Goal: Task Accomplishment & Management: Use online tool/utility

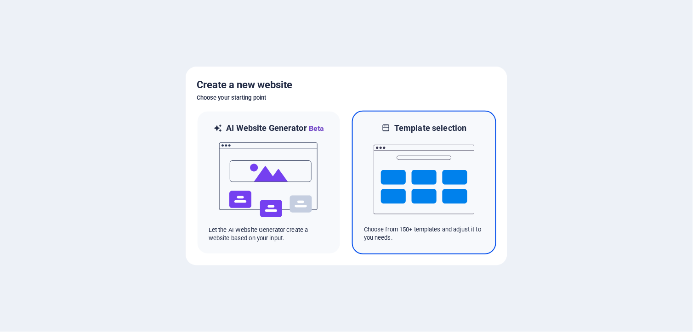
click at [461, 172] on img at bounding box center [424, 180] width 101 height 92
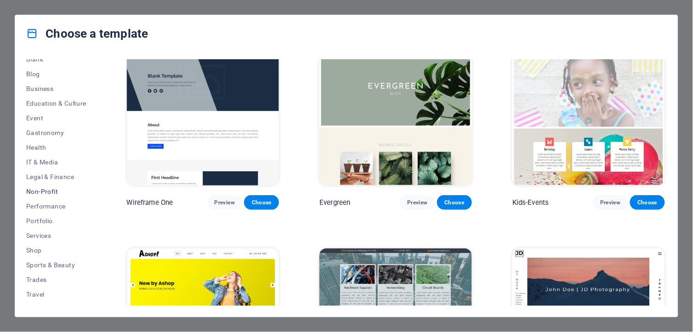
scroll to position [135, 0]
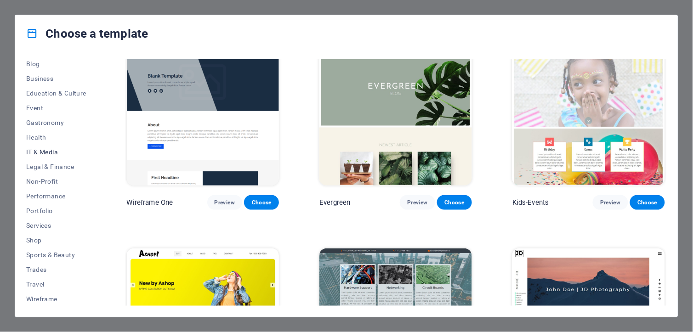
click at [38, 149] on span "IT & Media" at bounding box center [56, 152] width 60 height 7
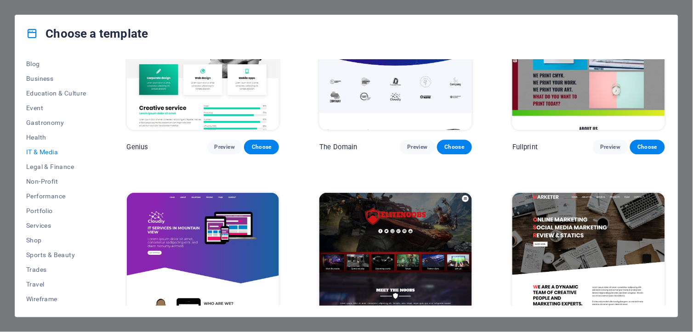
scroll to position [527, 0]
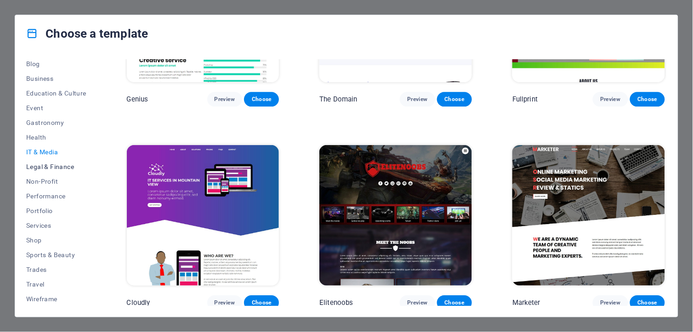
click at [70, 166] on span "Legal & Finance" at bounding box center [56, 166] width 60 height 7
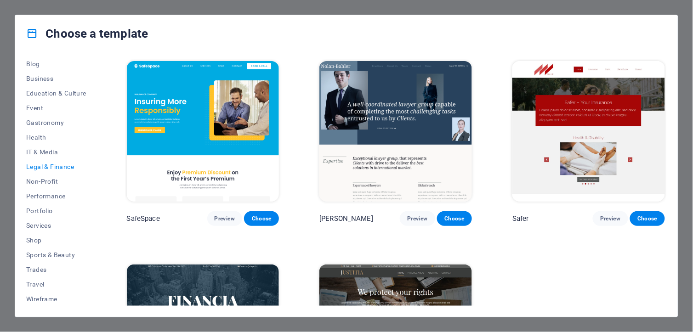
scroll to position [121, 0]
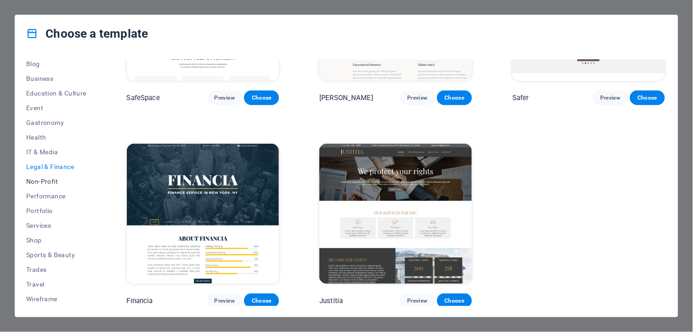
click at [45, 178] on span "Non-Profit" at bounding box center [56, 181] width 60 height 7
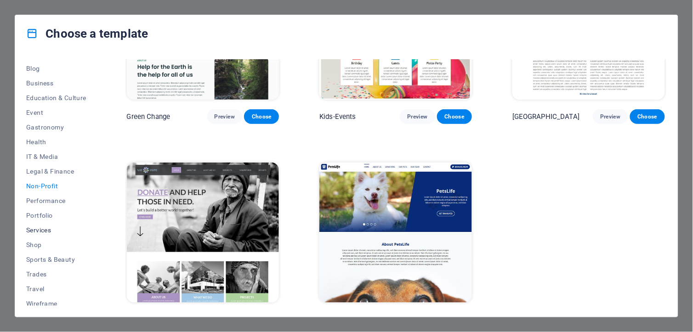
scroll to position [135, 0]
click at [50, 196] on span "Performance" at bounding box center [56, 196] width 60 height 7
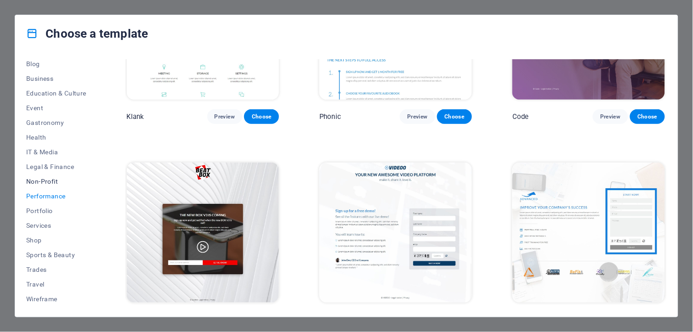
click at [51, 181] on span "Non-Profit" at bounding box center [56, 181] width 60 height 7
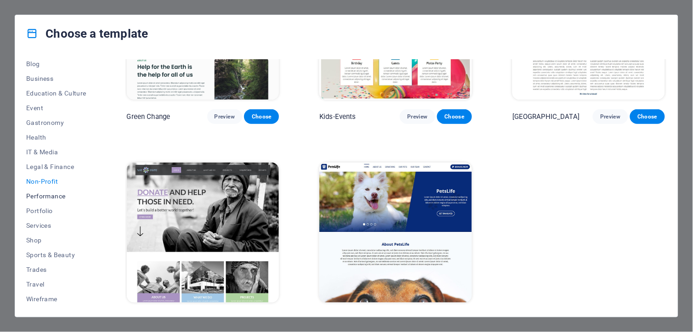
click at [48, 200] on button "Performance" at bounding box center [56, 196] width 60 height 15
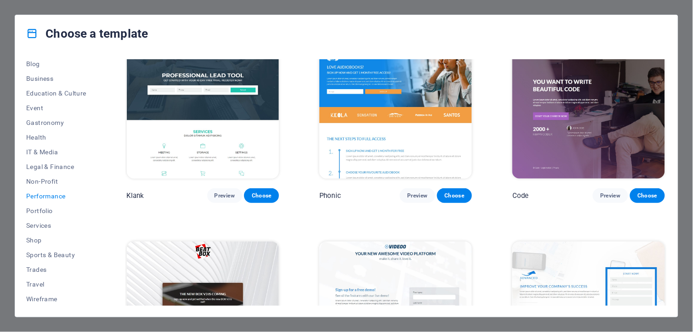
scroll to position [0, 0]
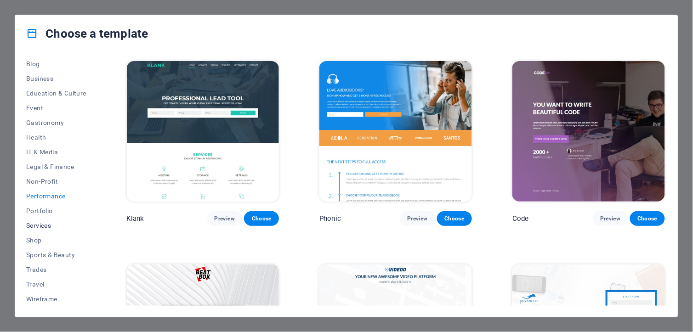
click at [42, 223] on span "Services" at bounding box center [56, 225] width 60 height 7
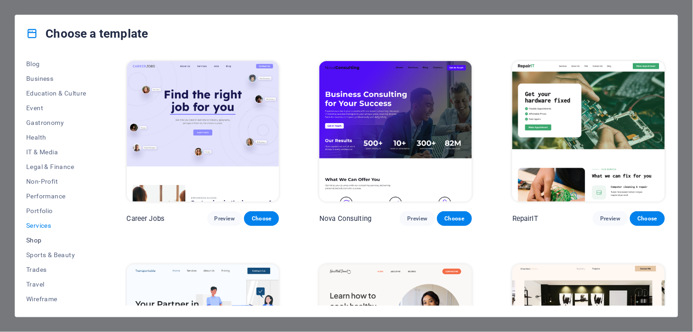
click at [37, 237] on span "Shop" at bounding box center [56, 240] width 60 height 7
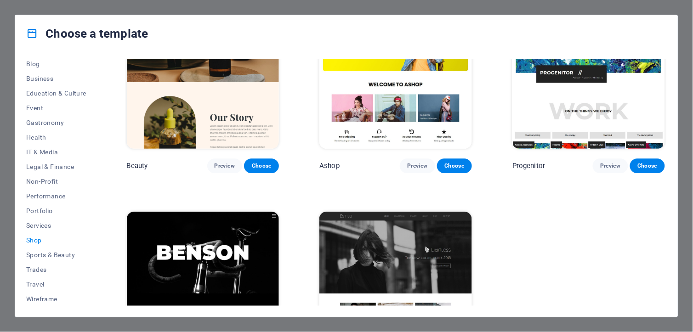
scroll to position [527, 0]
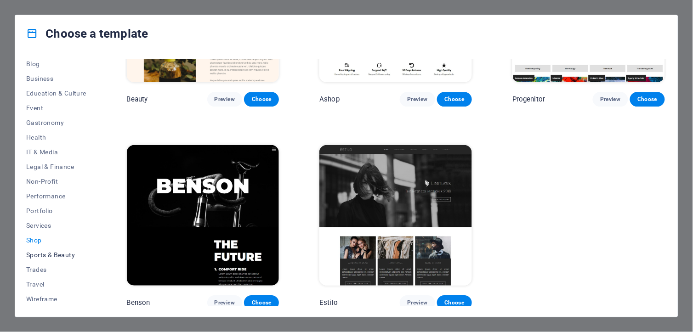
click at [46, 258] on span "Sports & Beauty" at bounding box center [56, 255] width 60 height 7
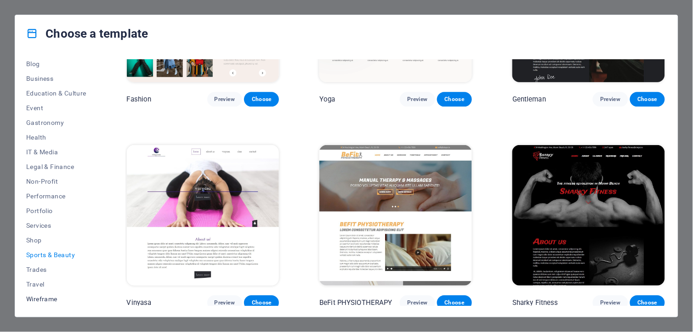
scroll to position [324, 0]
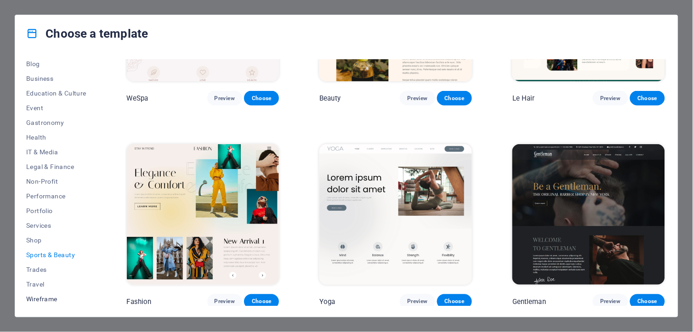
click at [44, 296] on span "Wireframe" at bounding box center [56, 299] width 60 height 7
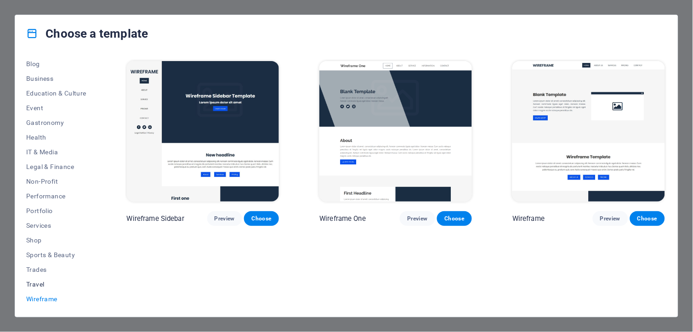
click at [38, 279] on button "Travel" at bounding box center [56, 284] width 60 height 15
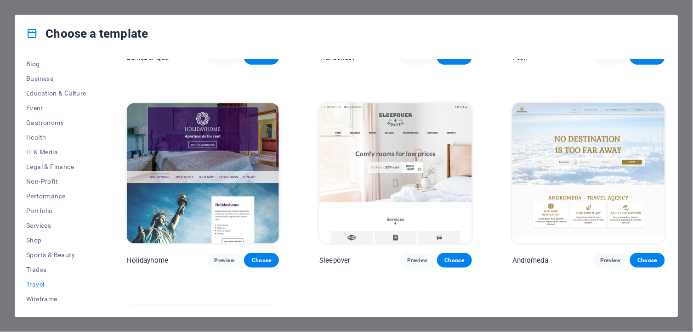
scroll to position [222, 0]
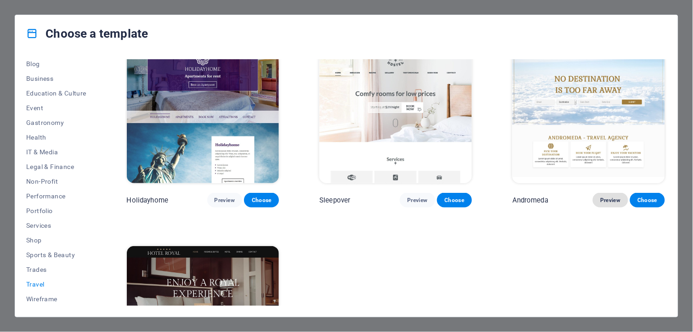
click at [601, 197] on span "Preview" at bounding box center [611, 200] width 20 height 7
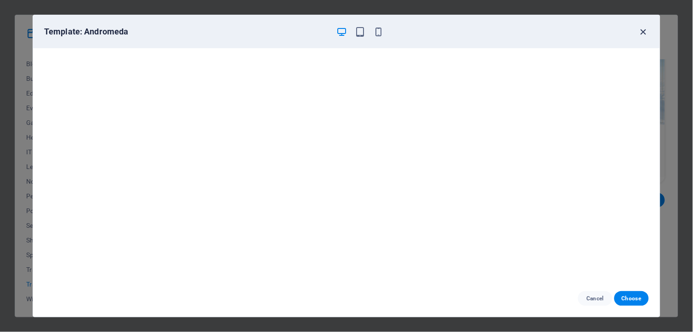
click at [647, 31] on icon "button" at bounding box center [644, 32] width 11 height 11
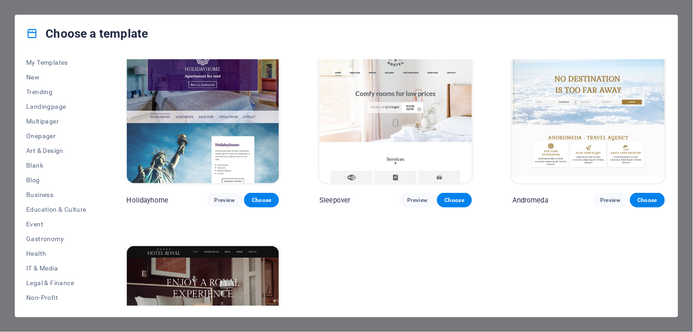
scroll to position [0, 0]
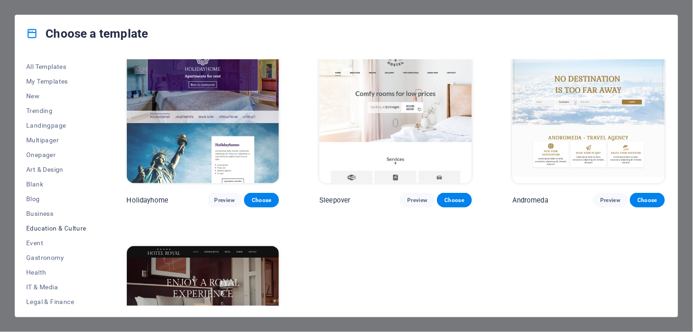
click at [48, 225] on span "Education & Culture" at bounding box center [56, 228] width 60 height 7
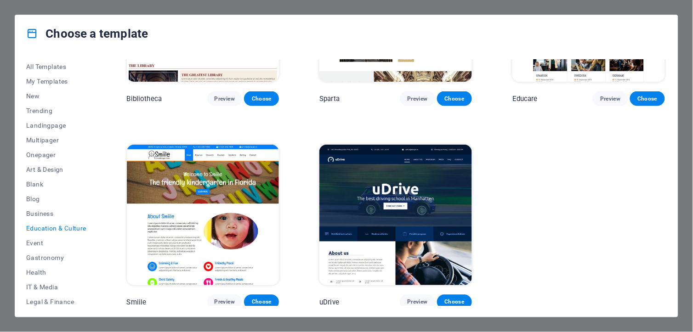
scroll to position [324, 0]
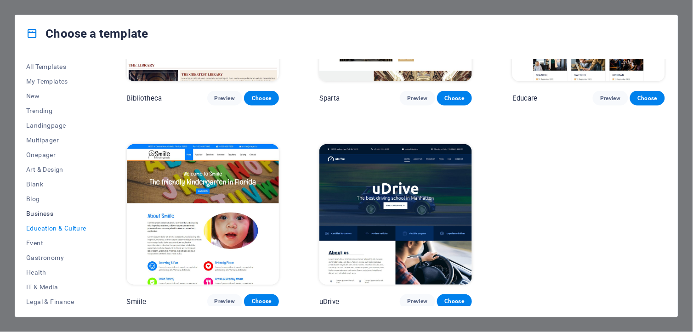
click at [46, 212] on span "Business" at bounding box center [56, 213] width 60 height 7
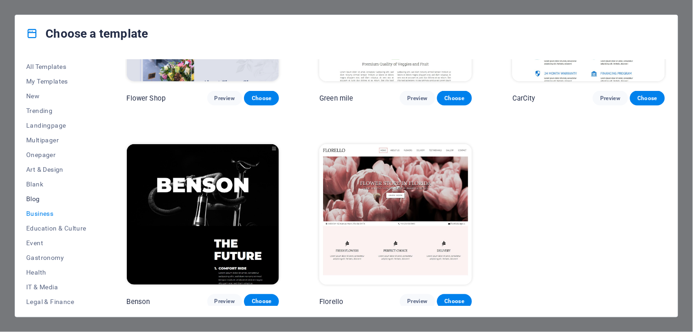
click at [33, 192] on button "Blog" at bounding box center [56, 199] width 60 height 15
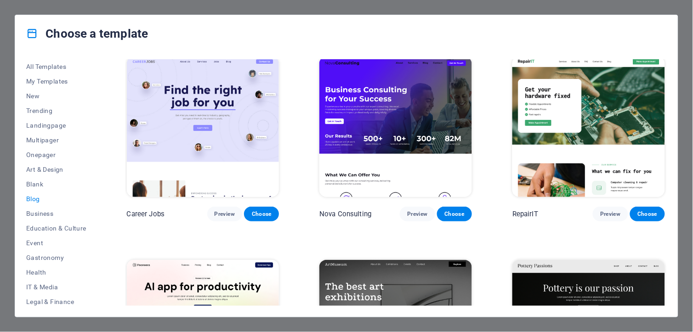
scroll to position [0, 0]
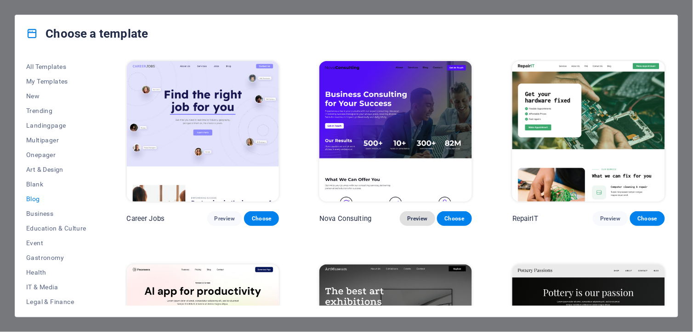
click at [416, 215] on span "Preview" at bounding box center [417, 218] width 20 height 7
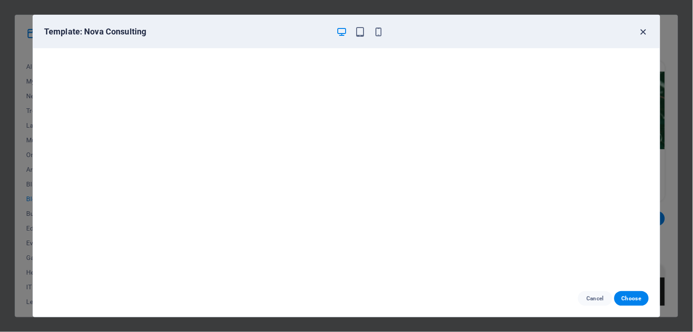
click at [642, 29] on icon "button" at bounding box center [644, 32] width 11 height 11
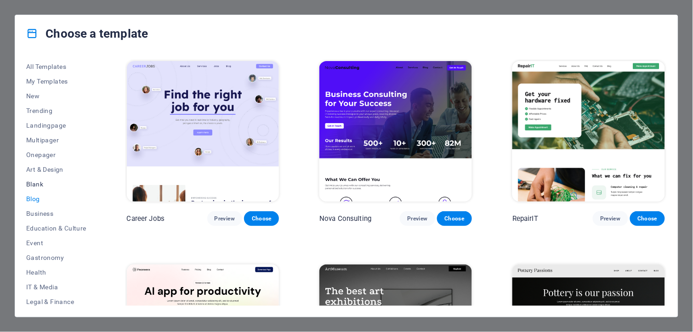
click at [32, 183] on span "Blank" at bounding box center [56, 184] width 60 height 7
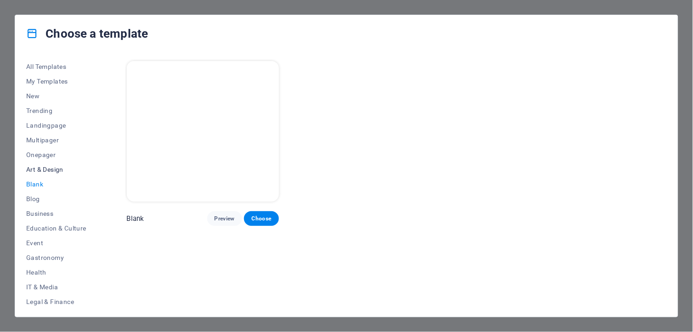
click at [47, 168] on span "Art & Design" at bounding box center [56, 169] width 60 height 7
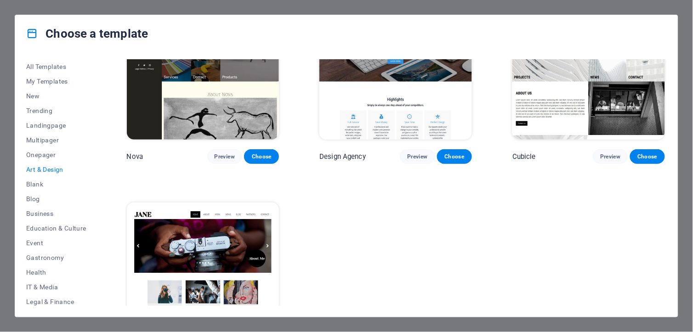
scroll to position [932, 0]
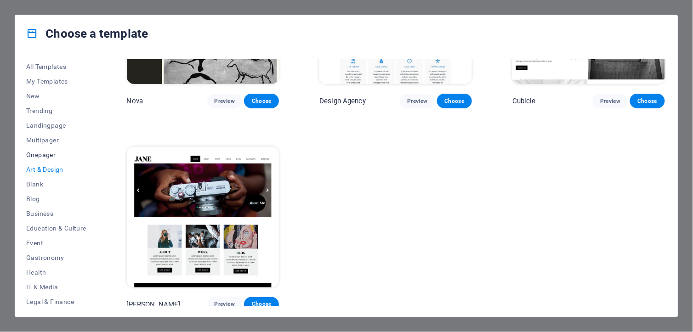
click at [40, 155] on span "Onepager" at bounding box center [56, 154] width 60 height 7
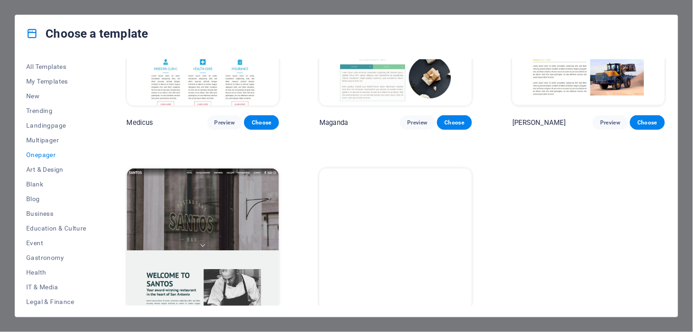
scroll to position [4985, 0]
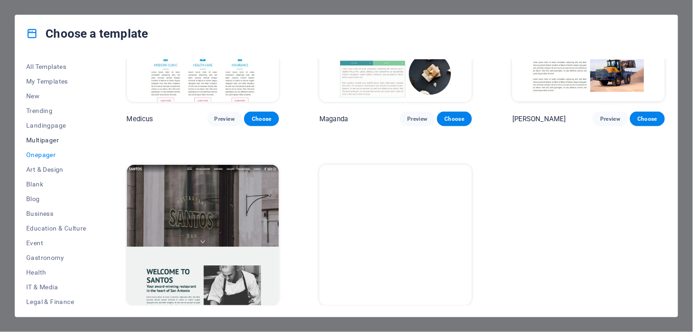
click at [42, 140] on span "Multipager" at bounding box center [56, 140] width 60 height 7
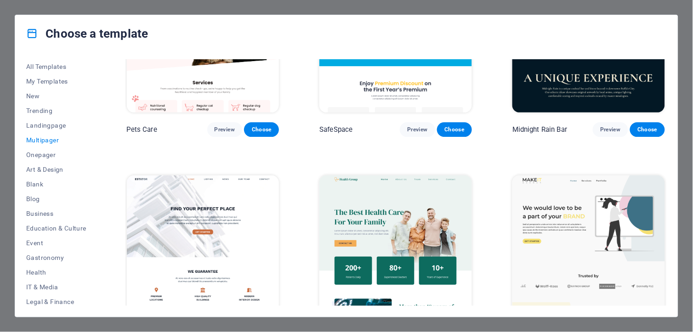
scroll to position [1413, 0]
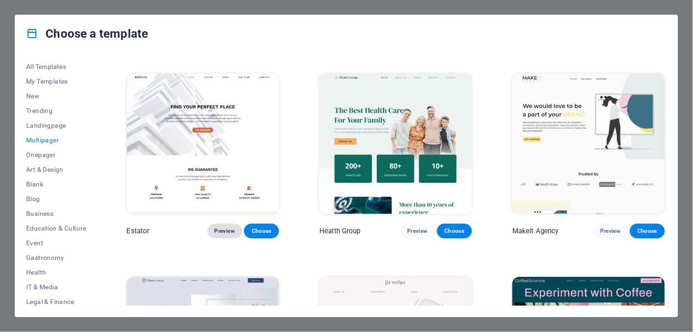
click at [211, 225] on button "Preview" at bounding box center [224, 231] width 35 height 15
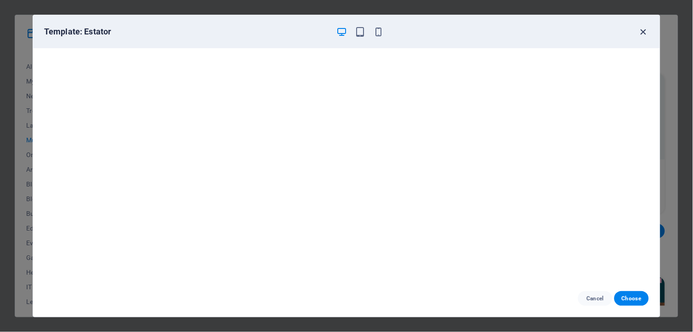
click at [648, 29] on icon "button" at bounding box center [644, 32] width 11 height 11
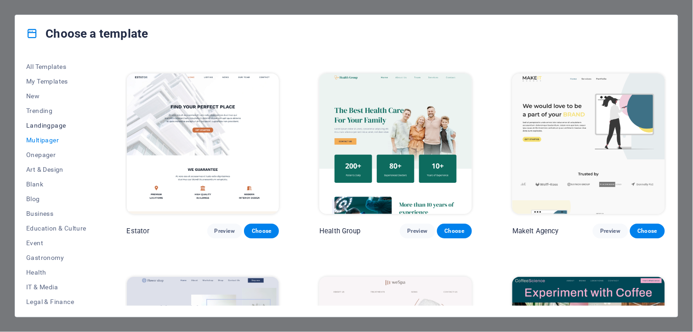
click at [55, 127] on span "Landingpage" at bounding box center [56, 125] width 60 height 7
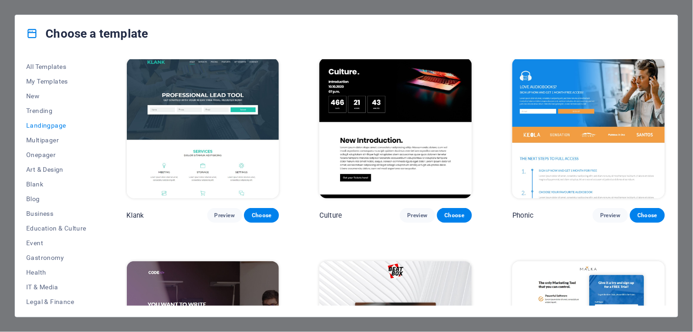
scroll to position [0, 0]
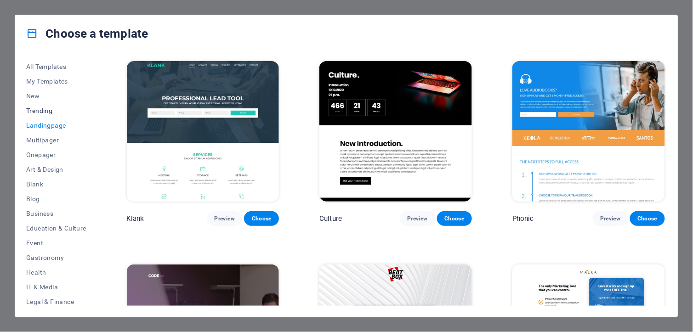
click at [37, 104] on button "Trending" at bounding box center [56, 110] width 60 height 15
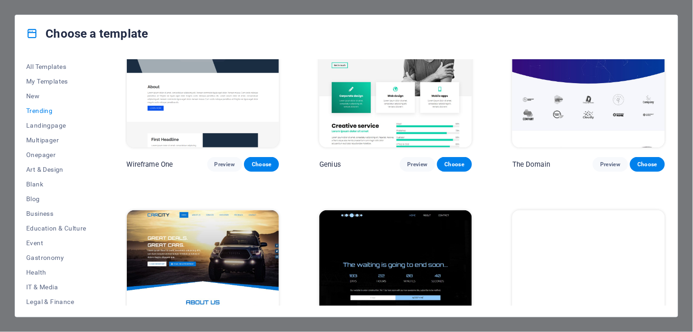
scroll to position [932, 0]
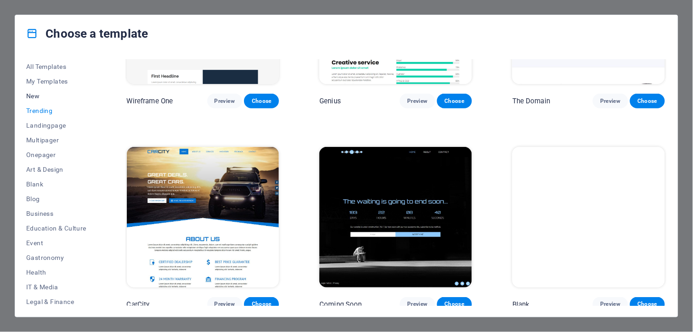
click at [38, 91] on button "New" at bounding box center [56, 96] width 60 height 15
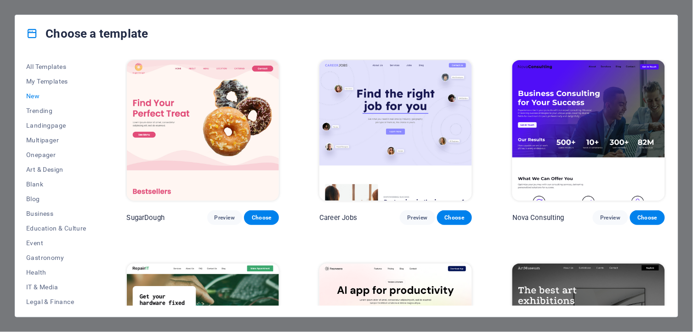
scroll to position [0, 0]
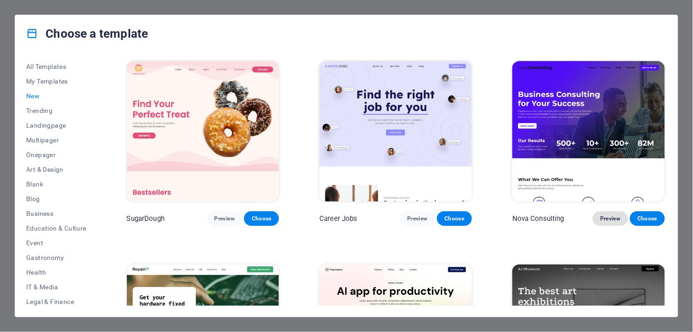
click at [610, 215] on span "Preview" at bounding box center [611, 218] width 20 height 7
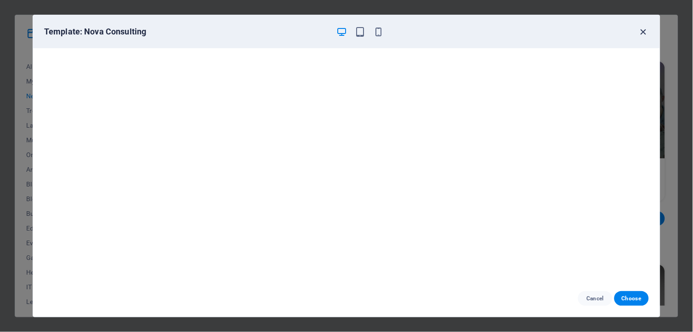
click at [641, 32] on icon "button" at bounding box center [644, 32] width 11 height 11
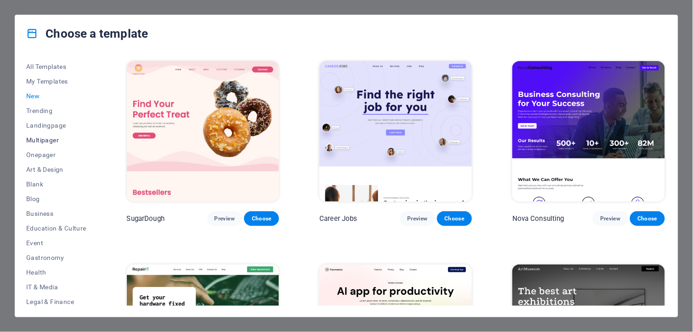
click at [43, 138] on span "Multipager" at bounding box center [56, 140] width 60 height 7
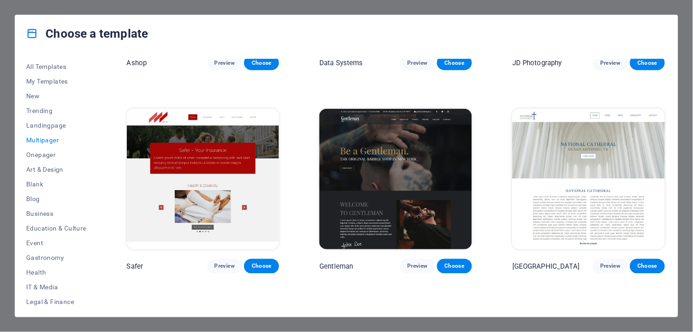
scroll to position [2605, 0]
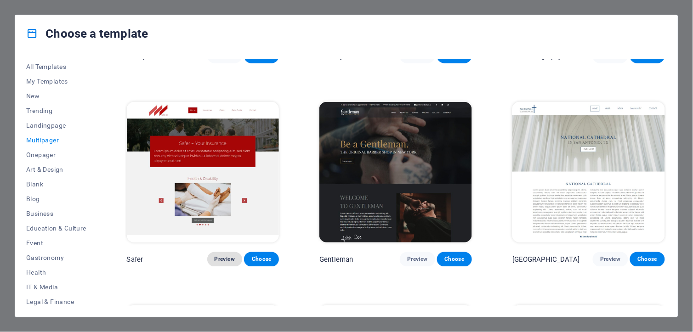
click at [222, 256] on span "Preview" at bounding box center [225, 259] width 20 height 7
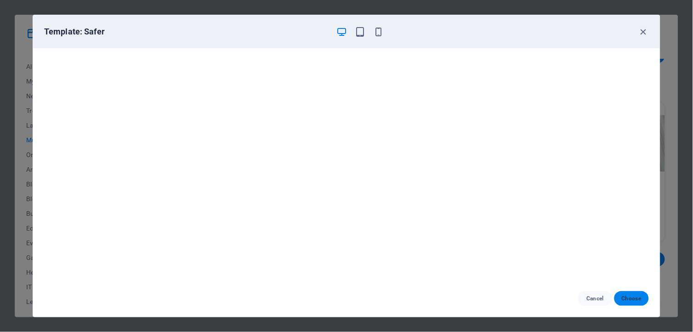
click at [626, 300] on span "Choose" at bounding box center [632, 298] width 20 height 7
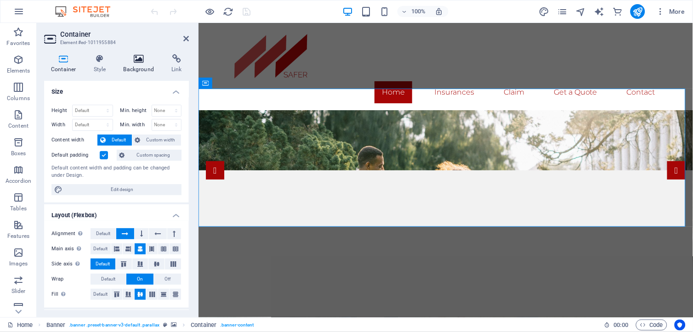
click at [139, 61] on icon at bounding box center [139, 58] width 45 height 9
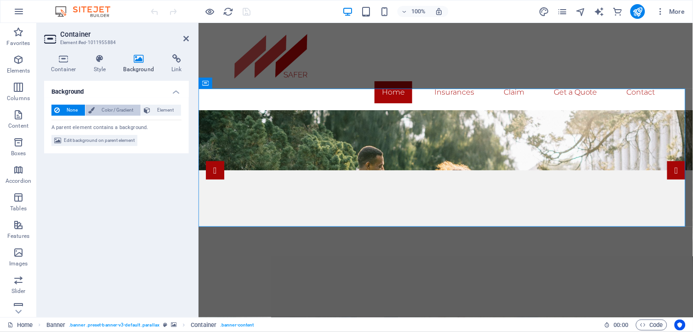
click at [109, 109] on span "Color / Gradient" at bounding box center [117, 110] width 40 height 11
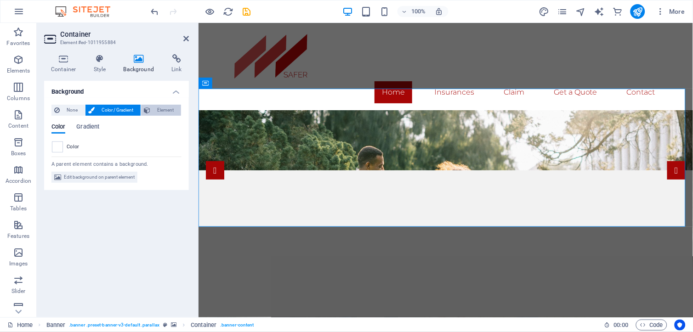
click at [162, 110] on span "Element" at bounding box center [165, 110] width 25 height 11
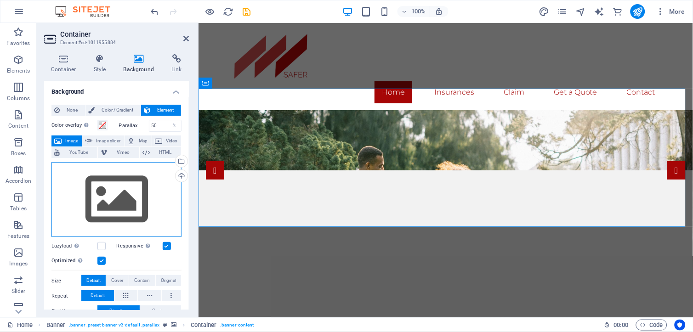
click at [114, 189] on div "Drag files here, click to choose files or select files from Files or our free s…" at bounding box center [117, 199] width 130 height 75
click at [114, 189] on body "haramksa.com Home Favorites Elements Columns Content Boxes Accordion Tables Fea…" at bounding box center [346, 166] width 693 height 332
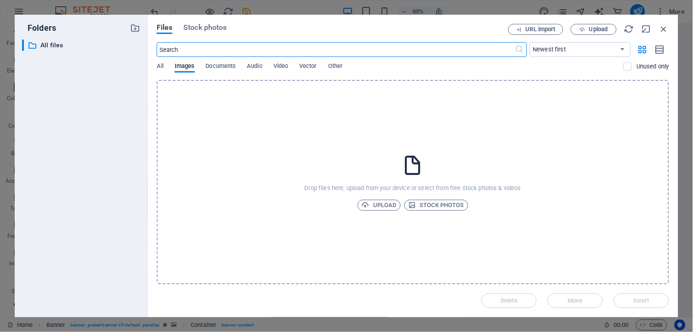
click at [220, 48] on input "text" at bounding box center [336, 49] width 359 height 15
type input "gulf business man"
click at [163, 64] on span "All" at bounding box center [160, 67] width 7 height 13
click at [246, 51] on input "gulf business man" at bounding box center [336, 49] width 359 height 15
click at [190, 29] on span "Stock photos" at bounding box center [204, 27] width 43 height 11
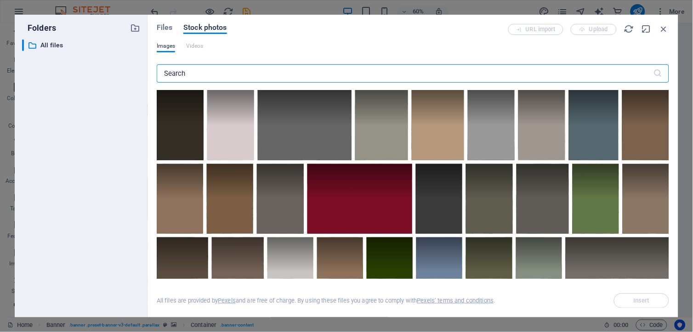
click at [226, 76] on input "text" at bounding box center [405, 73] width 497 height 18
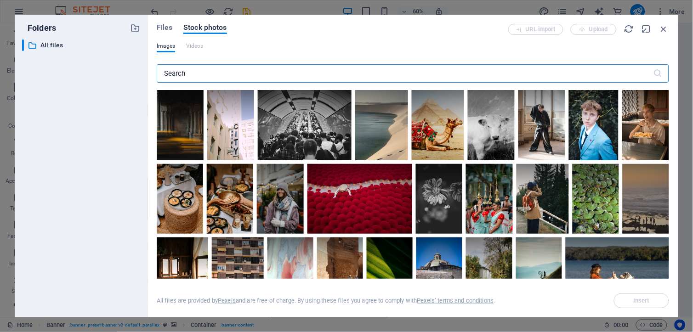
click at [199, 69] on input "text" at bounding box center [405, 73] width 497 height 18
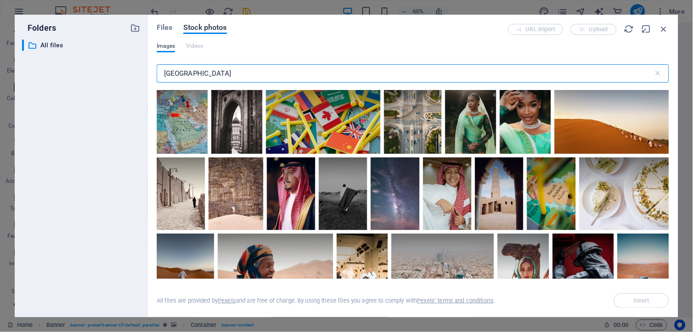
scroll to position [408, 0]
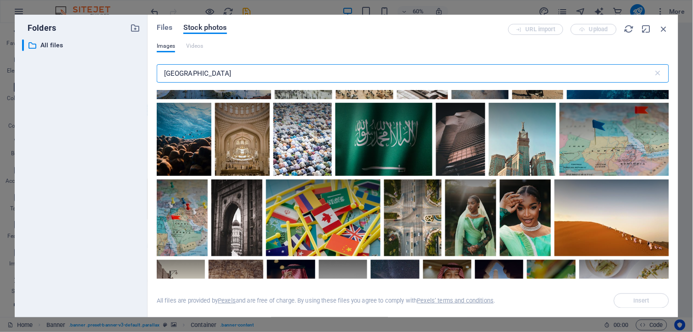
click at [263, 71] on input "saudi arabia" at bounding box center [405, 73] width 497 height 18
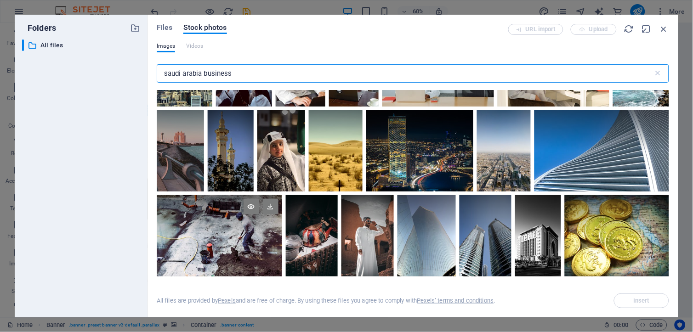
scroll to position [51, 0]
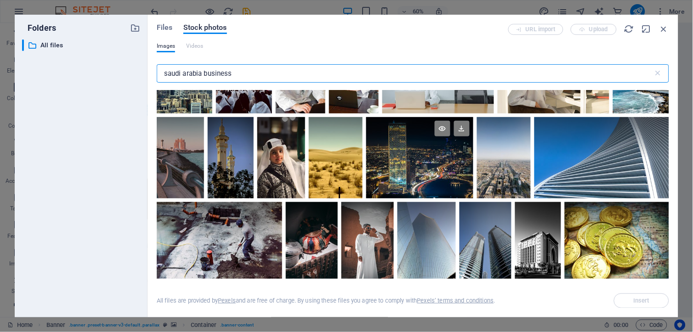
type input "saudi arabia business"
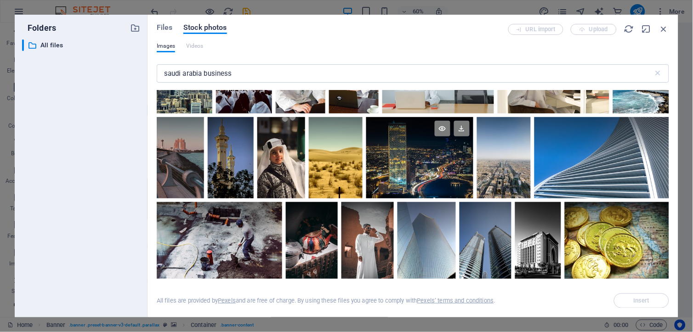
click at [394, 160] on div at bounding box center [419, 157] width 107 height 81
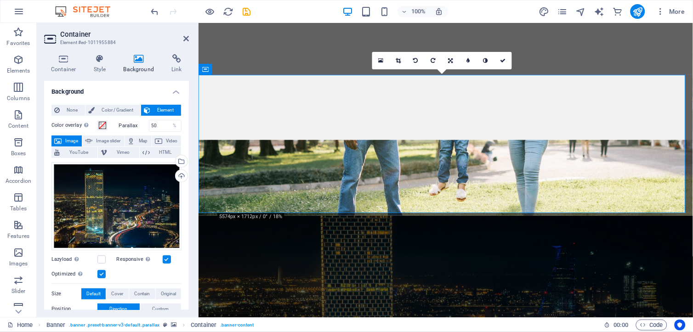
scroll to position [0, 0]
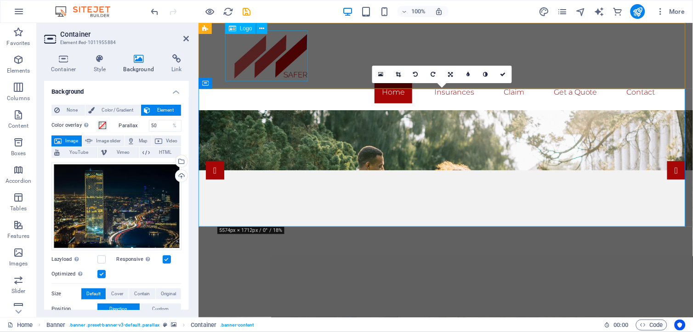
click at [236, 60] on div at bounding box center [446, 55] width 434 height 51
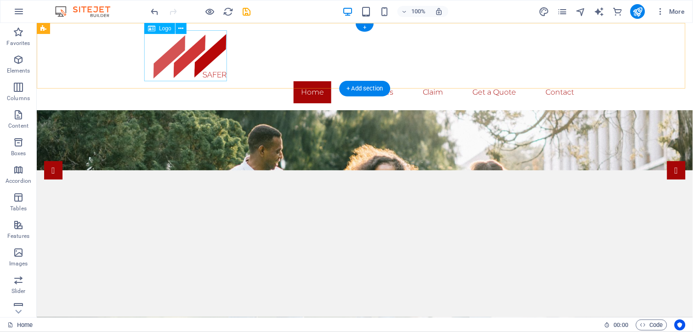
click at [198, 62] on div at bounding box center [365, 55] width 434 height 51
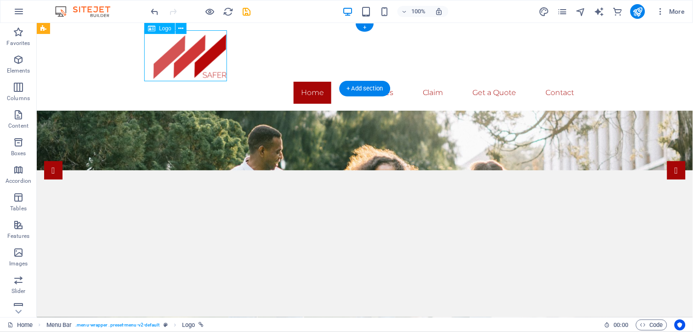
select select "px"
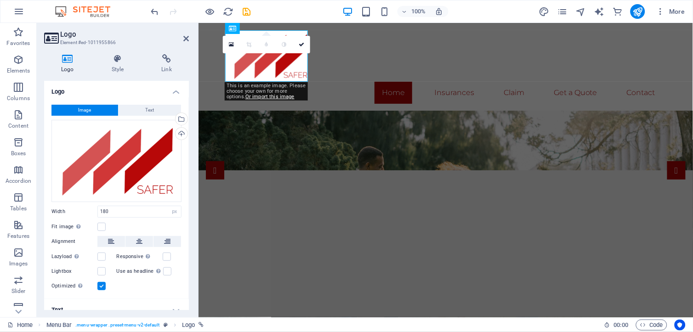
drag, startPoint x: 332, startPoint y: 171, endPoint x: 356, endPoint y: 75, distance: 99.0
click at [356, 75] on div "Home Insurances Claim Get a Quote Contact Menu" at bounding box center [445, 67] width 495 height 88
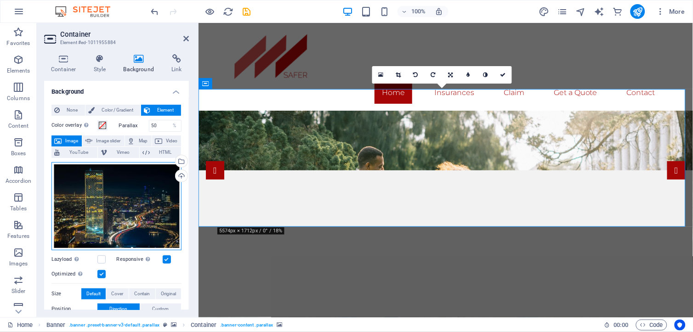
click at [120, 204] on div "Drag files here, click to choose files or select files from Files or our free s…" at bounding box center [117, 206] width 130 height 88
click at [120, 204] on body "haramksa.com Home Favorites Elements Columns Content Boxes Accordion Tables Fea…" at bounding box center [346, 166] width 693 height 332
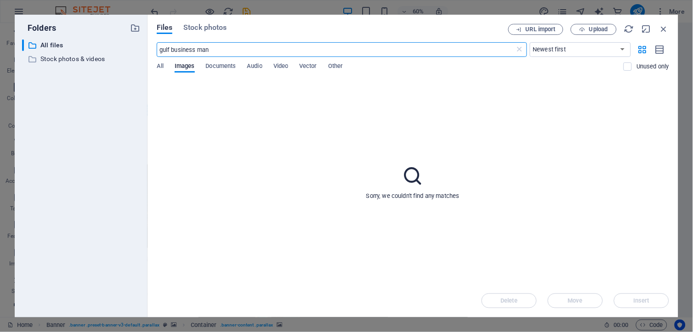
click at [235, 52] on input "gulf business man" at bounding box center [336, 49] width 359 height 15
type input "g"
type input "riyadh"
click at [214, 29] on span "Stock photos" at bounding box center [204, 27] width 43 height 11
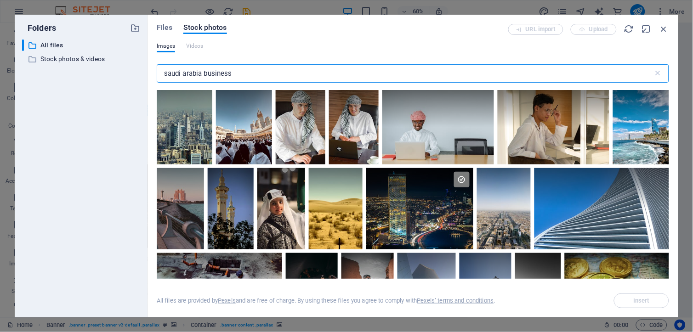
click at [211, 65] on input "saudi arabia business" at bounding box center [405, 73] width 497 height 18
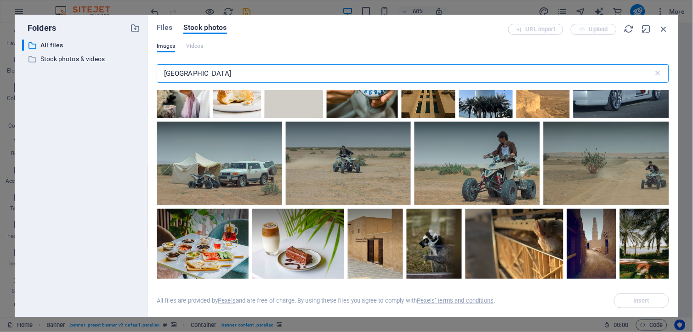
scroll to position [2044, 0]
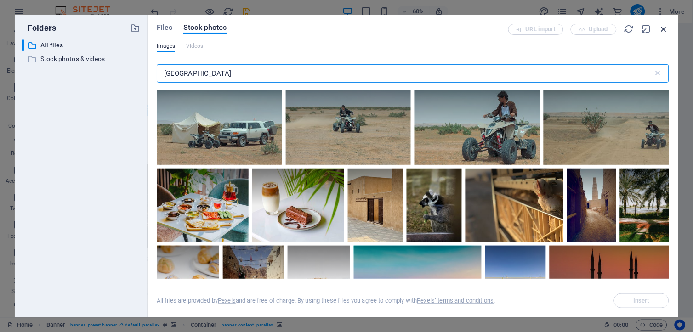
type input "riyadh"
click at [661, 31] on icon "button" at bounding box center [664, 29] width 10 height 10
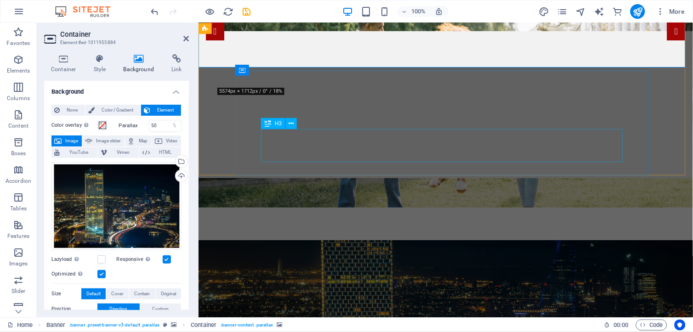
scroll to position [0, 0]
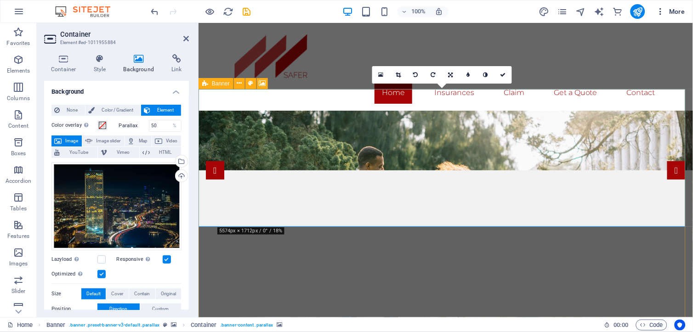
click at [661, 12] on icon "button" at bounding box center [661, 11] width 9 height 9
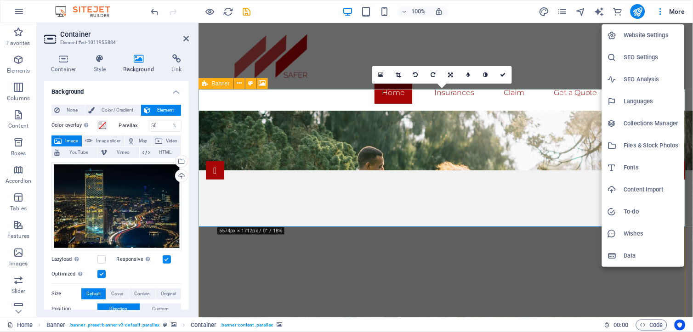
click at [673, 11] on div at bounding box center [346, 166] width 693 height 332
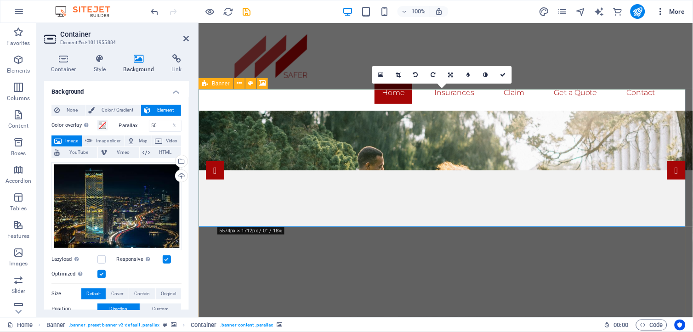
click at [675, 8] on span "More" at bounding box center [671, 11] width 29 height 9
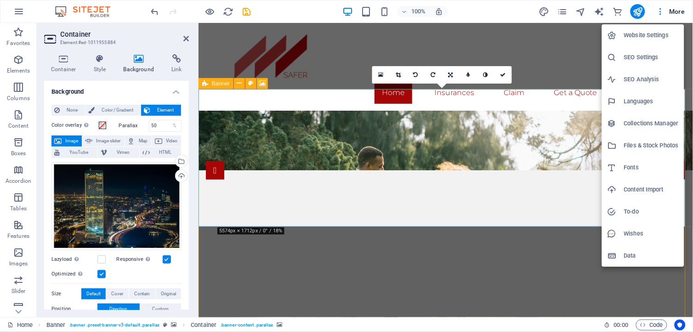
click at [20, 3] on div at bounding box center [346, 166] width 693 height 332
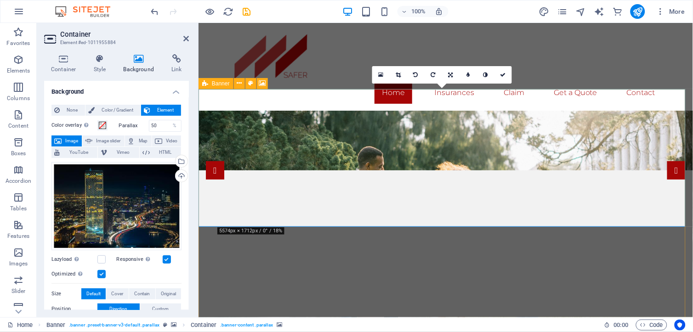
click at [16, 15] on div "Website Settings SEO Settings SEO Analysis Languages Collections Manager Files …" at bounding box center [346, 169] width 693 height 327
click at [19, 12] on icon "button" at bounding box center [18, 11] width 11 height 11
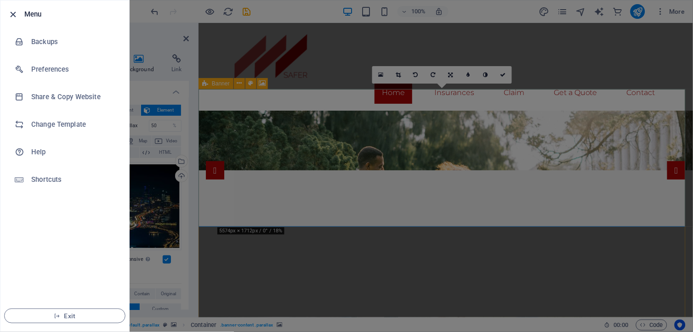
click at [12, 14] on icon "button" at bounding box center [13, 14] width 11 height 11
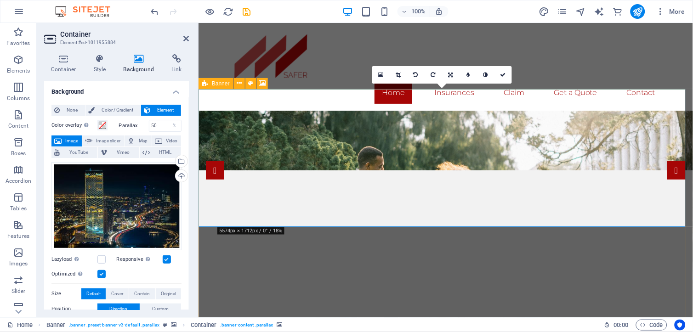
drag, startPoint x: 152, startPoint y: 9, endPoint x: 518, endPoint y: 7, distance: 365.6
click at [496, 5] on div "100% More" at bounding box center [419, 11] width 540 height 15
click at [660, 11] on icon "button" at bounding box center [661, 11] width 9 height 9
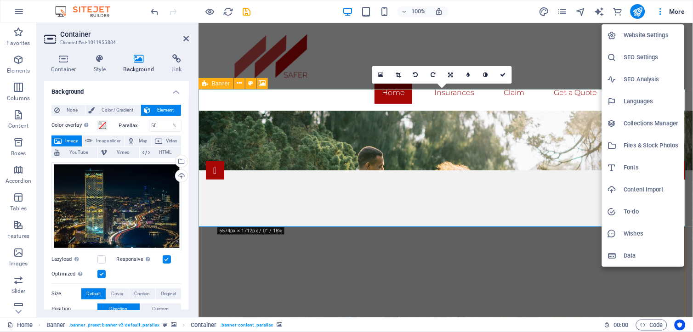
click at [669, 11] on div at bounding box center [346, 166] width 693 height 332
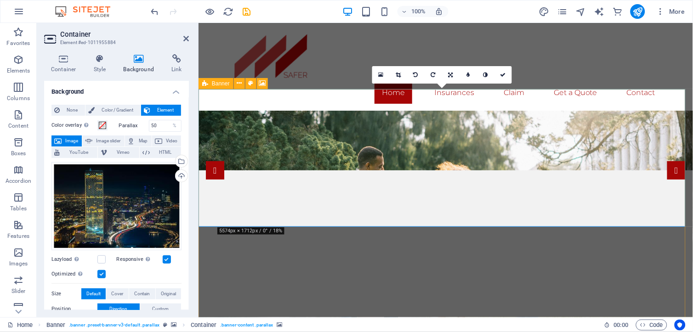
click at [677, 10] on span "More" at bounding box center [671, 11] width 29 height 9
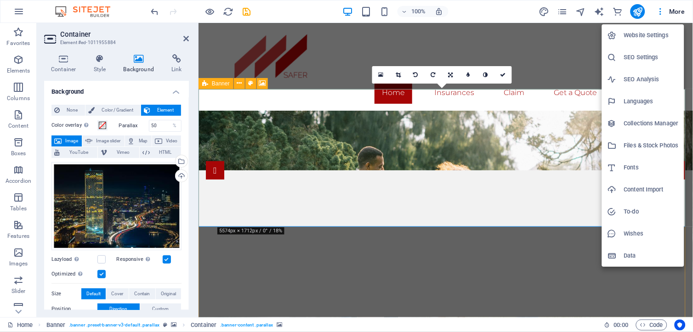
click at [677, 10] on div at bounding box center [346, 166] width 693 height 332
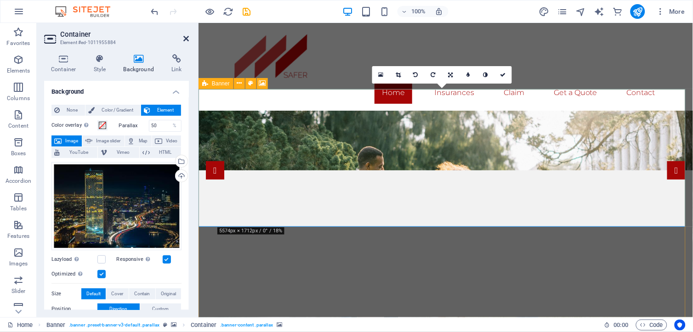
drag, startPoint x: 186, startPoint y: 39, endPoint x: 149, endPoint y: 16, distance: 43.8
click at [186, 39] on icon at bounding box center [186, 38] width 6 height 7
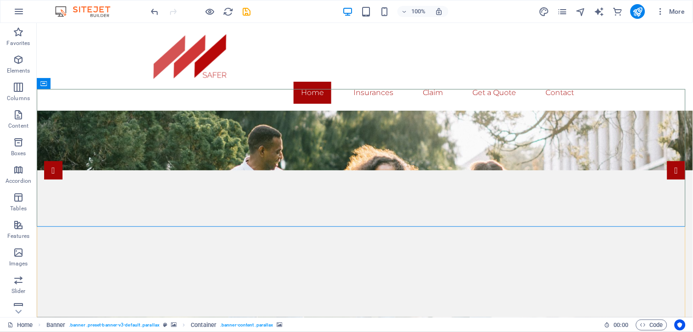
click at [75, 10] on img at bounding box center [87, 11] width 69 height 11
click at [99, 10] on img at bounding box center [87, 11] width 69 height 11
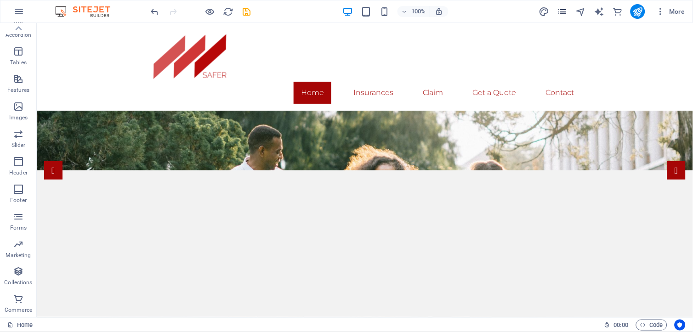
click at [561, 11] on icon "pages" at bounding box center [562, 11] width 11 height 11
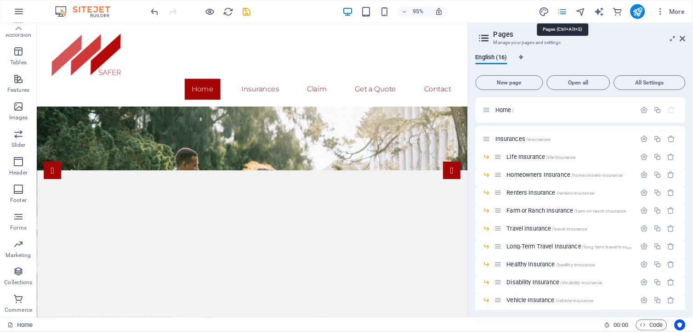
click at [561, 11] on icon "pages" at bounding box center [562, 11] width 11 height 11
click at [670, 11] on span "More" at bounding box center [671, 11] width 29 height 9
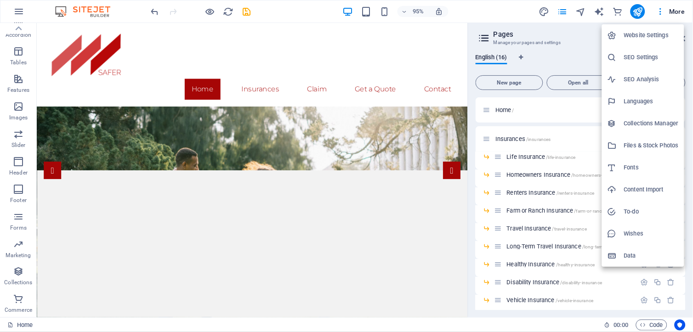
click at [654, 34] on h6 "Website Settings" at bounding box center [651, 35] width 55 height 11
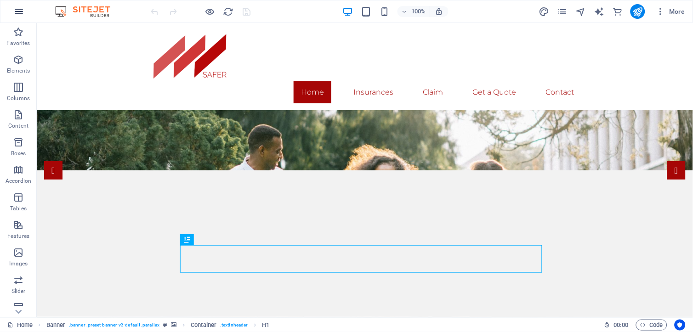
click at [17, 14] on icon "button" at bounding box center [18, 11] width 11 height 11
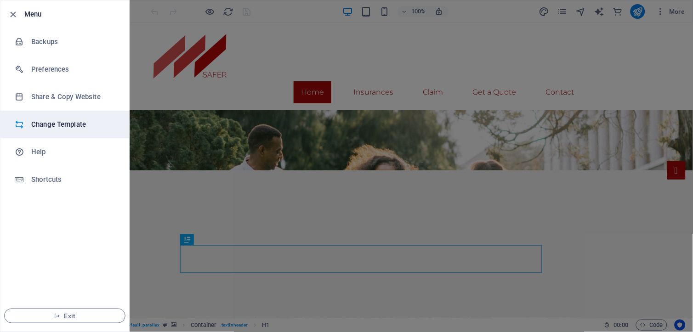
click at [61, 125] on h6 "Change Template" at bounding box center [73, 124] width 85 height 11
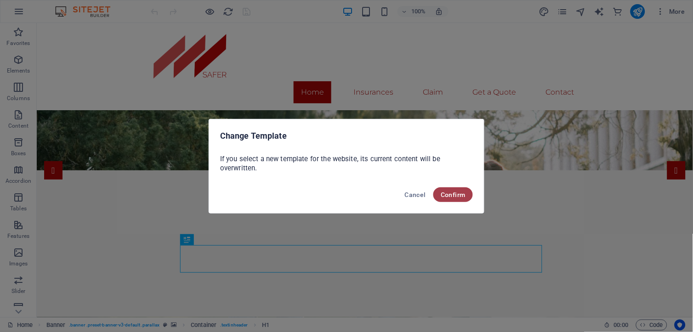
click at [447, 194] on span "Confirm" at bounding box center [453, 194] width 25 height 7
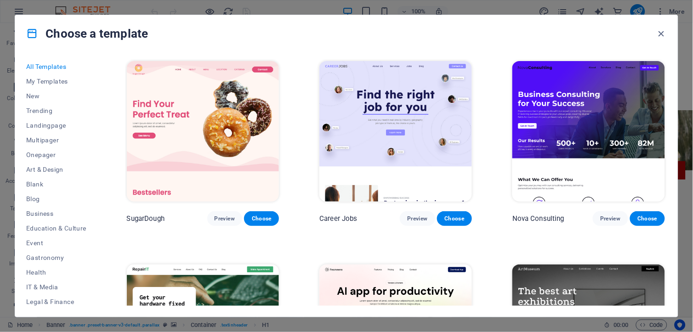
click at [580, 111] on img at bounding box center [589, 131] width 153 height 141
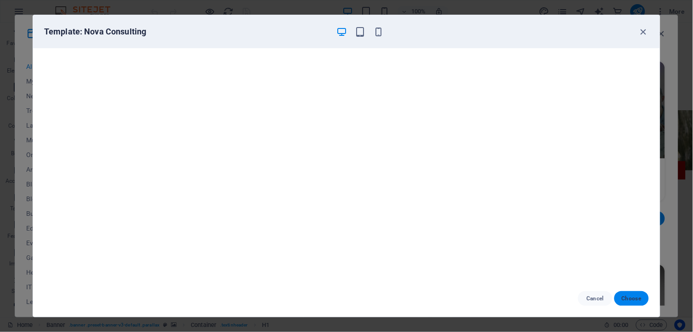
click at [628, 298] on span "Choose" at bounding box center [632, 298] width 20 height 7
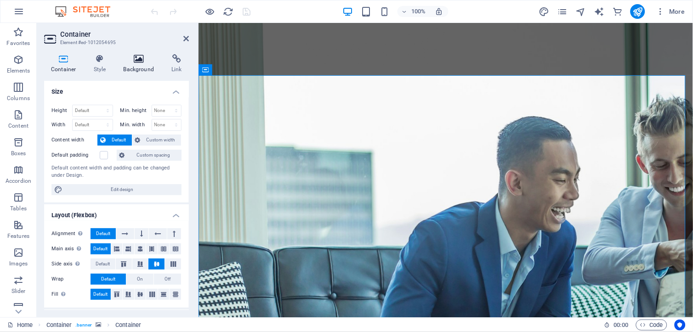
click at [140, 57] on icon at bounding box center [139, 58] width 45 height 9
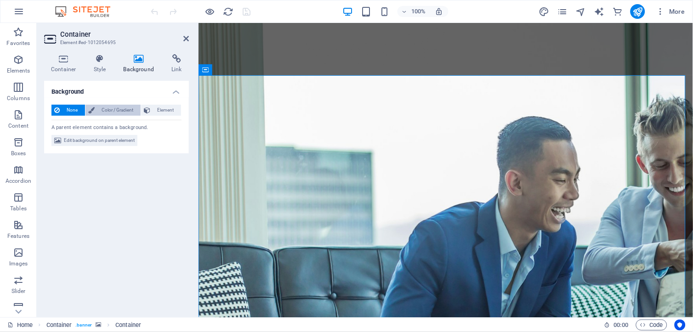
click at [113, 109] on span "Color / Gradient" at bounding box center [117, 110] width 40 height 11
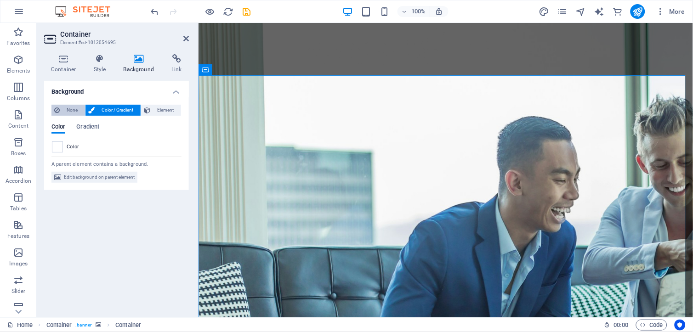
click at [160, 109] on span "Element" at bounding box center [165, 110] width 25 height 11
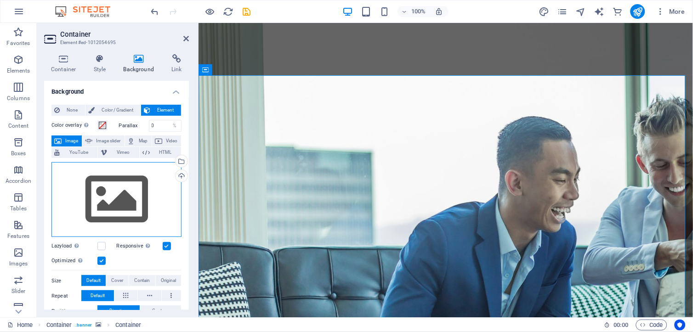
click at [114, 197] on div "Drag files here, click to choose files or select files from Files or our free s…" at bounding box center [117, 199] width 130 height 75
click at [114, 197] on body "haramksa.com Home Favorites Elements Columns Content Boxes Accordion Tables Fea…" at bounding box center [346, 166] width 693 height 332
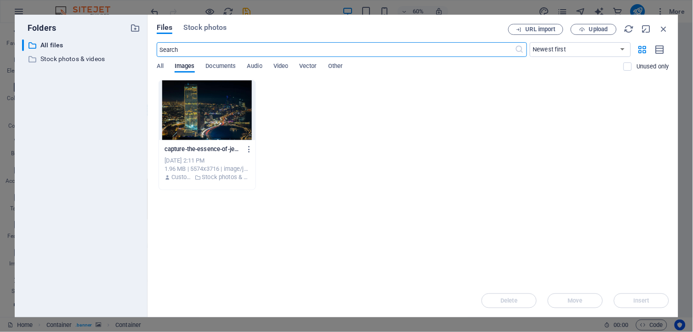
click at [192, 115] on div at bounding box center [207, 110] width 97 height 60
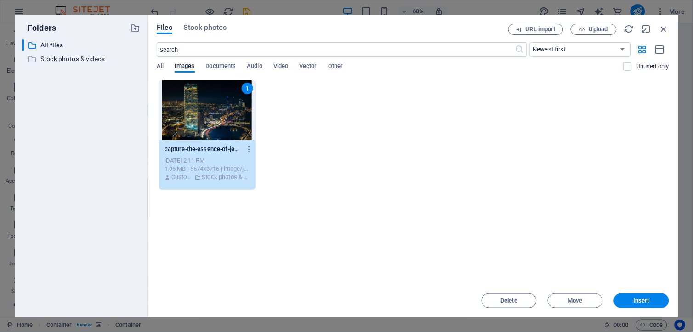
click at [192, 115] on div "1" at bounding box center [207, 110] width 97 height 60
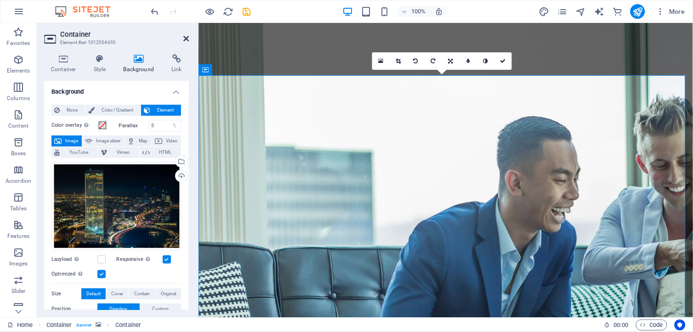
click at [186, 38] on icon at bounding box center [186, 38] width 6 height 7
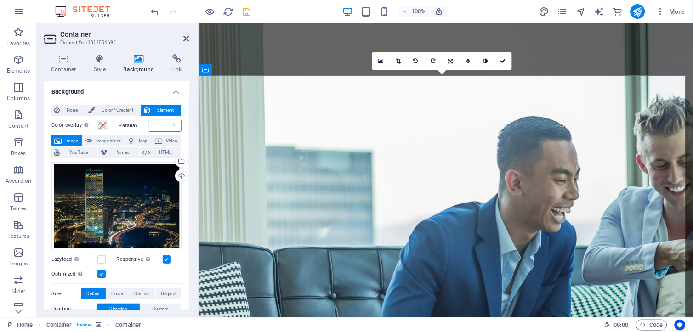
click at [161, 125] on input "0" at bounding box center [165, 125] width 32 height 11
type input "30"
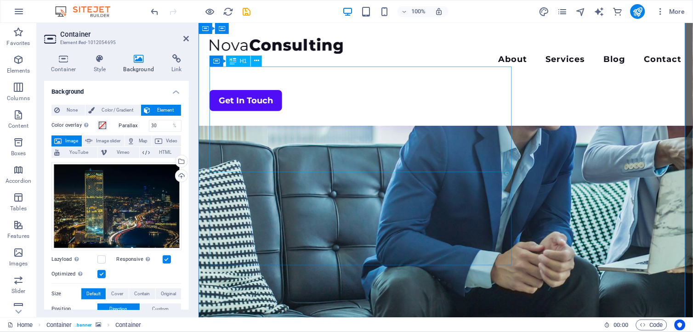
scroll to position [51, 0]
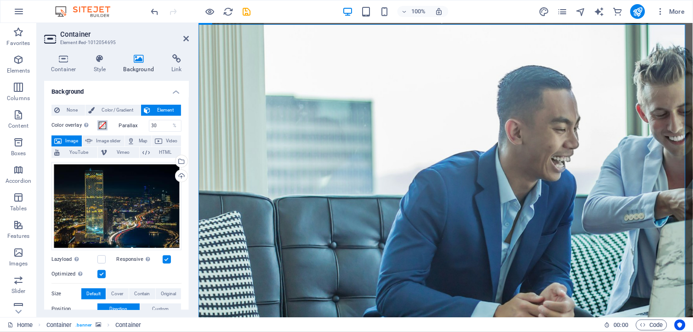
click at [101, 125] on span at bounding box center [102, 125] width 7 height 7
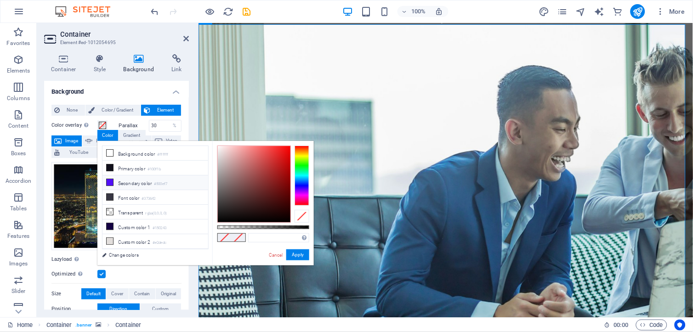
click at [115, 186] on li "Secondary color #500ef7" at bounding box center [156, 183] width 106 height 15
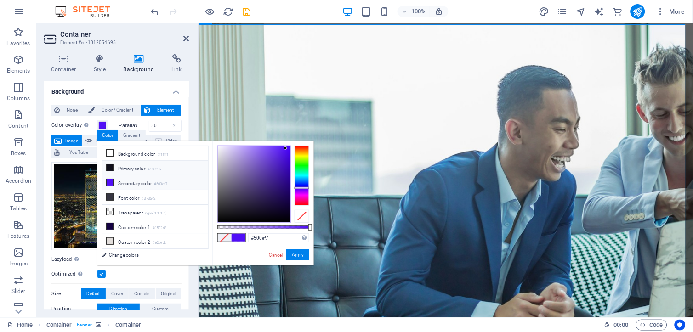
click at [118, 169] on li "Primary color #100f1b" at bounding box center [156, 168] width 106 height 15
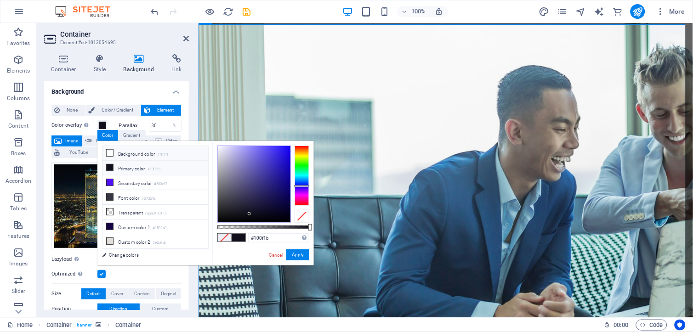
click at [122, 155] on li "Background color #ffffff" at bounding box center [156, 153] width 106 height 15
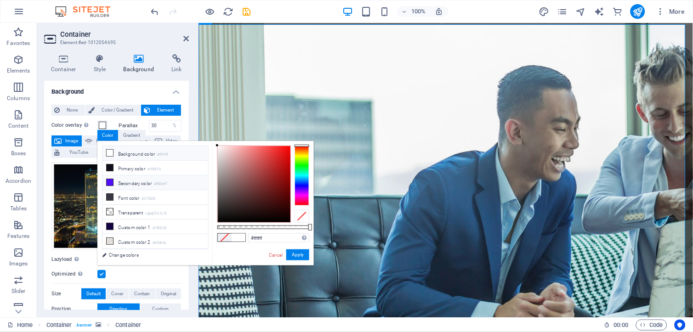
click at [127, 189] on li "Secondary color #500ef7" at bounding box center [156, 183] width 106 height 15
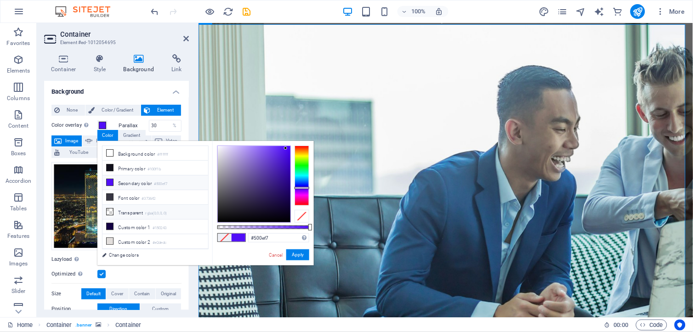
click at [131, 217] on li "Transparent rgba(0,0,0,.0)" at bounding box center [156, 212] width 106 height 15
type input "rgba(0, 0, 0, 0)"
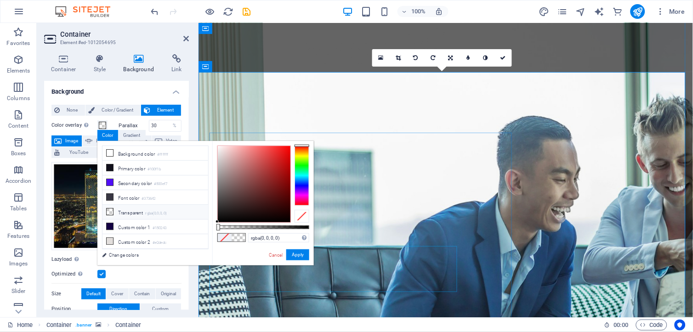
scroll to position [0, 0]
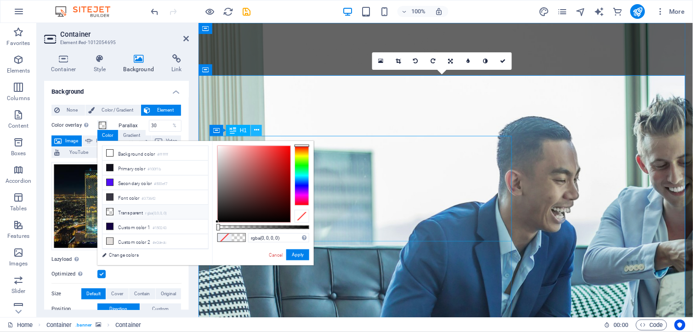
click at [251, 126] on button at bounding box center [256, 130] width 11 height 11
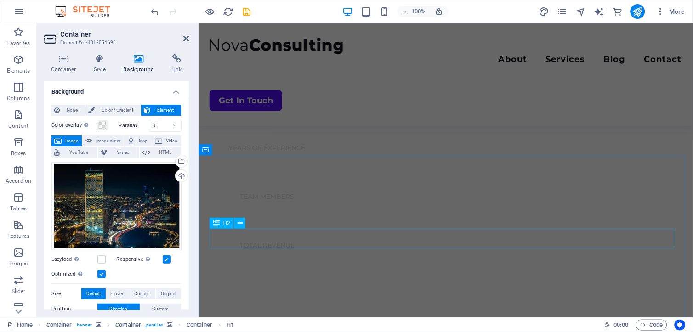
scroll to position [1380, 0]
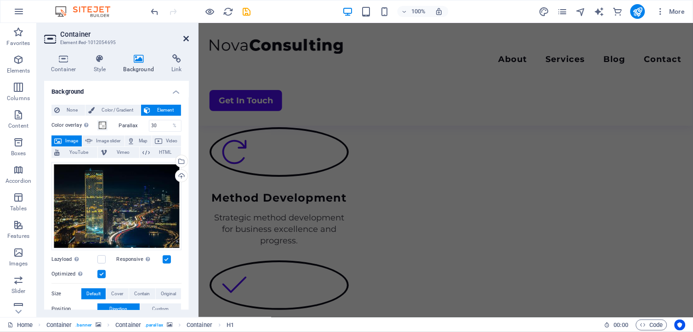
click at [189, 40] on icon at bounding box center [186, 38] width 6 height 7
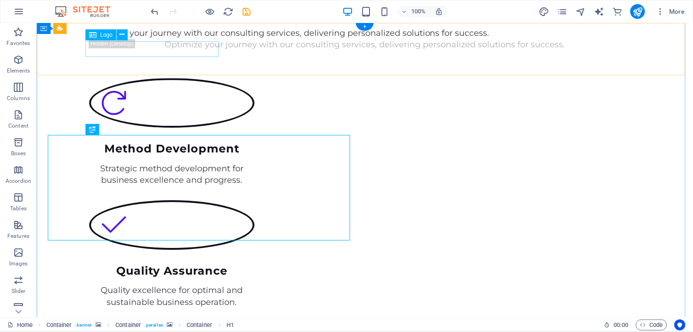
scroll to position [1, 0]
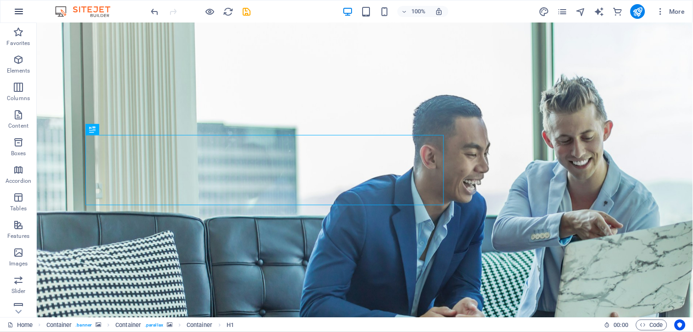
click at [17, 13] on icon "button" at bounding box center [18, 11] width 11 height 11
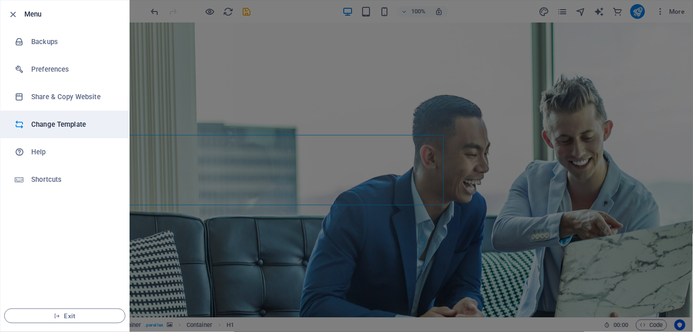
click at [48, 132] on li "Change Template" at bounding box center [64, 125] width 129 height 28
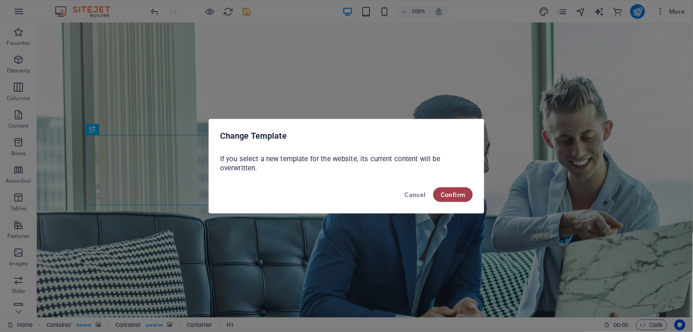
click at [464, 195] on span "Confirm" at bounding box center [453, 194] width 25 height 7
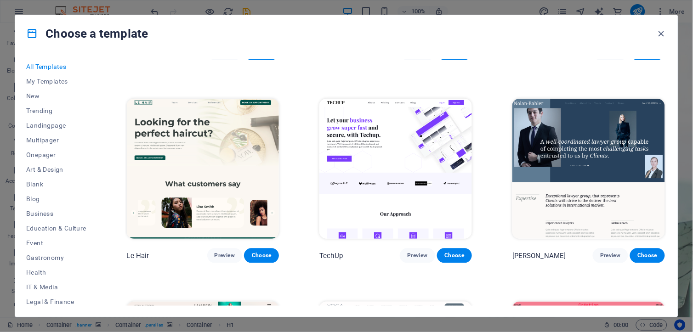
scroll to position [1482, 0]
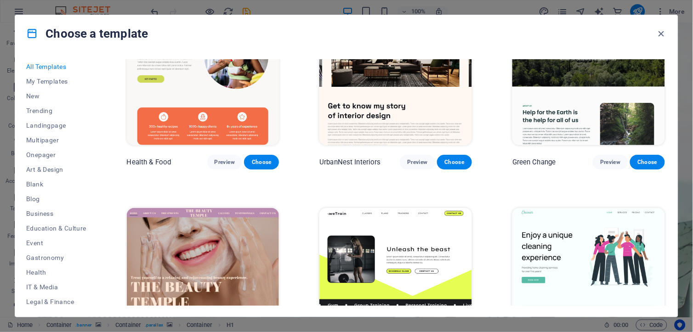
click at [588, 107] on img at bounding box center [589, 75] width 153 height 141
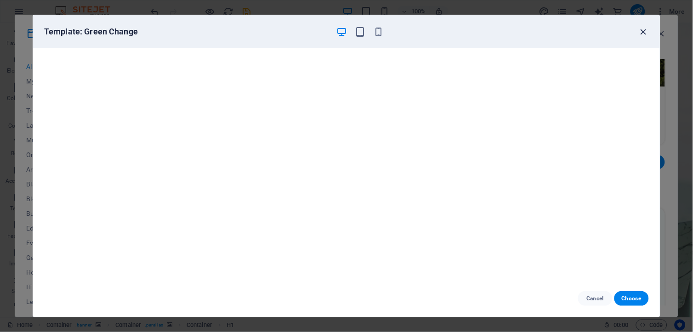
click at [647, 28] on icon "button" at bounding box center [644, 32] width 11 height 11
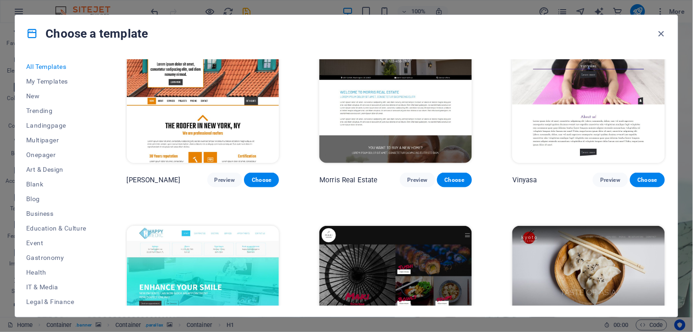
scroll to position [5007, 0]
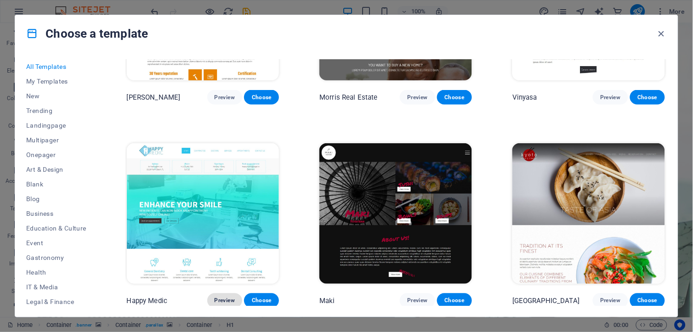
click at [222, 298] on span "Preview" at bounding box center [225, 301] width 20 height 7
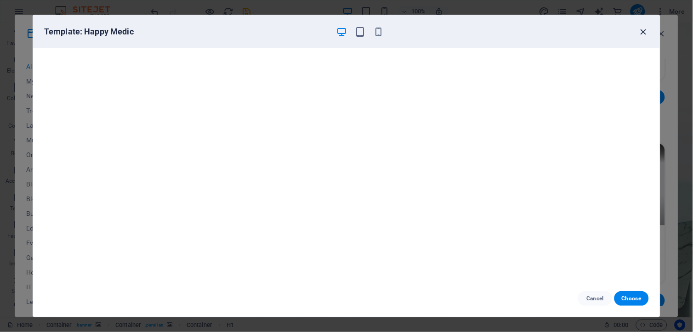
click at [649, 33] on span "button" at bounding box center [643, 32] width 11 height 11
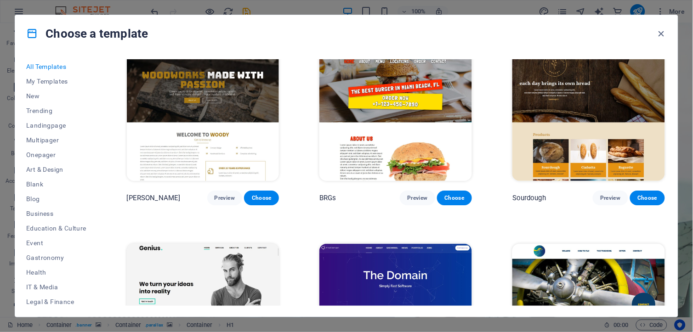
scroll to position [5211, 0]
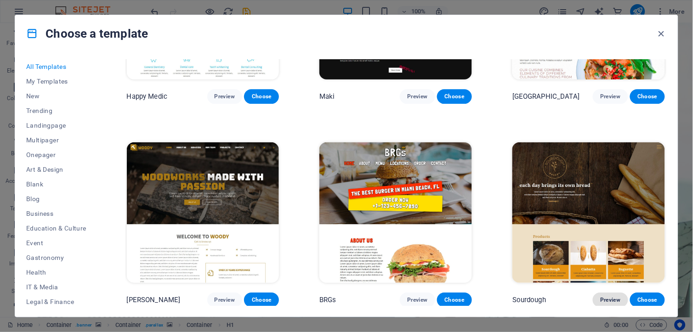
click at [608, 297] on span "Preview" at bounding box center [611, 300] width 20 height 7
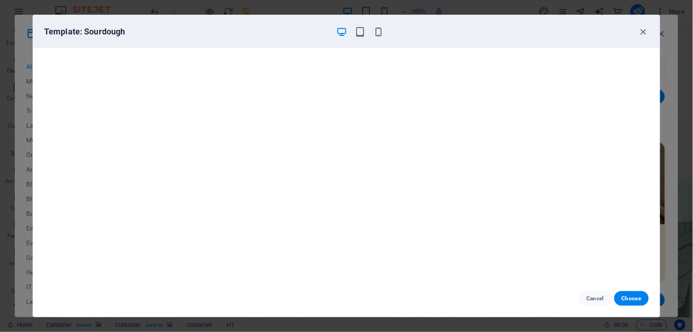
scroll to position [0, 0]
click at [361, 34] on icon "button" at bounding box center [360, 32] width 11 height 11
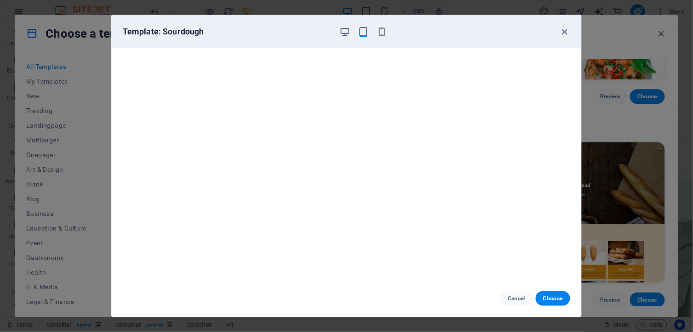
click at [373, 34] on div at bounding box center [364, 31] width 48 height 11
click at [356, 34] on div at bounding box center [364, 31] width 48 height 11
click at [352, 31] on div at bounding box center [364, 31] width 48 height 11
click at [516, 299] on span "Cancel" at bounding box center [517, 298] width 20 height 7
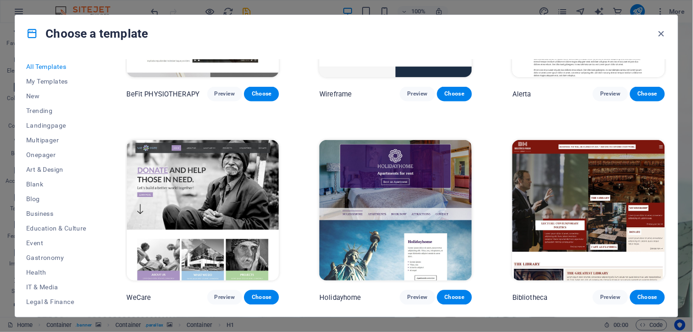
scroll to position [5875, 0]
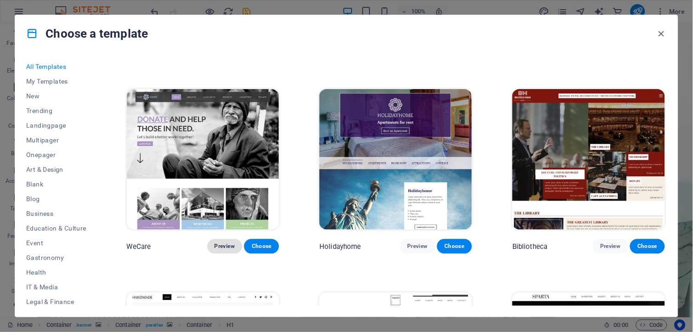
click at [229, 243] on span "Preview" at bounding box center [225, 246] width 20 height 7
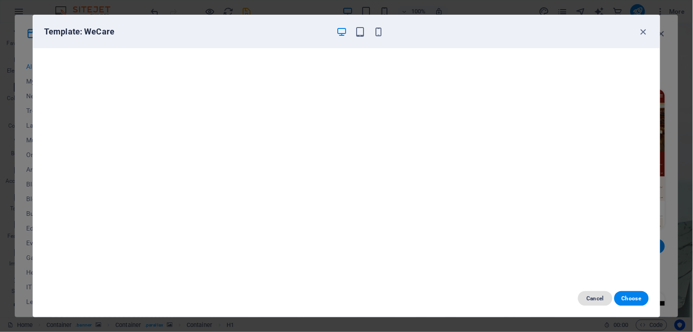
click at [597, 296] on span "Cancel" at bounding box center [596, 298] width 20 height 7
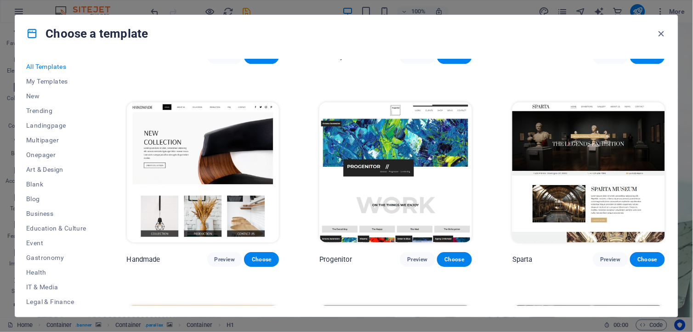
scroll to position [6080, 0]
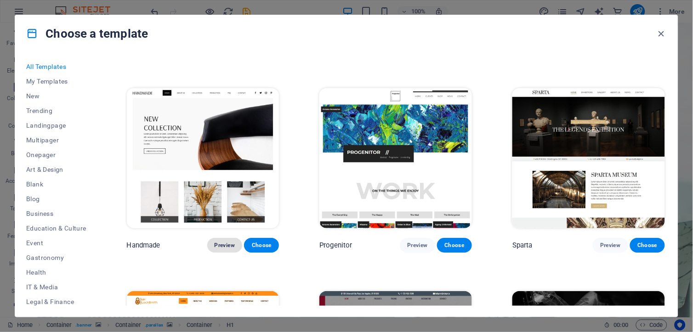
click at [220, 238] on button "Preview" at bounding box center [224, 245] width 35 height 15
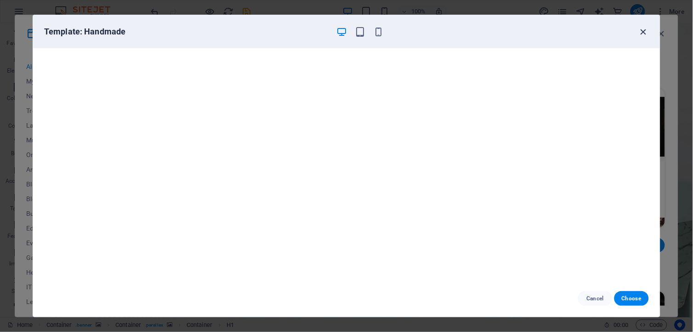
click at [647, 29] on icon "button" at bounding box center [644, 32] width 11 height 11
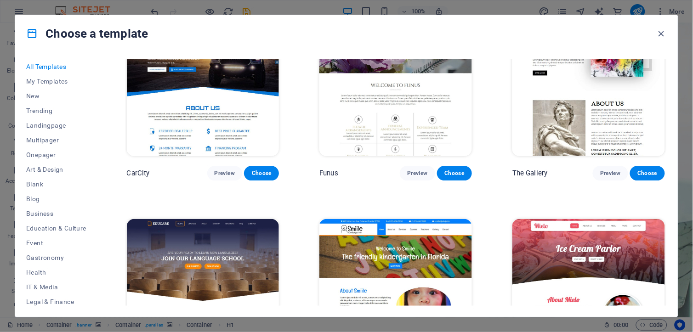
scroll to position [6846, 0]
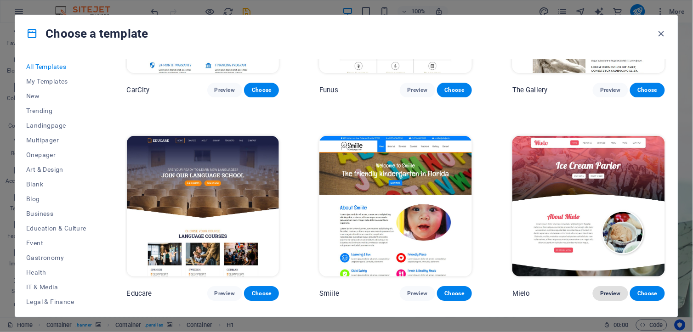
click at [604, 290] on span "Preview" at bounding box center [611, 293] width 20 height 7
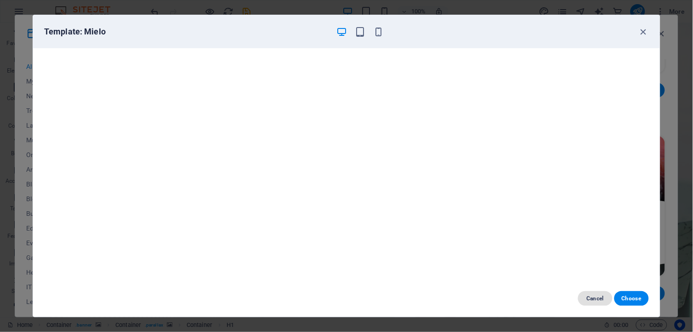
click at [597, 297] on span "Cancel" at bounding box center [596, 298] width 20 height 7
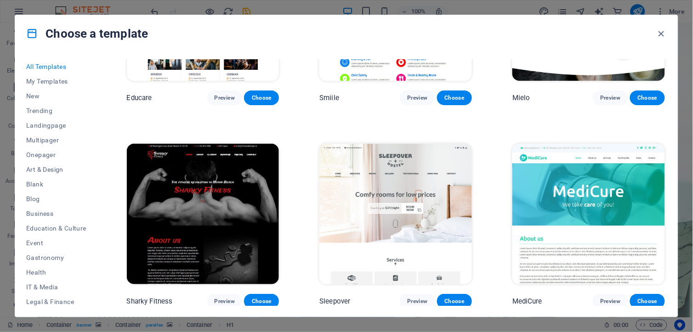
scroll to position [7102, 0]
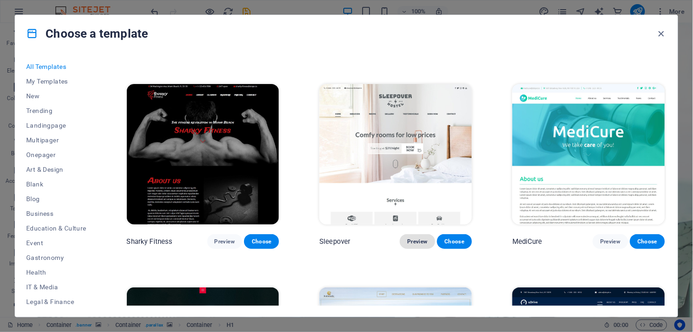
click at [424, 235] on button "Preview" at bounding box center [417, 242] width 35 height 15
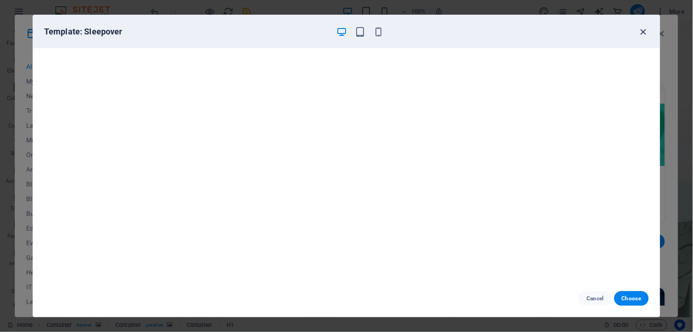
click at [642, 31] on icon "button" at bounding box center [644, 32] width 11 height 11
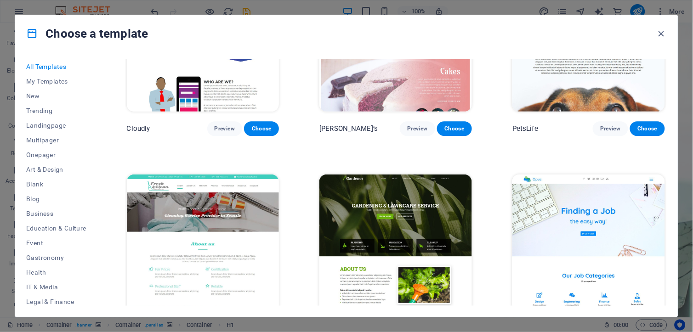
scroll to position [7664, 0]
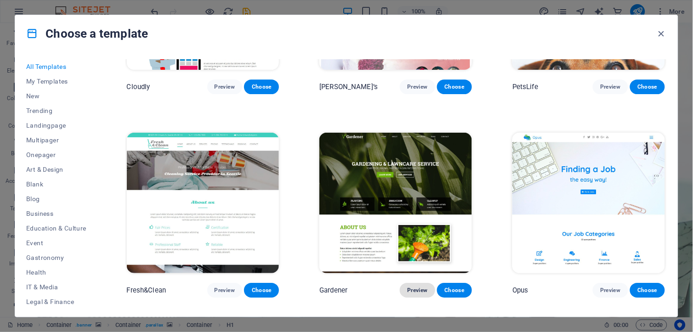
click at [417, 287] on span "Preview" at bounding box center [417, 290] width 20 height 7
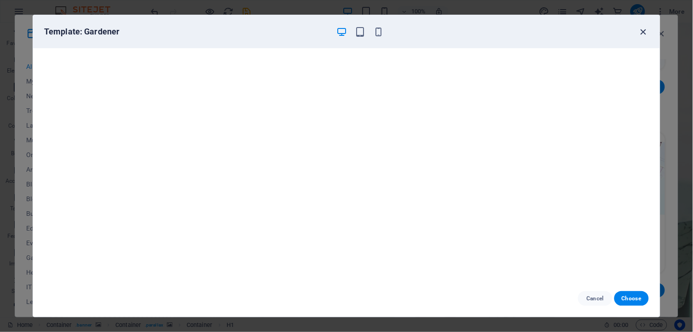
click at [645, 35] on icon "button" at bounding box center [644, 32] width 11 height 11
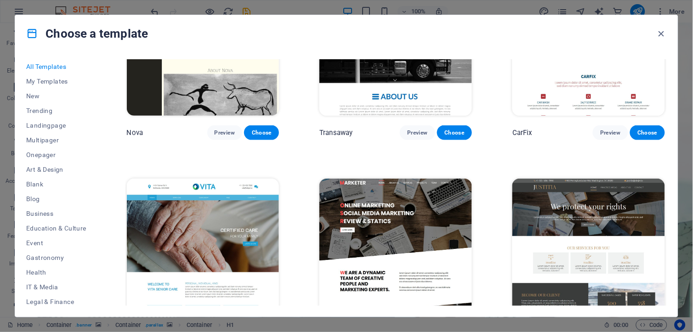
scroll to position [8890, 0]
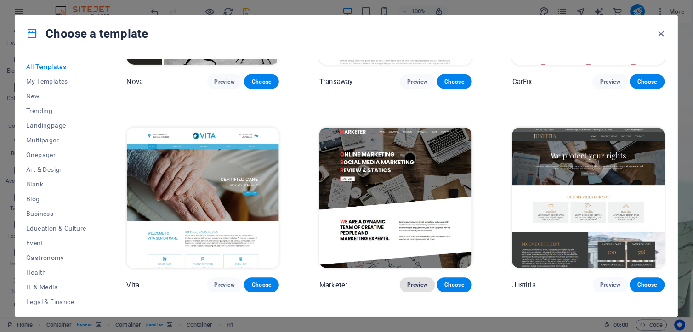
click at [408, 282] on span "Preview" at bounding box center [417, 285] width 20 height 7
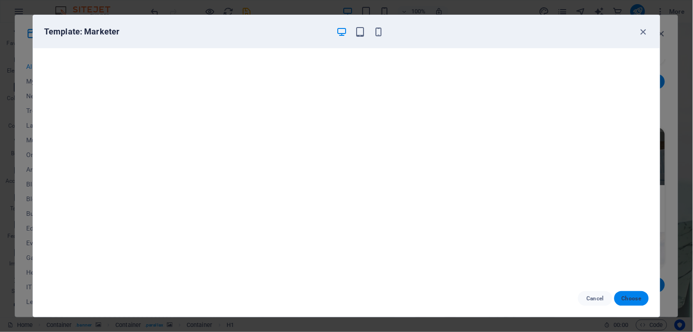
click at [635, 299] on span "Choose" at bounding box center [632, 298] width 20 height 7
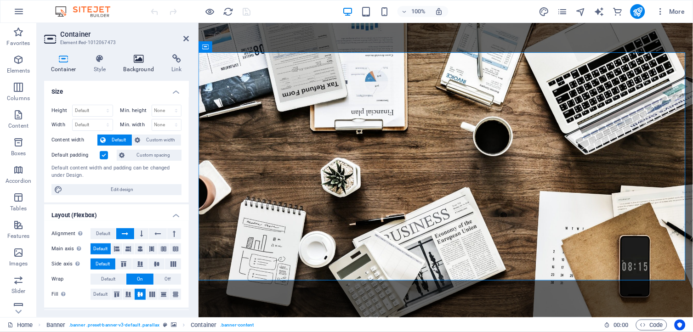
click at [131, 63] on h4 "Background" at bounding box center [141, 63] width 48 height 19
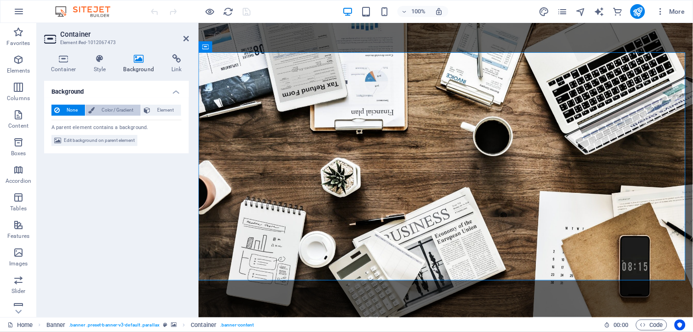
click at [122, 113] on span "Color / Gradient" at bounding box center [117, 110] width 40 height 11
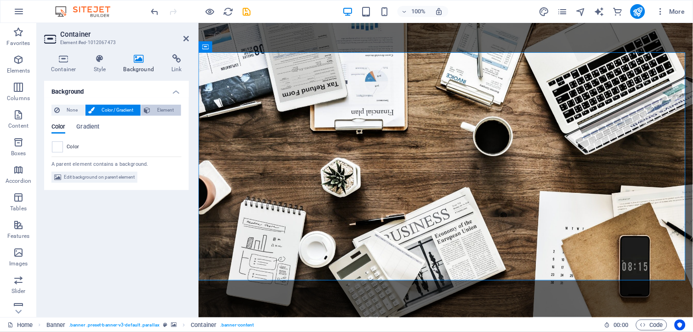
click at [162, 109] on span "Element" at bounding box center [165, 110] width 25 height 11
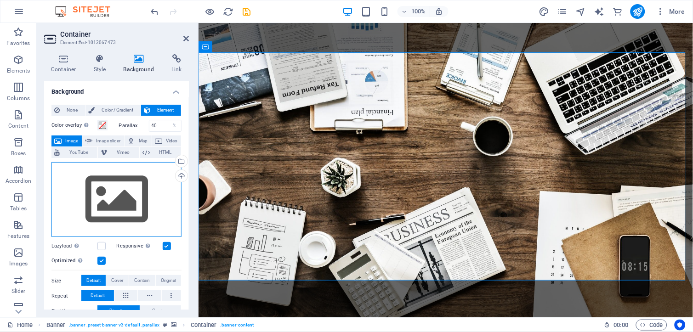
click at [126, 176] on div "Drag files here, click to choose files or select files from Files or our free s…" at bounding box center [117, 199] width 130 height 75
click at [126, 175] on body "[DOMAIN_NAME] Home Favorites Elements Columns Content Boxes Accordion Tables Fe…" at bounding box center [346, 166] width 693 height 332
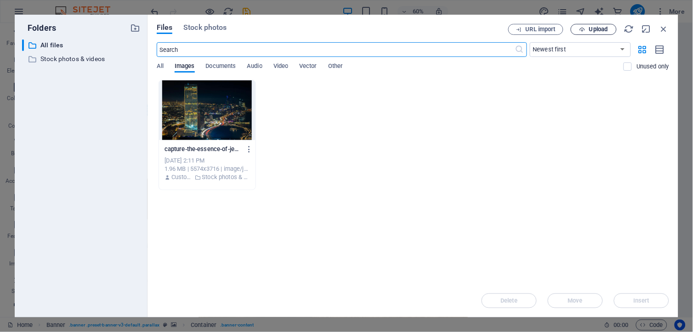
click at [588, 29] on span "Upload" at bounding box center [594, 30] width 38 height 6
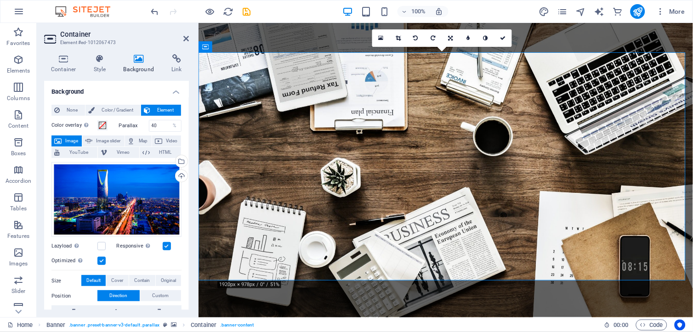
click at [190, 37] on aside "Container Element #ed-1012067473 Container Style Background Link Size Height De…" at bounding box center [118, 170] width 162 height 295
click at [185, 38] on icon at bounding box center [186, 38] width 6 height 7
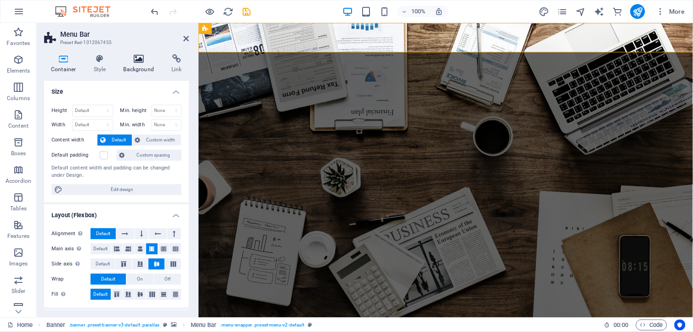
click at [135, 60] on icon at bounding box center [139, 58] width 45 height 9
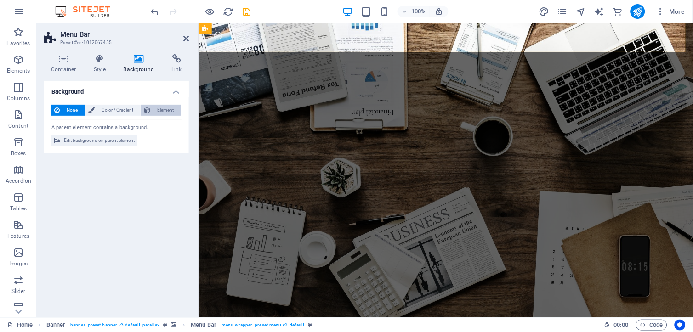
click at [149, 111] on icon at bounding box center [147, 110] width 6 height 11
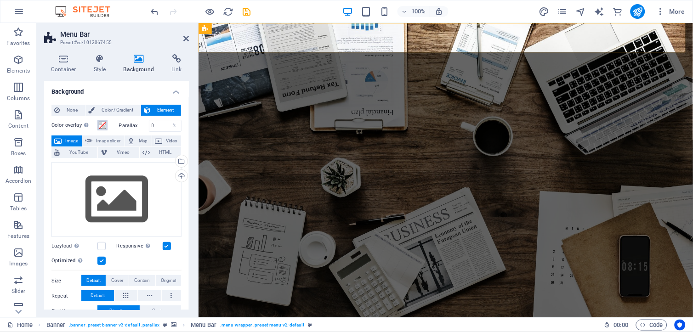
click at [100, 125] on span at bounding box center [102, 125] width 7 height 7
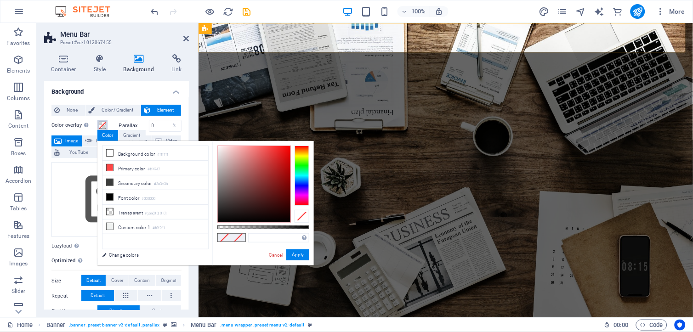
click at [99, 125] on span at bounding box center [102, 125] width 7 height 7
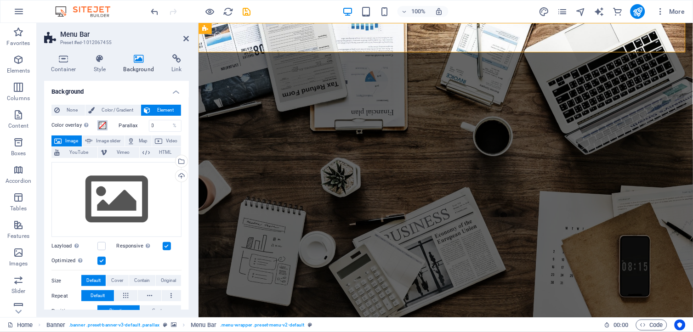
click at [99, 125] on span at bounding box center [102, 125] width 7 height 7
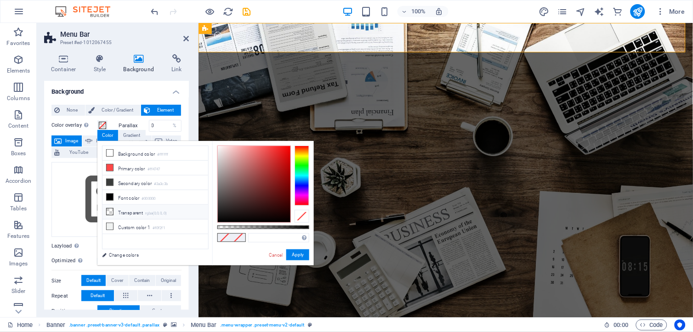
click at [120, 214] on li "Transparent rgba(0,0,0,.0)" at bounding box center [156, 212] width 106 height 15
type input "rgba(0, 0, 0, 0)"
drag, startPoint x: 298, startPoint y: 253, endPoint x: 89, endPoint y: 234, distance: 209.2
click at [298, 253] on button "Apply" at bounding box center [297, 255] width 23 height 11
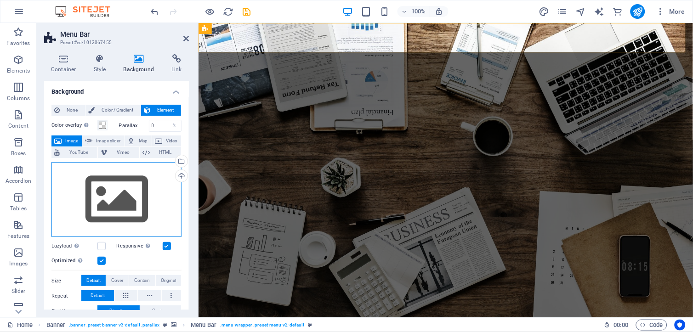
click at [154, 189] on div "Drag files here, click to choose files or select files from Files or our free s…" at bounding box center [117, 199] width 130 height 75
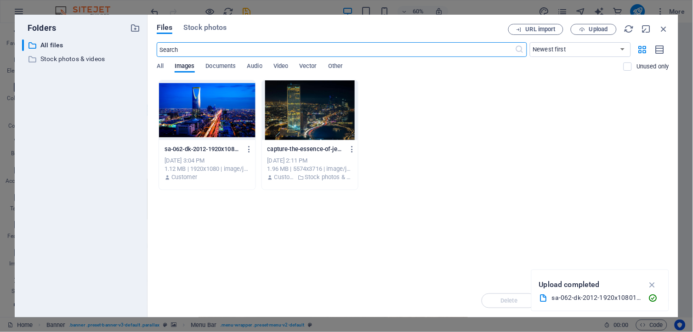
click at [208, 108] on div at bounding box center [207, 110] width 97 height 60
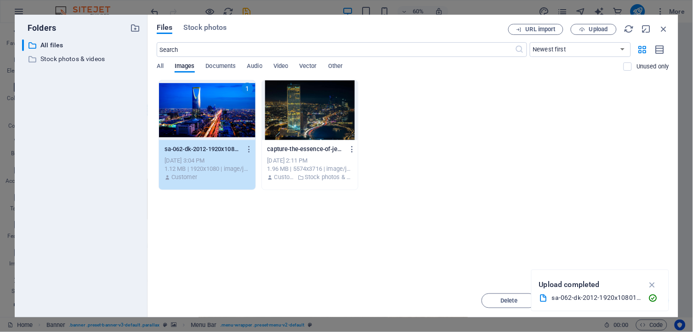
drag, startPoint x: 208, startPoint y: 108, endPoint x: 10, endPoint y: 86, distance: 199.8
click at [208, 108] on div "1" at bounding box center [207, 110] width 97 height 60
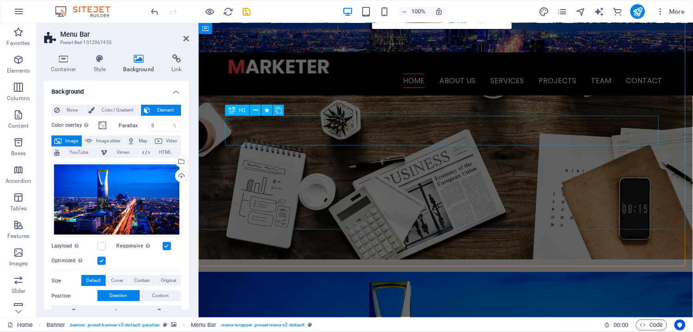
scroll to position [51, 0]
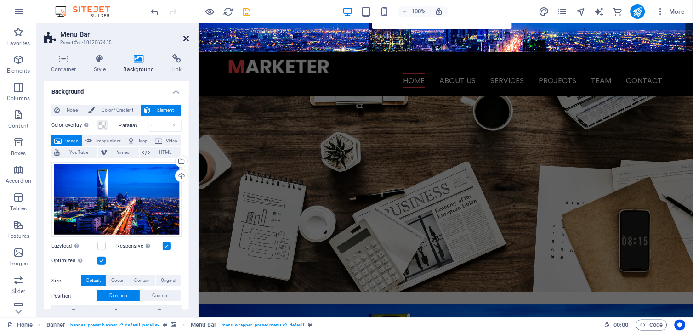
click at [187, 38] on icon at bounding box center [186, 38] width 6 height 7
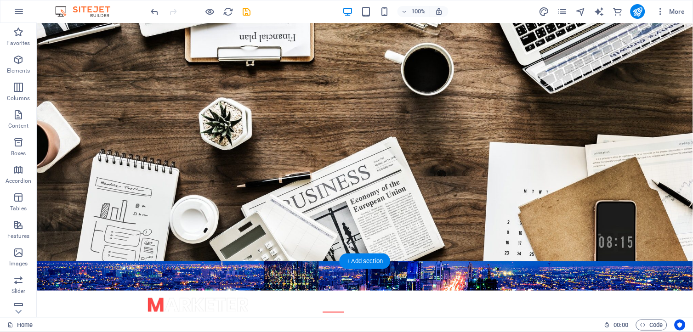
scroll to position [0, 0]
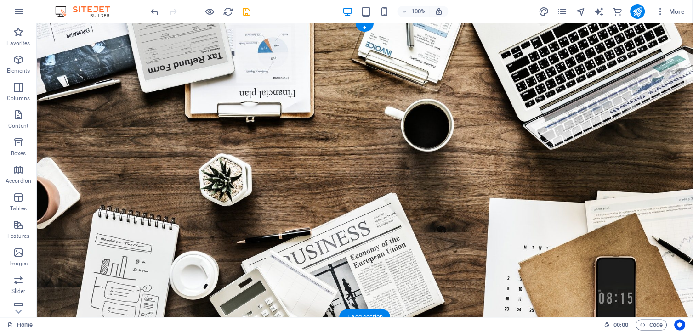
click at [104, 317] on figure at bounding box center [364, 331] width 657 height 29
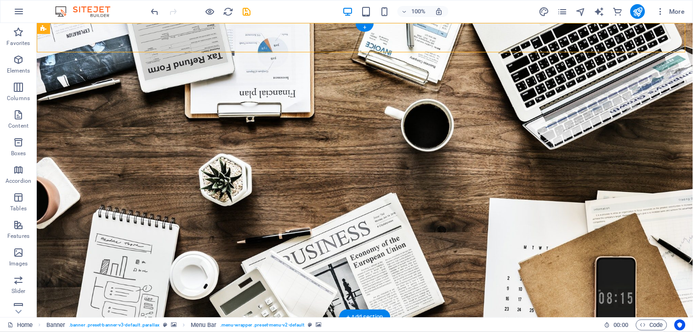
click at [104, 317] on figure at bounding box center [364, 331] width 657 height 29
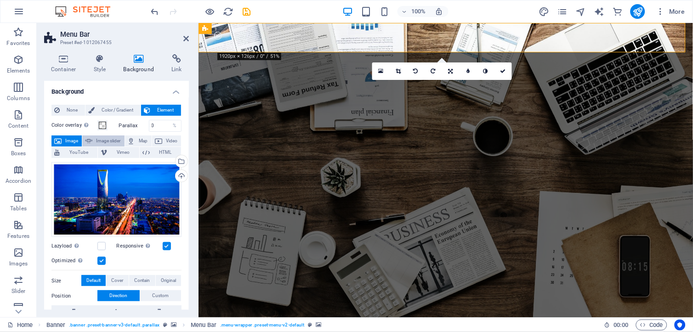
click at [111, 141] on span "Image slider" at bounding box center [108, 141] width 26 height 11
select select "ms"
select select "s"
select select "progressive"
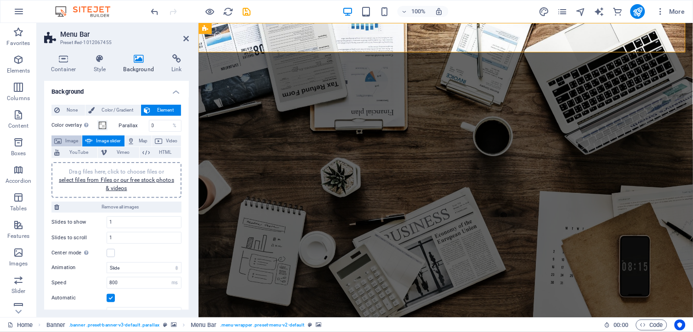
click at [65, 138] on span "Image" at bounding box center [71, 141] width 15 height 11
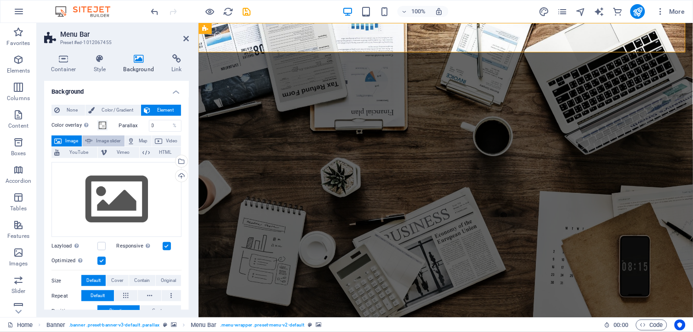
click at [108, 138] on span "Image slider" at bounding box center [108, 141] width 26 height 11
select select "ms"
select select "s"
select select "progressive"
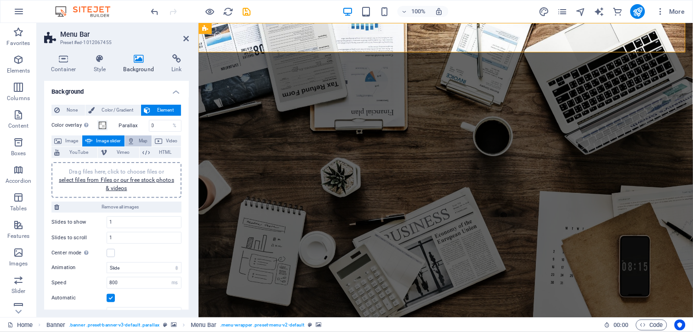
click at [138, 139] on span "Map" at bounding box center [143, 141] width 11 height 11
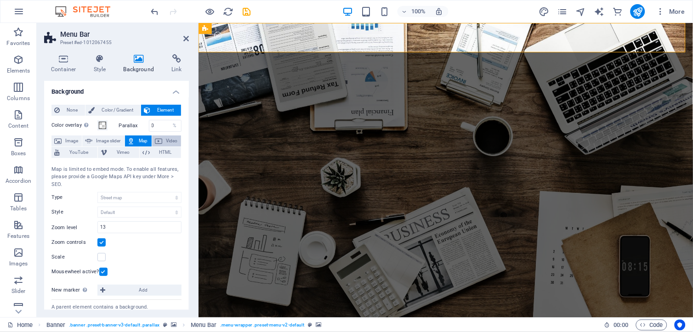
click at [167, 143] on span "Video" at bounding box center [171, 141] width 13 height 11
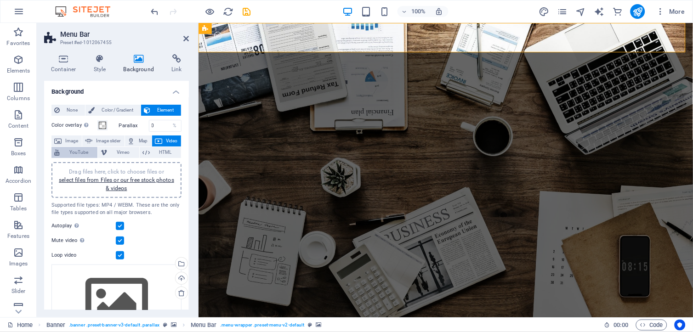
click at [71, 154] on span "YouTube" at bounding box center [79, 152] width 32 height 11
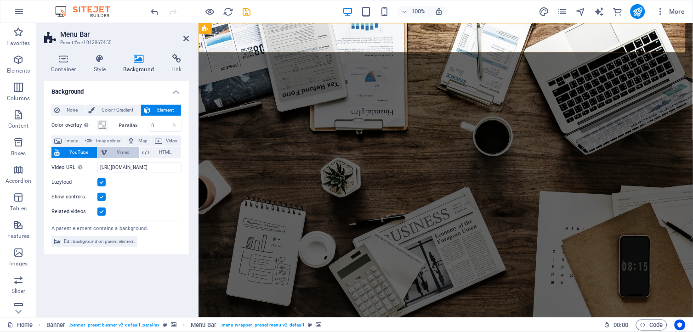
click at [117, 155] on span "Vimeo" at bounding box center [123, 152] width 26 height 11
select select "ar16_9"
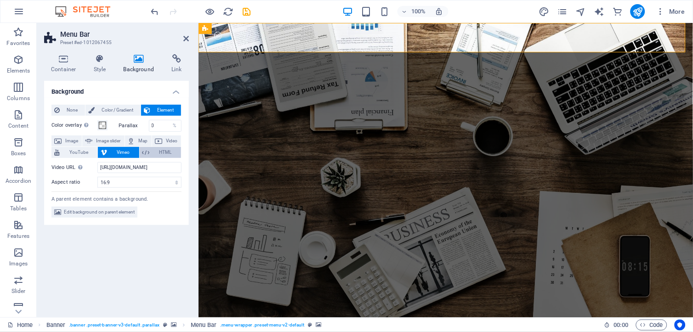
click at [153, 155] on span "HTML" at bounding box center [166, 152] width 26 height 11
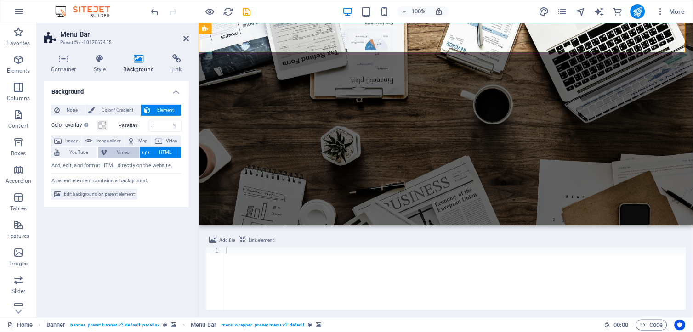
click at [116, 154] on span "Vimeo" at bounding box center [123, 152] width 26 height 11
select select "ar16_9"
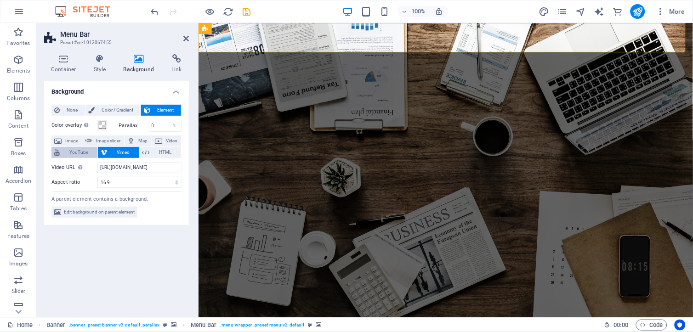
click at [93, 152] on span "YouTube" at bounding box center [79, 152] width 32 height 11
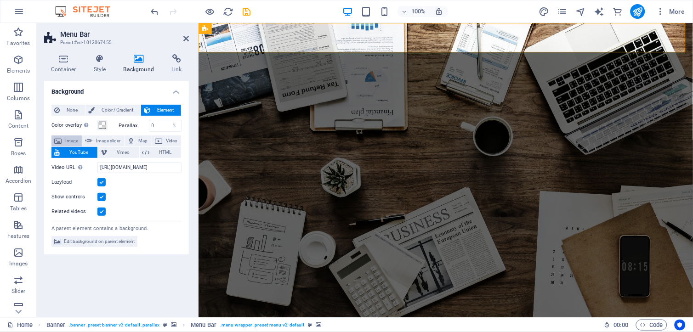
click at [64, 139] on span "Image" at bounding box center [71, 141] width 15 height 11
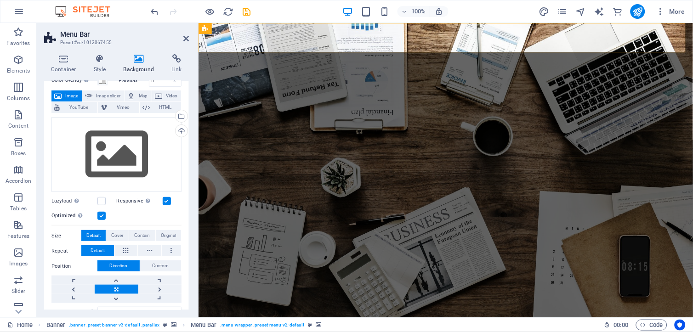
scroll to position [102, 0]
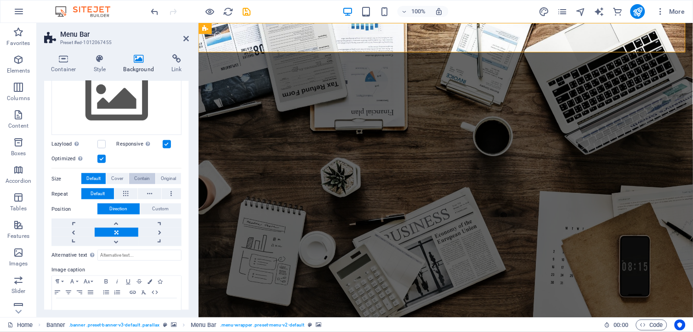
click at [138, 176] on span "Contain" at bounding box center [142, 178] width 16 height 11
click at [89, 179] on span "Default" at bounding box center [93, 178] width 14 height 11
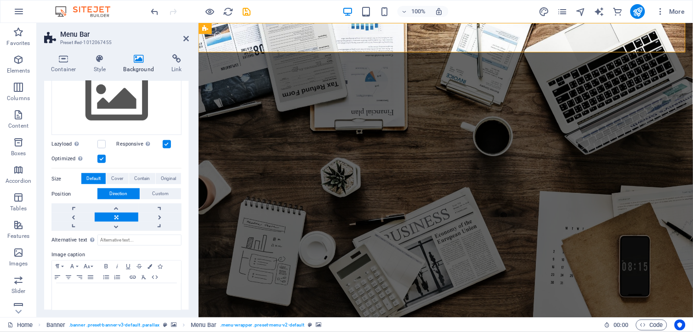
scroll to position [0, 0]
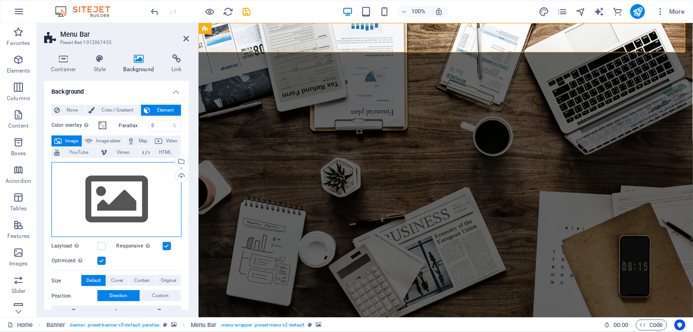
click at [167, 181] on div "Drag files here, click to choose files or select files from Files or our free s…" at bounding box center [117, 199] width 130 height 75
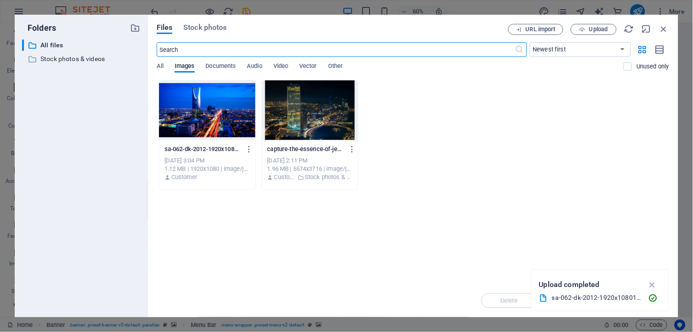
click at [165, 65] on div "All Images Documents Audio Video Vector Other" at bounding box center [391, 71] width 468 height 17
click at [162, 65] on span "All" at bounding box center [160, 67] width 7 height 13
drag, startPoint x: 664, startPoint y: 25, endPoint x: 464, endPoint y: 2, distance: 200.9
click at [664, 25] on icon "button" at bounding box center [664, 29] width 10 height 10
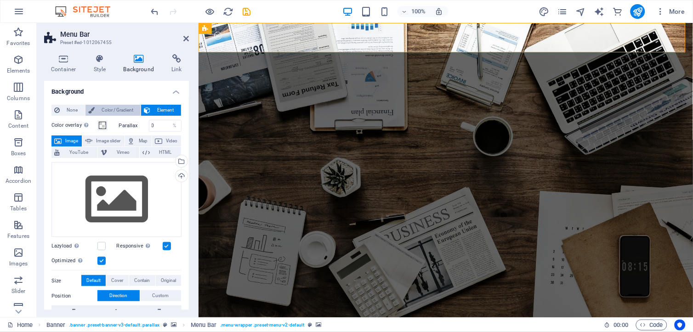
click at [102, 109] on span "Color / Gradient" at bounding box center [117, 110] width 40 height 11
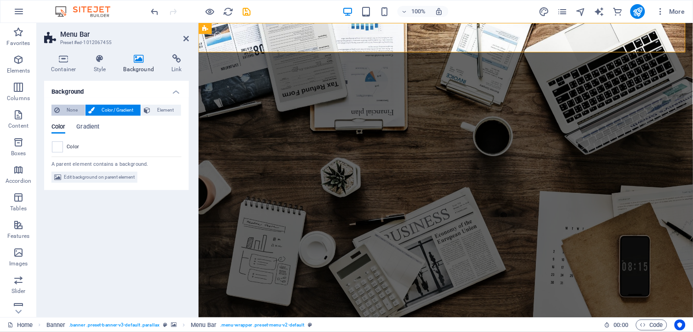
click at [63, 108] on span "None" at bounding box center [73, 110] width 20 height 11
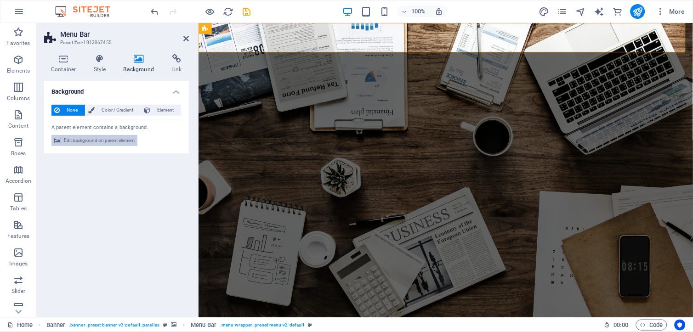
click at [85, 143] on span "Edit background on parent element" at bounding box center [99, 140] width 71 height 11
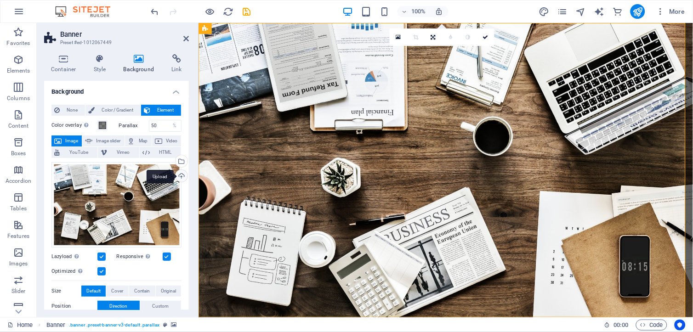
click at [178, 174] on div "Upload" at bounding box center [181, 177] width 14 height 14
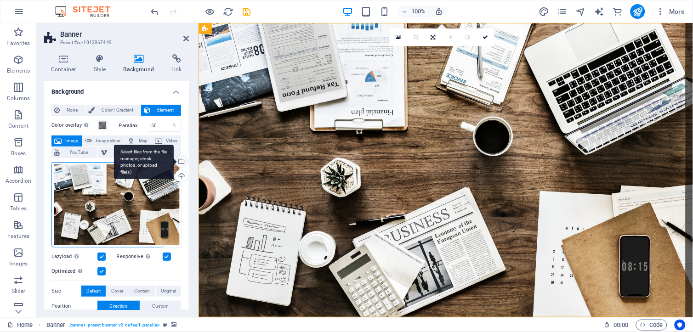
click at [174, 162] on div "Select files from the file manager, stock photos, or upload file(s)" at bounding box center [144, 162] width 60 height 34
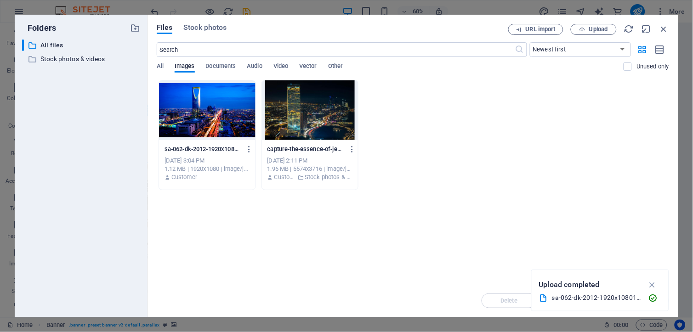
click at [194, 111] on div at bounding box center [207, 110] width 97 height 60
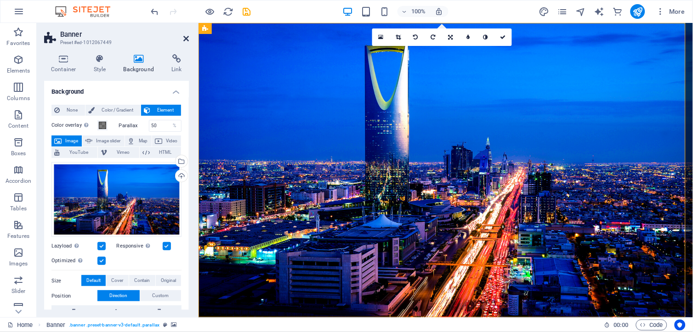
click at [185, 40] on icon at bounding box center [186, 38] width 6 height 7
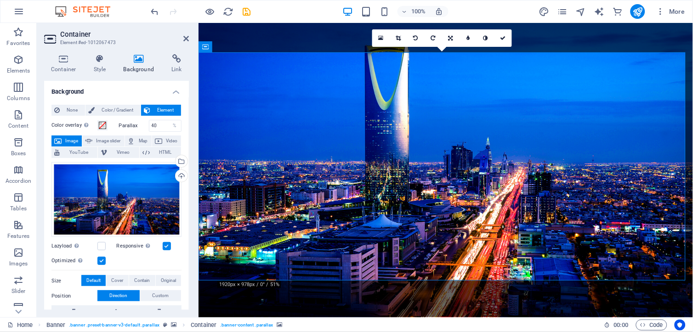
click at [94, 135] on div "Color overlay Places an overlay over the background to colorize it Parallax 40 …" at bounding box center [117, 265] width 130 height 298
click at [92, 139] on button "Image slider" at bounding box center [103, 141] width 42 height 11
select select "ms"
select select "s"
select select "progressive"
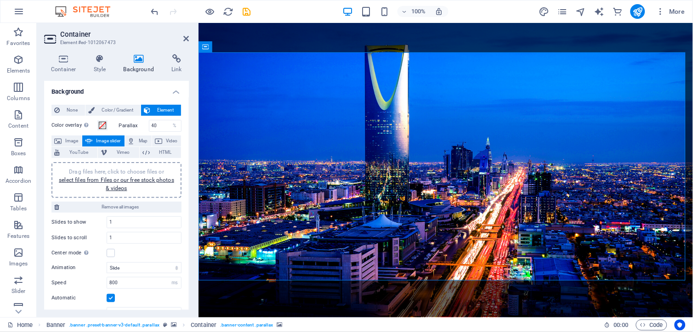
click at [181, 39] on header "Container Element #ed-1012067473" at bounding box center [116, 35] width 145 height 24
click at [182, 39] on header "Container Element #ed-1012067473" at bounding box center [116, 35] width 145 height 24
click at [184, 39] on icon at bounding box center [186, 38] width 6 height 7
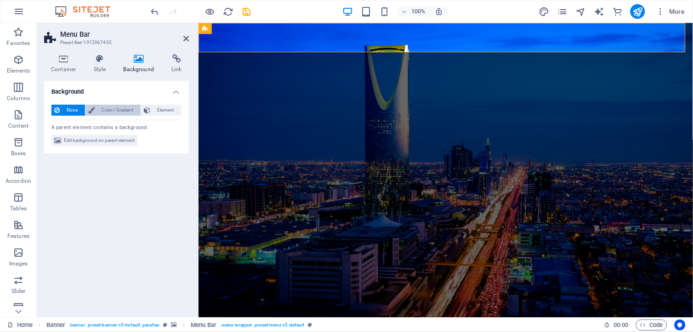
click at [111, 113] on span "Color / Gradient" at bounding box center [117, 110] width 40 height 11
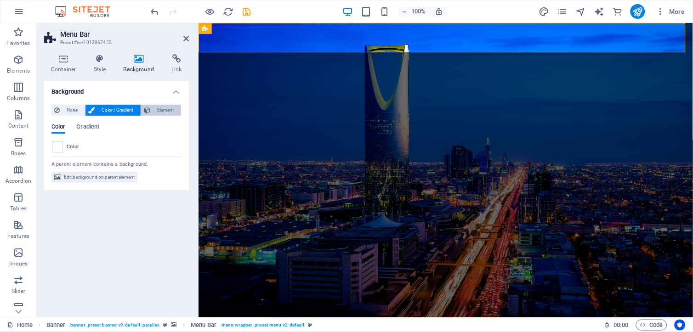
click at [160, 107] on span "Element" at bounding box center [165, 110] width 25 height 11
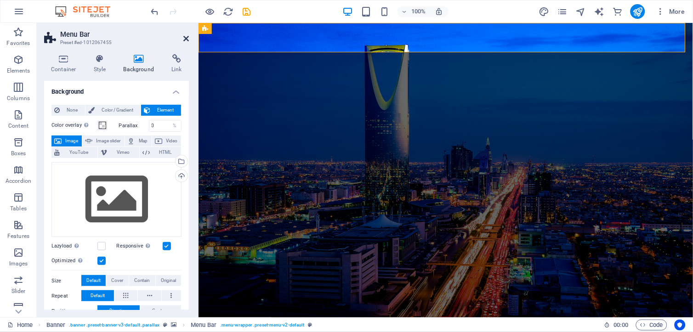
click at [183, 36] on icon at bounding box center [186, 38] width 6 height 7
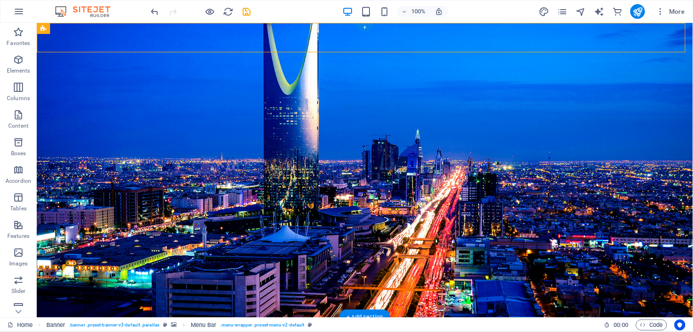
click at [52, 317] on figure at bounding box center [364, 331] width 657 height 29
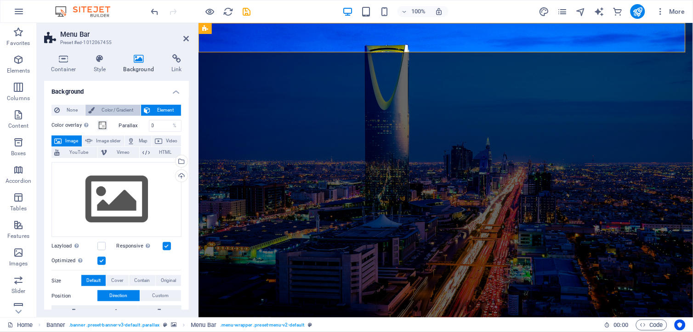
click at [125, 108] on span "Color / Gradient" at bounding box center [117, 110] width 40 height 11
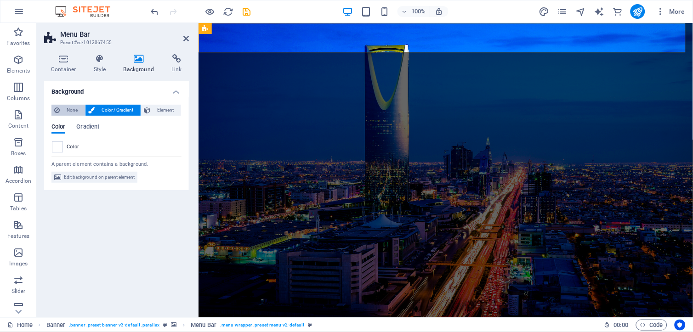
click at [66, 109] on span "None" at bounding box center [73, 110] width 20 height 11
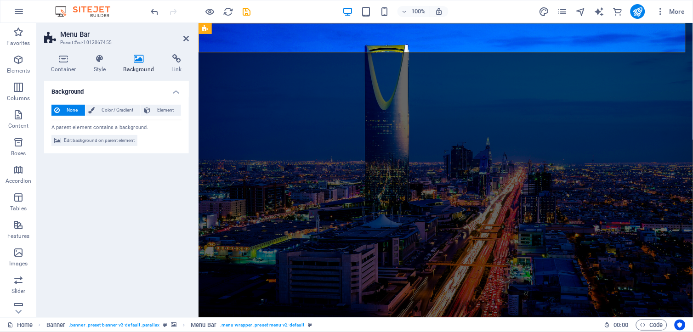
click at [190, 39] on aside "Menu Bar Preset #ed-1012067455 Container Style Background Link Size Height Defa…" at bounding box center [118, 170] width 162 height 295
click at [186, 39] on icon at bounding box center [186, 38] width 6 height 7
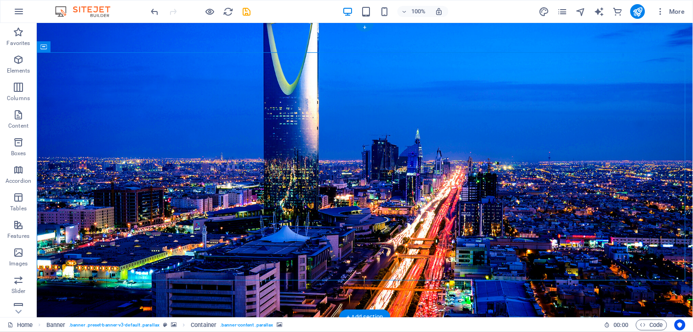
select select "ms"
select select "s"
select select "progressive"
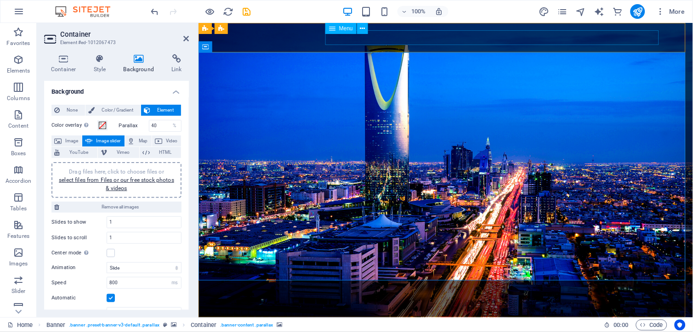
click at [349, 34] on div "Menu" at bounding box center [350, 28] width 49 height 11
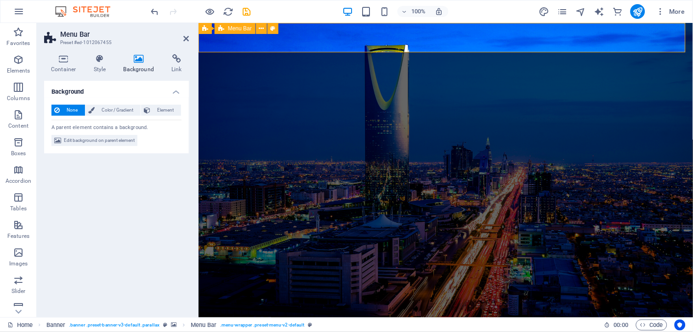
click at [107, 109] on span "Color / Gradient" at bounding box center [117, 110] width 40 height 11
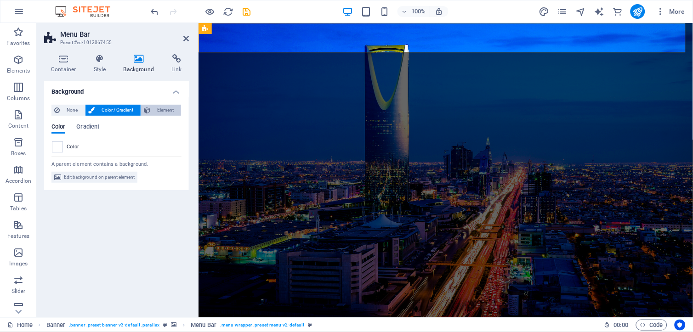
click at [166, 111] on span "Element" at bounding box center [165, 110] width 25 height 11
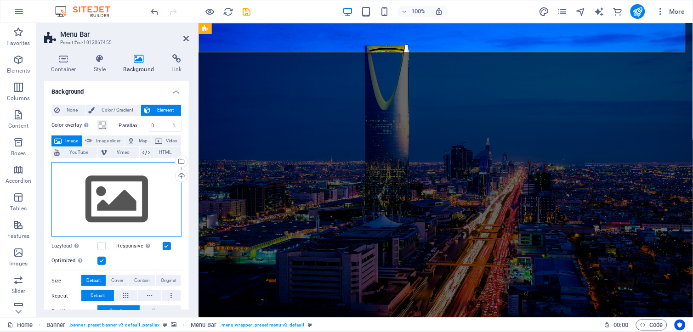
click at [139, 185] on div "Drag files here, click to choose files or select files from Files or our free s…" at bounding box center [117, 199] width 130 height 75
click at [139, 185] on body "haramksa.com Home Favorites Elements Columns Content Boxes Accordion Tables Fea…" at bounding box center [346, 166] width 693 height 332
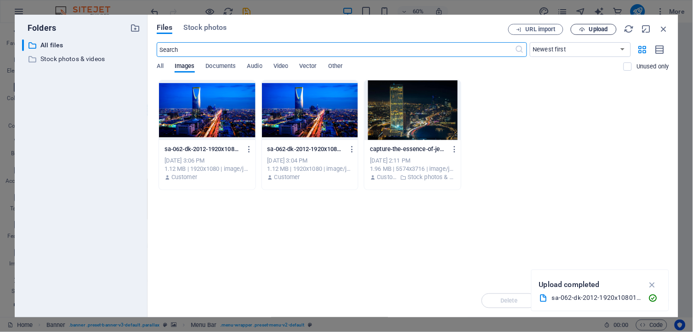
click at [589, 30] on span "Upload" at bounding box center [594, 30] width 38 height 6
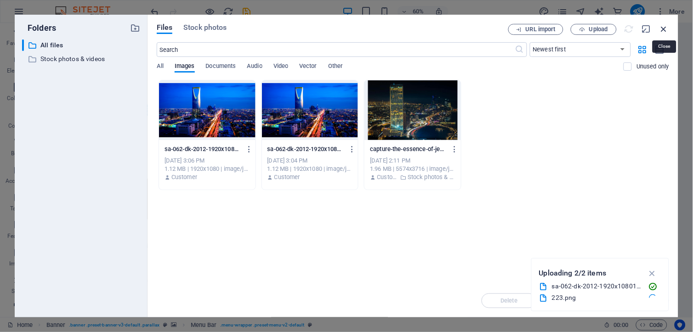
click at [665, 29] on icon "button" at bounding box center [664, 29] width 10 height 10
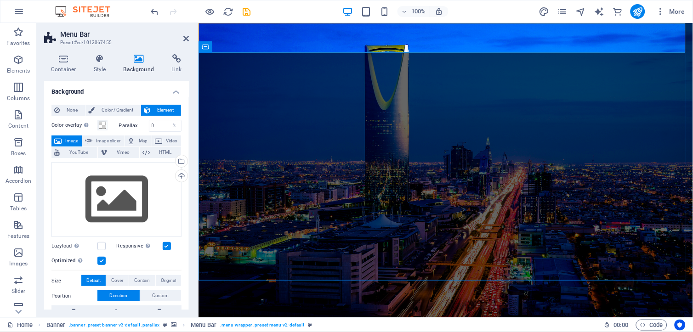
select select "ms"
select select "s"
select select "progressive"
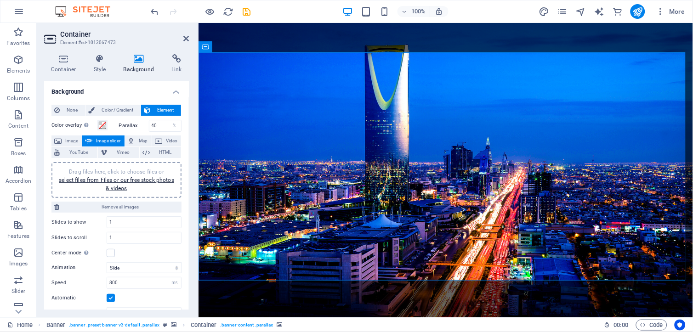
click at [185, 35] on icon at bounding box center [186, 38] width 6 height 7
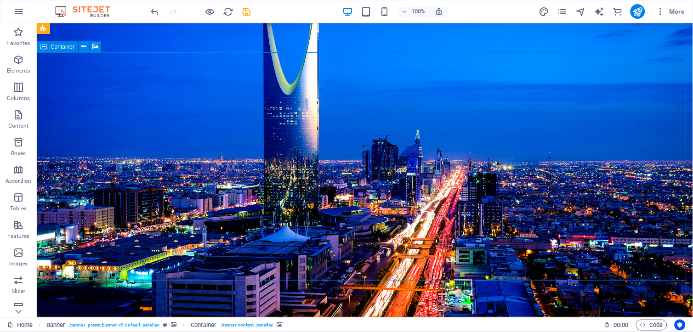
click at [44, 47] on icon at bounding box center [43, 46] width 6 height 11
select select "ms"
select select "s"
select select "progressive"
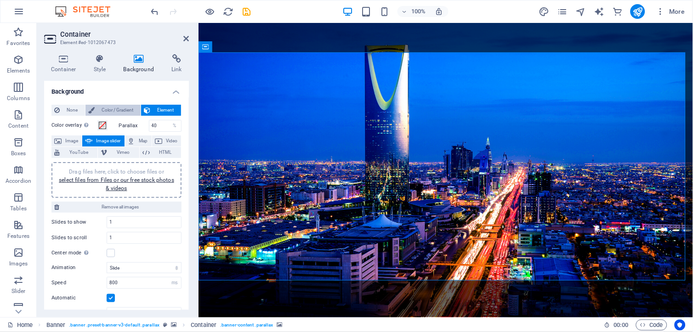
click at [97, 109] on span "Color / Gradient" at bounding box center [117, 110] width 40 height 11
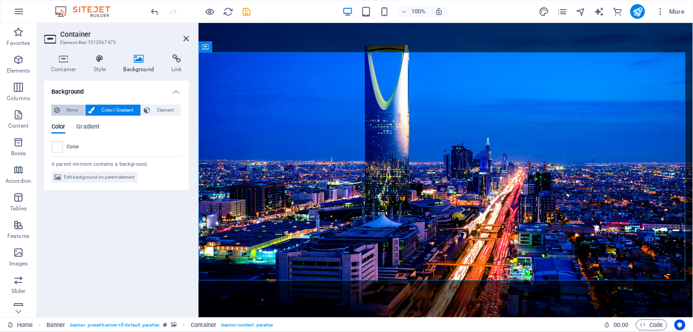
click at [67, 109] on span "None" at bounding box center [73, 110] width 20 height 11
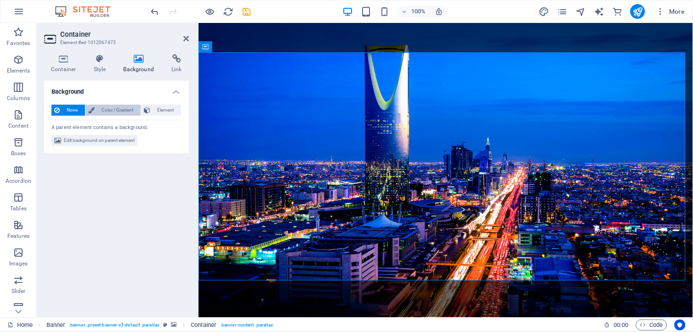
click at [122, 105] on span "Color / Gradient" at bounding box center [117, 110] width 40 height 11
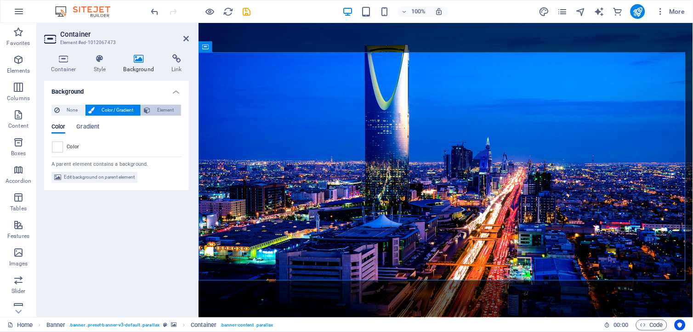
click at [163, 111] on span "Element" at bounding box center [165, 110] width 25 height 11
select select "ms"
select select "s"
select select "progressive"
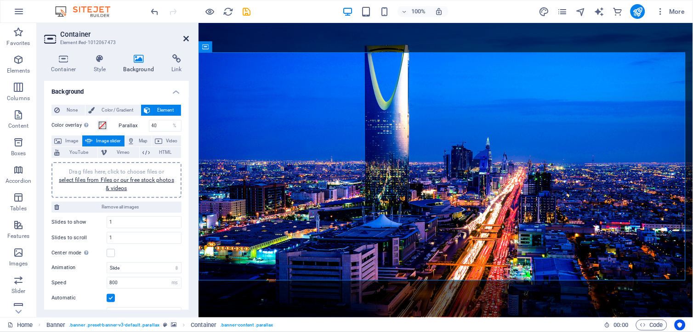
click at [187, 35] on icon at bounding box center [186, 38] width 6 height 7
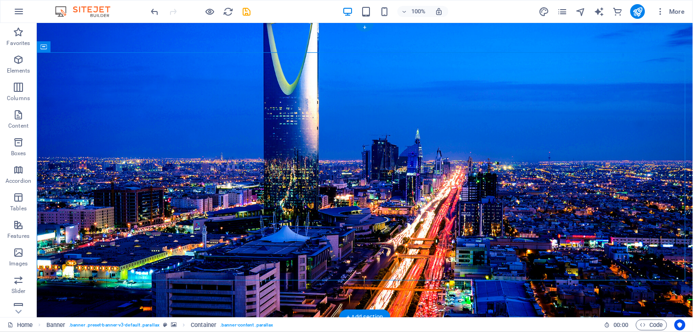
click at [623, 317] on figure at bounding box center [364, 331] width 657 height 29
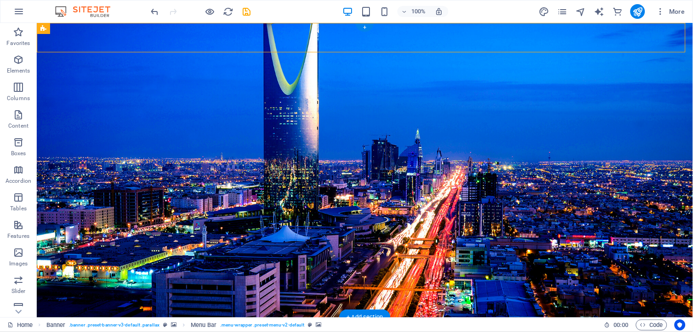
click at [623, 317] on figure at bounding box center [364, 331] width 657 height 29
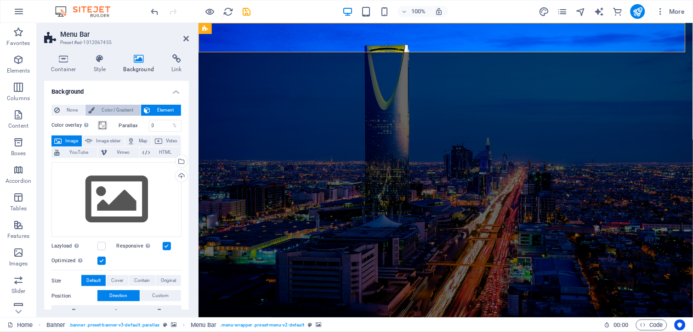
click at [118, 109] on span "Color / Gradient" at bounding box center [117, 110] width 40 height 11
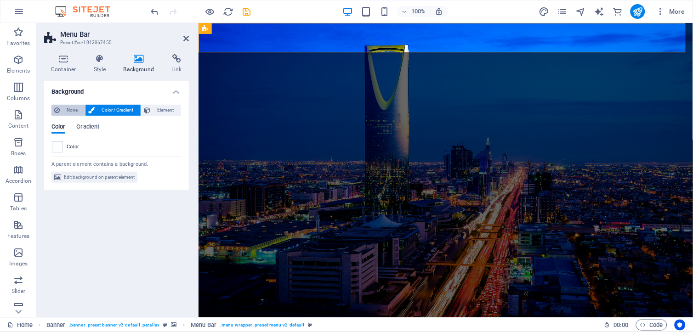
click at [65, 112] on span "None" at bounding box center [73, 110] width 20 height 11
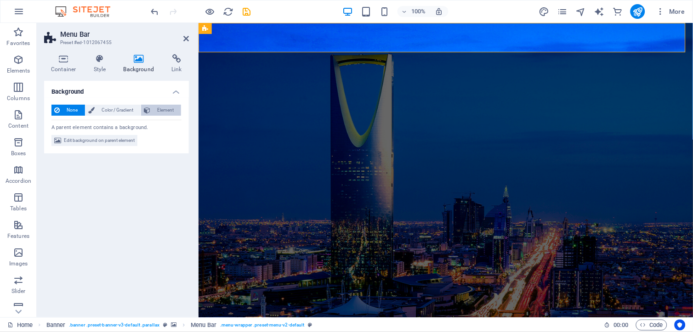
click at [174, 108] on span "Element" at bounding box center [165, 110] width 25 height 11
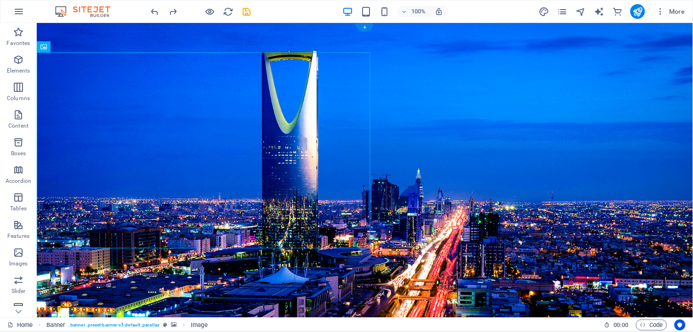
click at [599, 158] on figure at bounding box center [364, 210] width 657 height 375
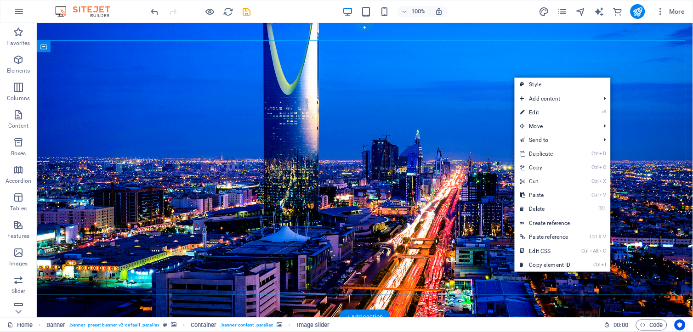
select select "ms"
select select "s"
select select "progressive"
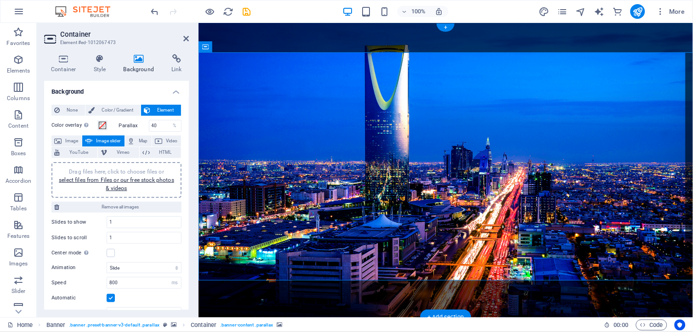
click at [185, 40] on icon at bounding box center [186, 38] width 6 height 7
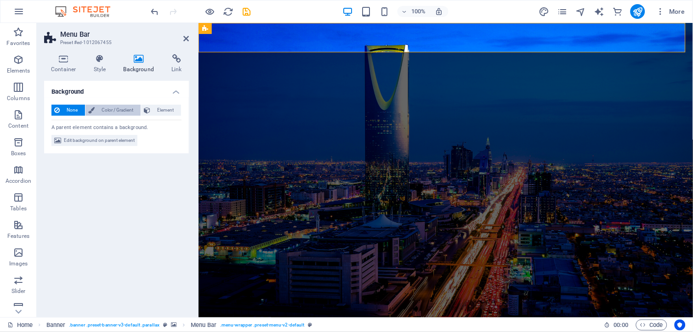
click at [96, 115] on button "Color / Gradient" at bounding box center [113, 110] width 55 height 11
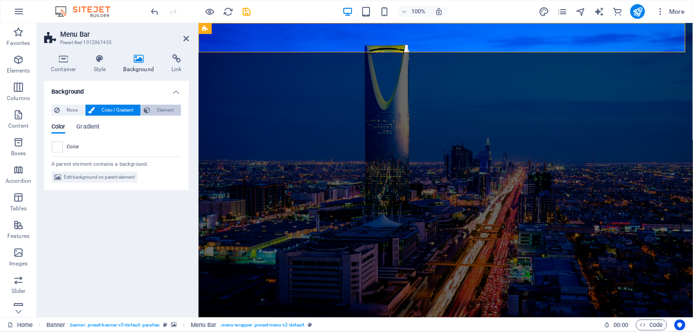
click at [149, 109] on icon at bounding box center [147, 110] width 6 height 11
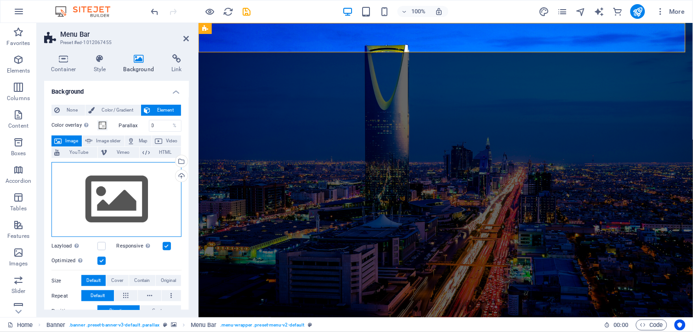
click at [150, 176] on div "Drag files here, click to choose files or select files from Files or our free s…" at bounding box center [117, 199] width 130 height 75
click at [150, 176] on body "haramksa.com Home Favorites Elements Columns Content Boxes Accordion Tables Fea…" at bounding box center [346, 166] width 693 height 332
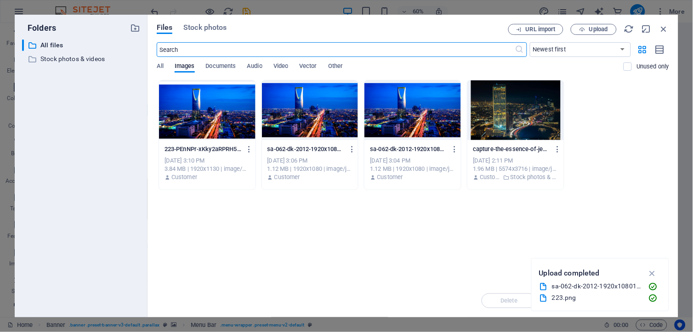
click at [205, 115] on div at bounding box center [207, 110] width 97 height 60
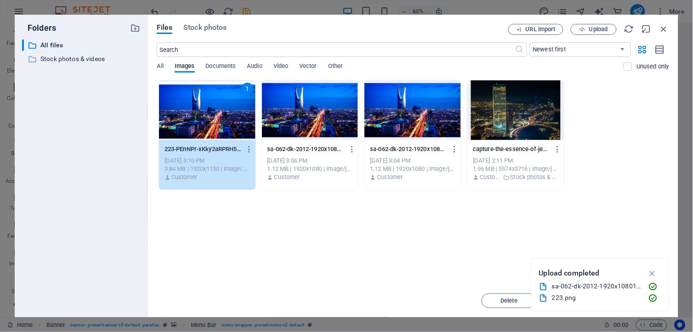
click at [205, 115] on div "1" at bounding box center [207, 110] width 97 height 60
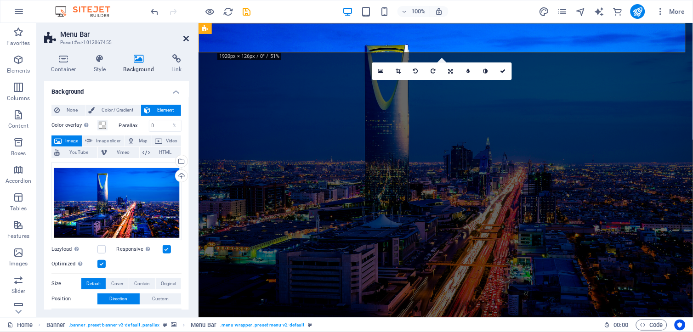
click at [186, 38] on icon at bounding box center [186, 38] width 6 height 7
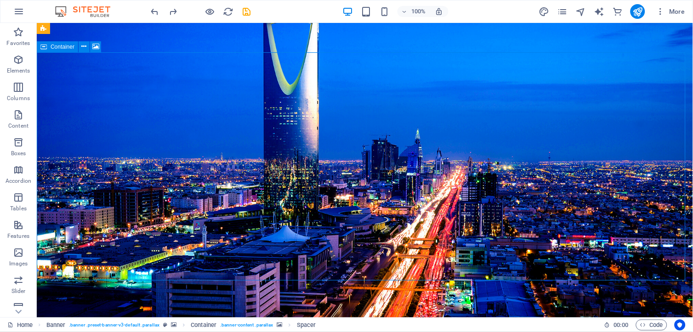
select select "ms"
select select "s"
select select "progressive"
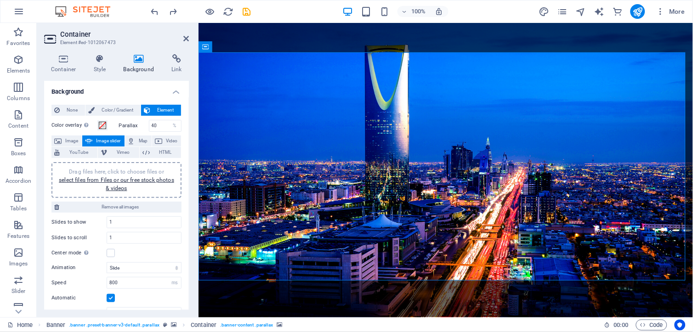
click at [182, 36] on h2 "Container" at bounding box center [124, 34] width 129 height 8
click at [183, 37] on icon at bounding box center [186, 38] width 6 height 7
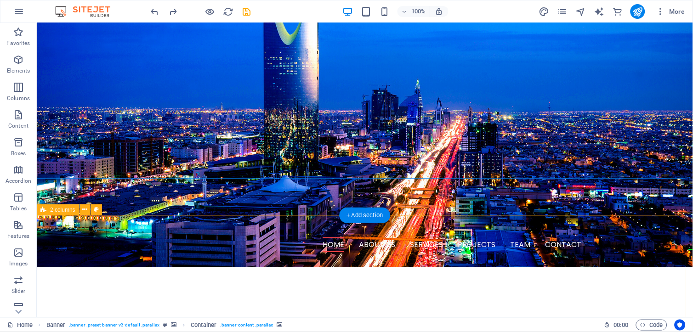
scroll to position [102, 0]
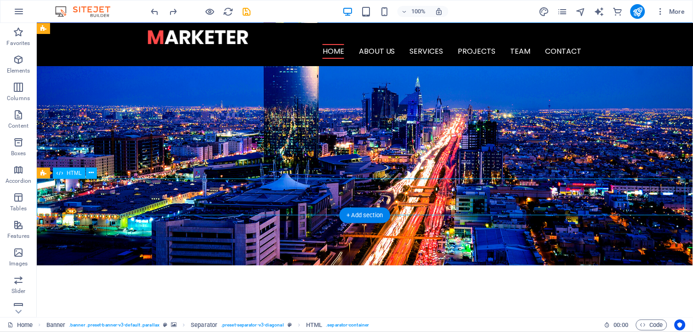
scroll to position [0, 0]
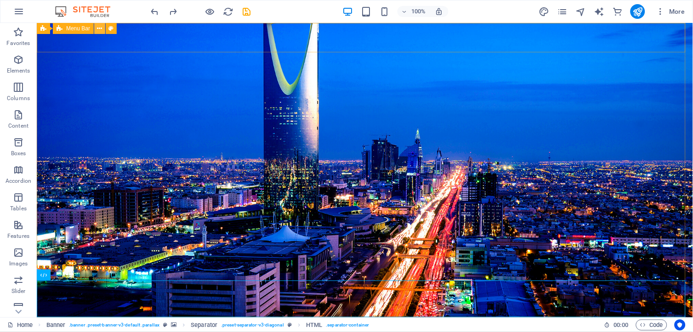
click at [99, 26] on icon at bounding box center [99, 29] width 5 height 10
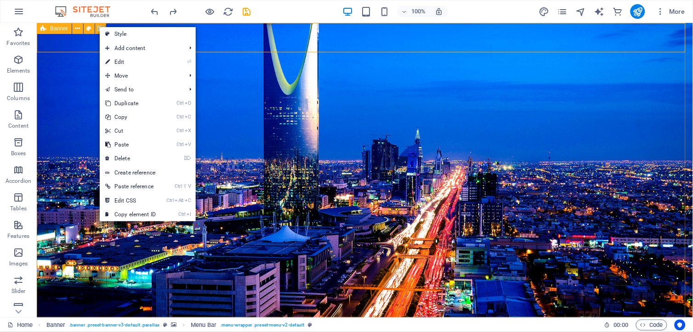
click at [45, 26] on icon at bounding box center [43, 28] width 6 height 11
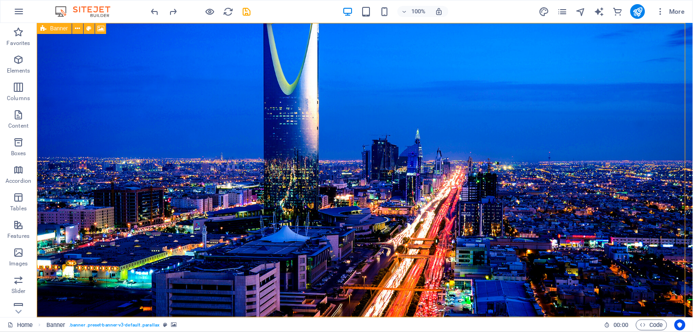
click at [45, 26] on icon at bounding box center [43, 28] width 6 height 11
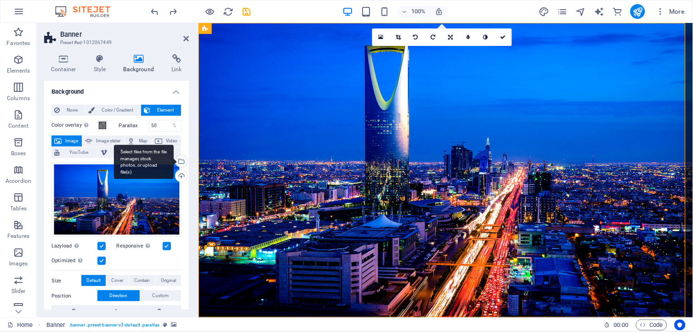
click at [181, 159] on div "Select files from the file manager, stock photos, or upload file(s)" at bounding box center [181, 162] width 14 height 14
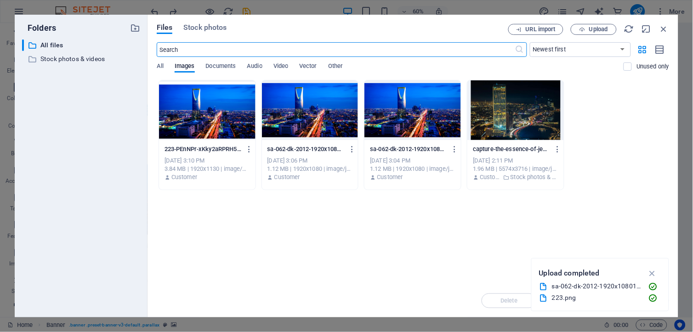
click at [224, 118] on div at bounding box center [207, 110] width 97 height 60
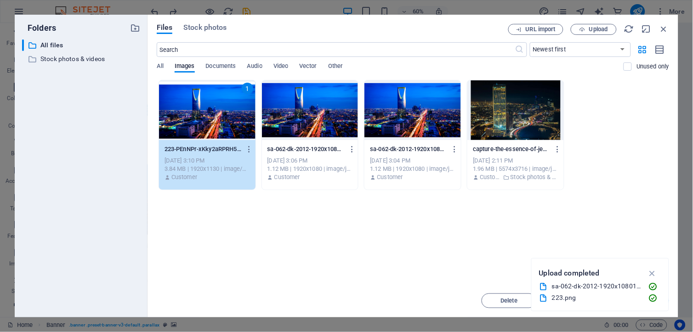
click at [224, 118] on div "1" at bounding box center [207, 110] width 97 height 60
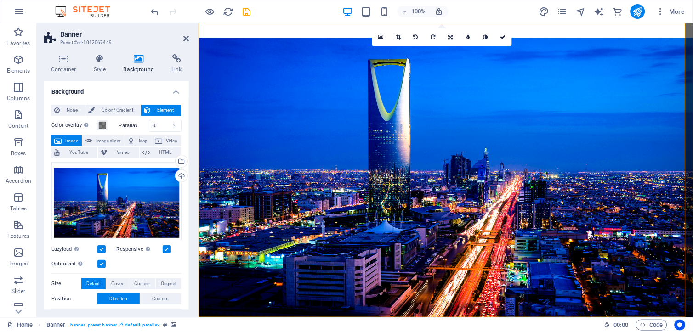
click at [182, 37] on h2 "Banner" at bounding box center [124, 34] width 129 height 8
click at [187, 40] on icon at bounding box center [186, 38] width 6 height 7
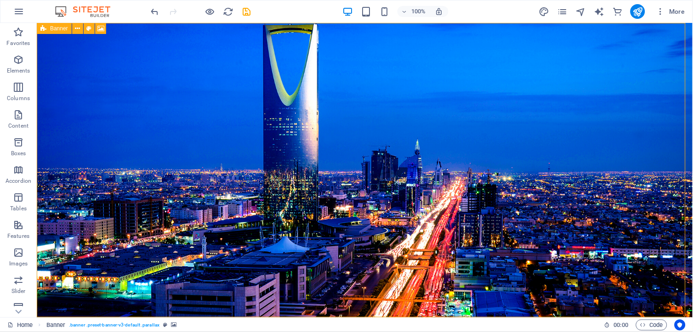
click at [51, 28] on span "Banner" at bounding box center [59, 29] width 18 height 6
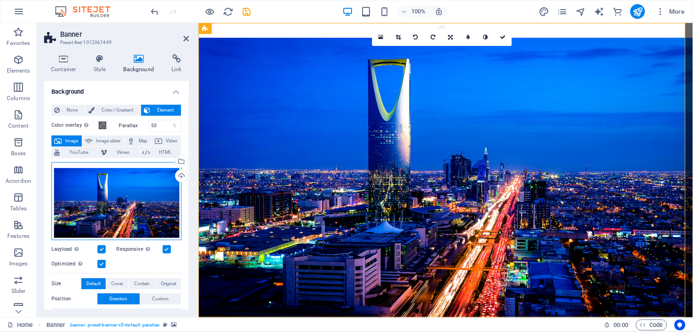
click at [132, 181] on div "Drag files here, click to choose files or select files from Files or our free s…" at bounding box center [117, 201] width 130 height 78
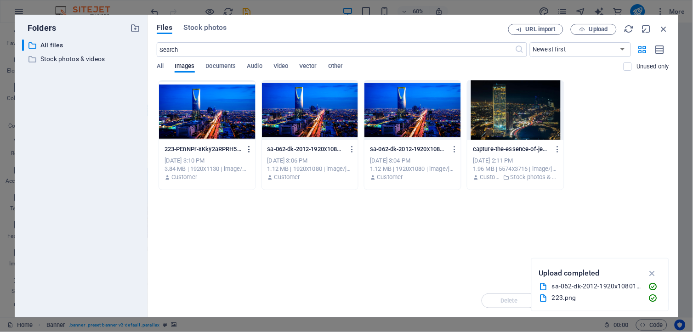
click at [247, 149] on icon "button" at bounding box center [249, 149] width 9 height 8
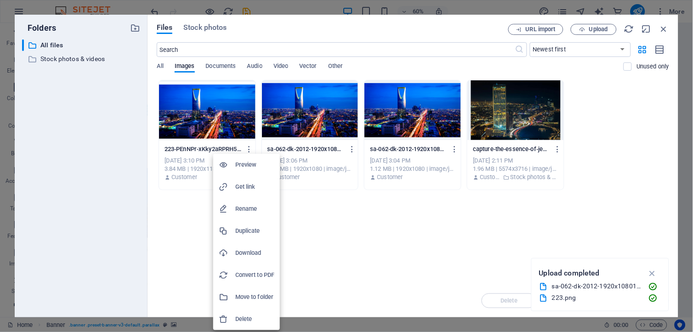
click at [257, 319] on h6 "Delete" at bounding box center [254, 319] width 39 height 11
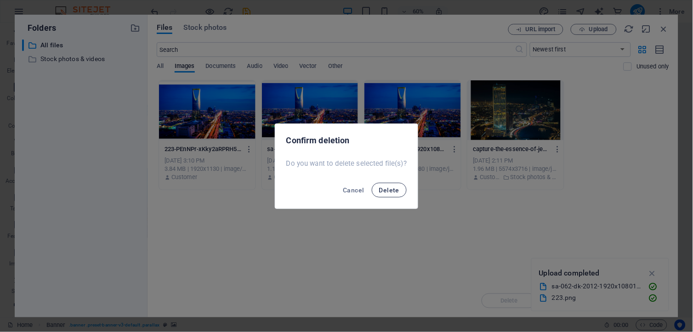
click at [395, 191] on span "Delete" at bounding box center [389, 190] width 20 height 7
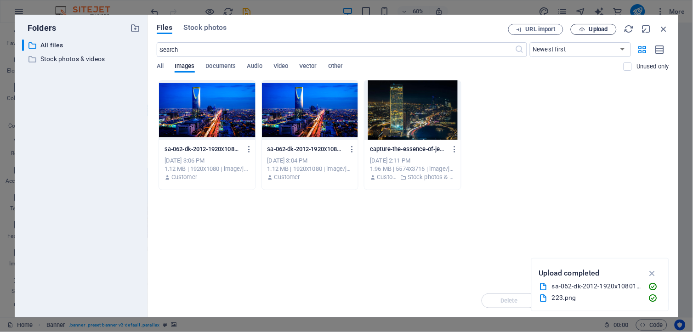
click at [601, 30] on span "Upload" at bounding box center [599, 30] width 19 height 6
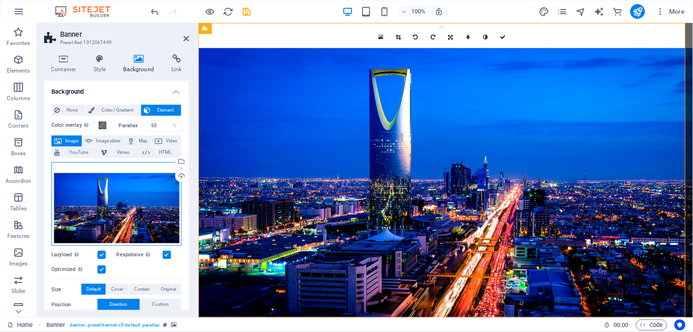
click at [125, 207] on div "Drag files here, click to choose files or select files from Files or our free s…" at bounding box center [117, 204] width 130 height 84
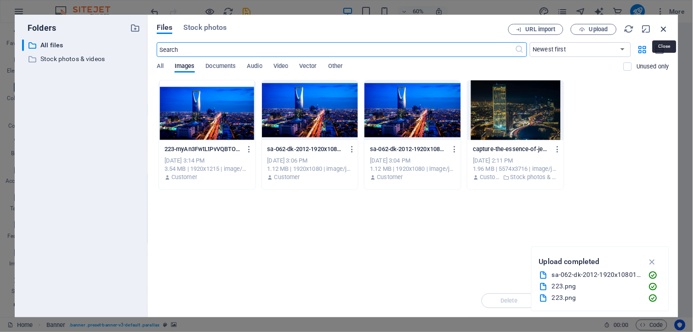
click at [664, 28] on icon "button" at bounding box center [664, 29] width 10 height 10
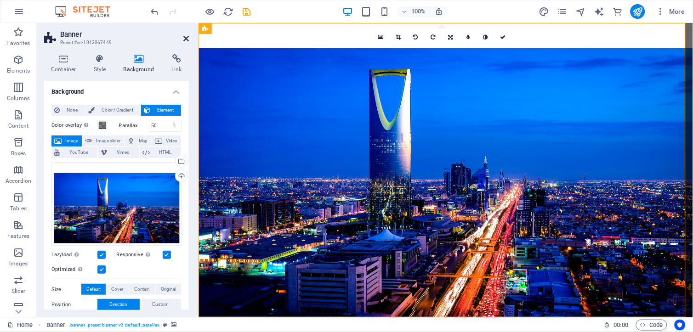
click at [189, 37] on icon at bounding box center [186, 38] width 6 height 7
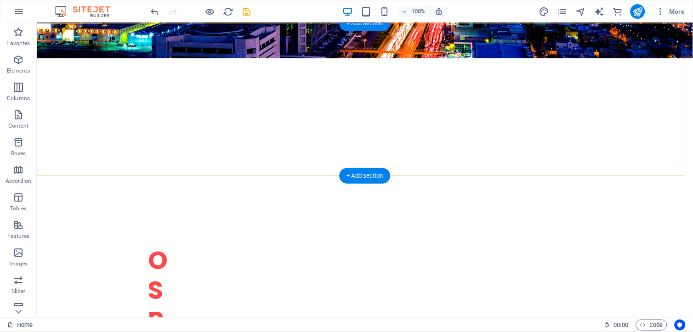
scroll to position [408, 0]
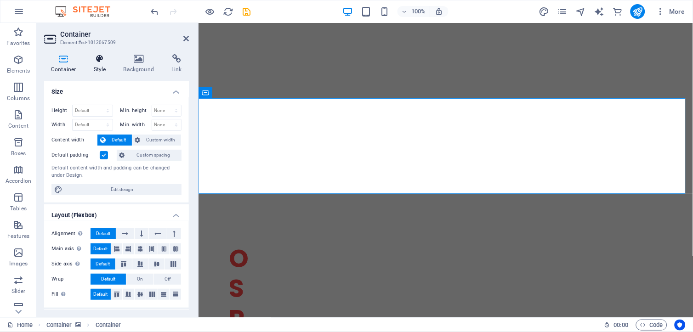
click at [97, 62] on icon at bounding box center [100, 58] width 26 height 9
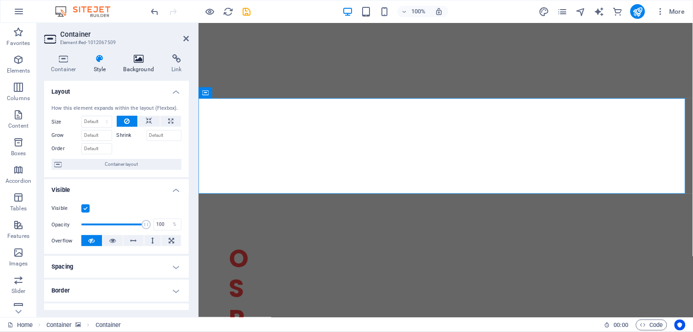
click at [136, 62] on icon at bounding box center [139, 58] width 45 height 9
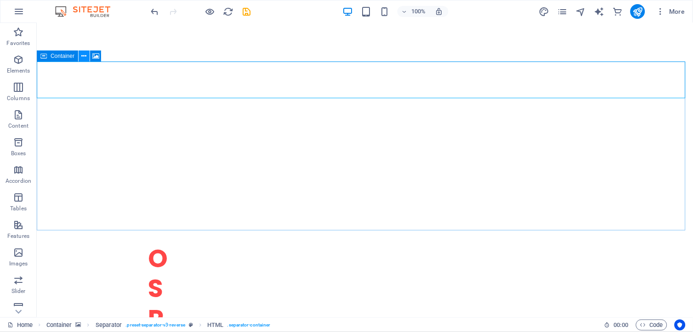
click at [83, 54] on icon at bounding box center [84, 57] width 5 height 10
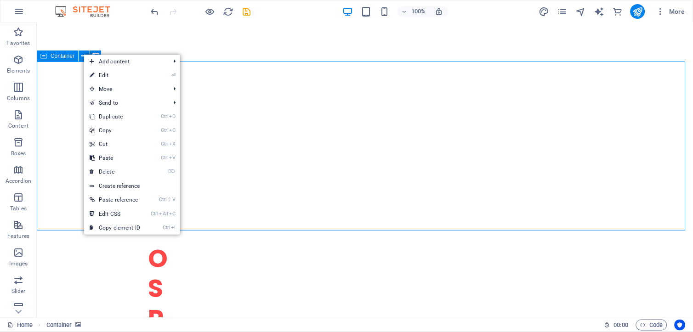
click at [67, 55] on span "Container" at bounding box center [63, 56] width 24 height 6
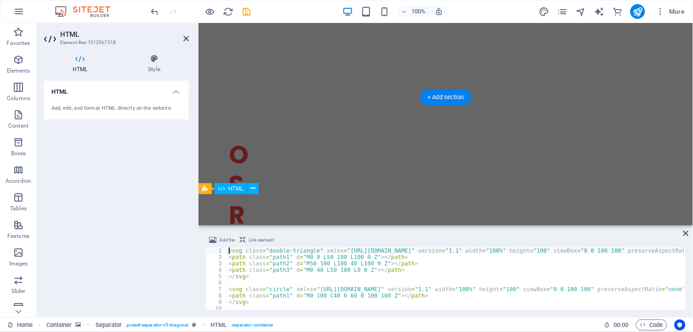
scroll to position [373, 0]
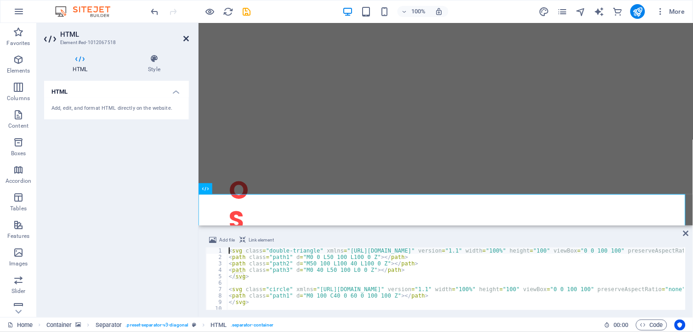
click at [187, 38] on icon at bounding box center [186, 38] width 6 height 7
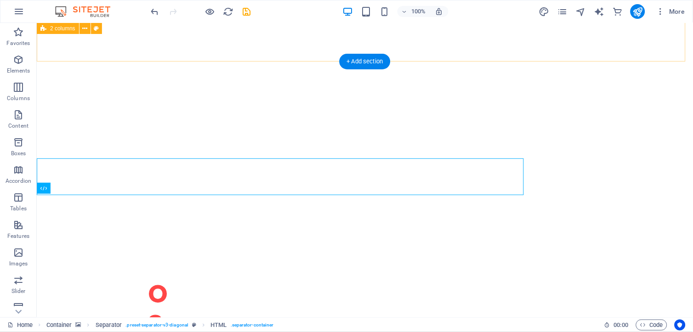
scroll to position [408, 0]
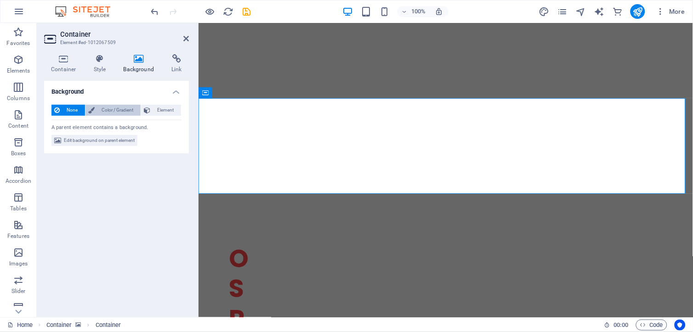
click at [117, 108] on span "Color / Gradient" at bounding box center [117, 110] width 40 height 11
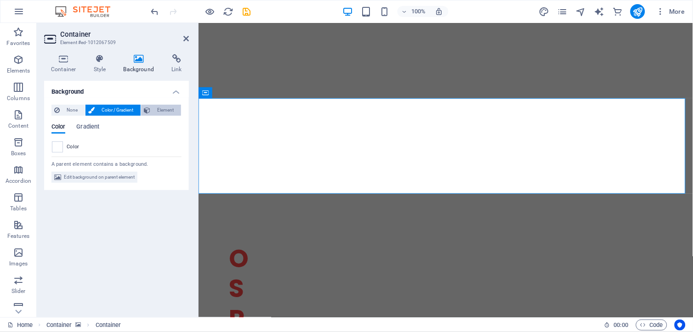
click at [165, 109] on span "Element" at bounding box center [165, 110] width 25 height 11
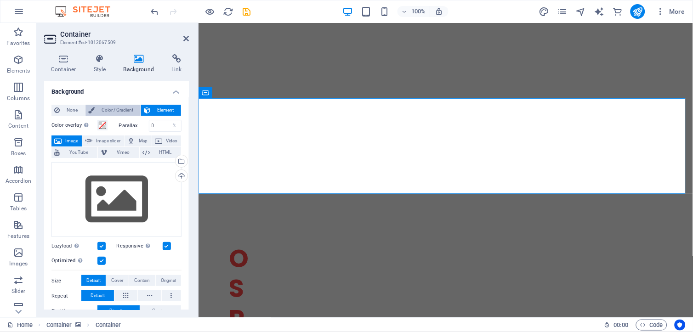
click at [123, 108] on span "Color / Gradient" at bounding box center [117, 110] width 40 height 11
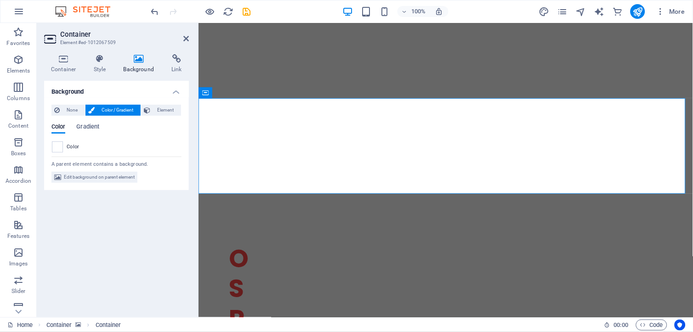
click at [182, 36] on h2 "Container" at bounding box center [124, 34] width 129 height 8
click at [186, 36] on icon at bounding box center [186, 38] width 6 height 7
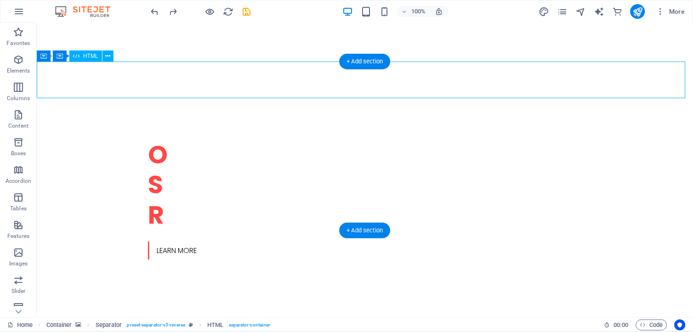
scroll to position [373, 0]
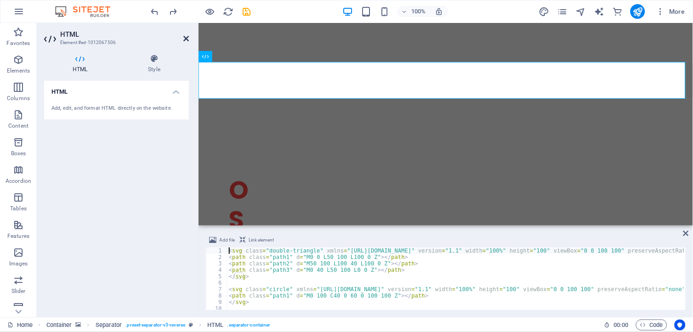
click at [188, 34] on header "HTML Element #ed-1012067506" at bounding box center [116, 35] width 145 height 24
click at [187, 38] on icon at bounding box center [186, 38] width 6 height 7
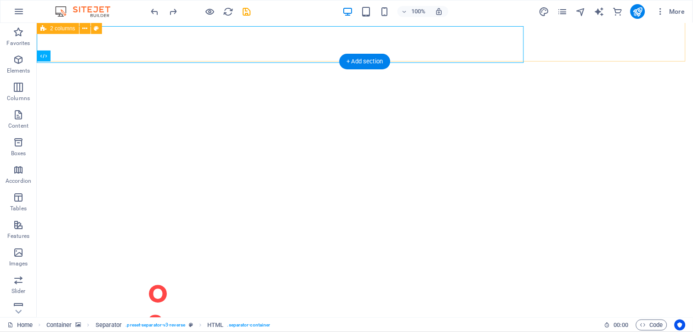
scroll to position [408, 0]
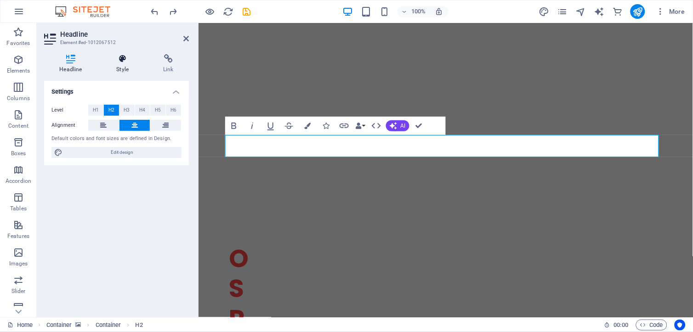
click at [114, 61] on icon at bounding box center [122, 58] width 43 height 9
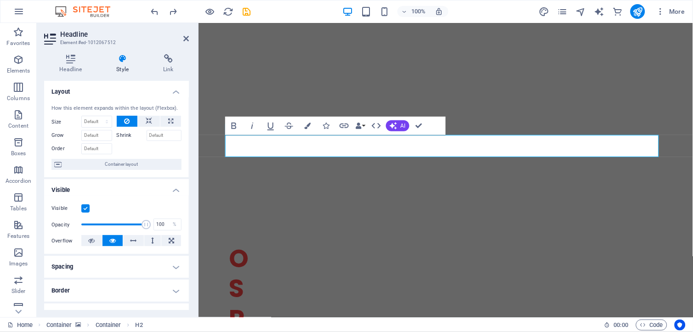
click at [188, 31] on h2 "Headline" at bounding box center [124, 34] width 129 height 8
click at [184, 37] on icon at bounding box center [186, 38] width 6 height 7
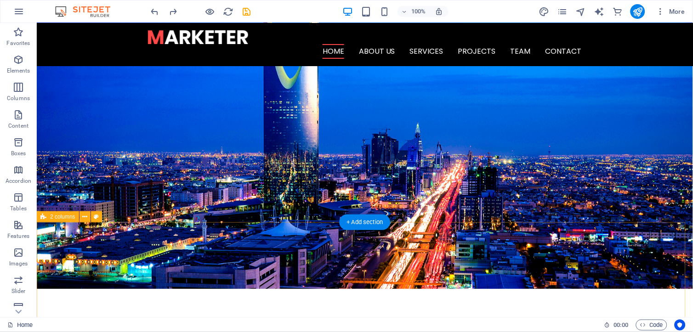
scroll to position [0, 0]
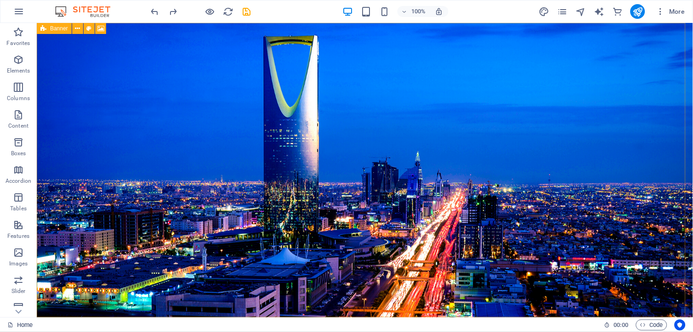
click at [56, 29] on span "Banner" at bounding box center [59, 29] width 18 height 6
click at [54, 27] on span "Banner" at bounding box center [59, 29] width 18 height 6
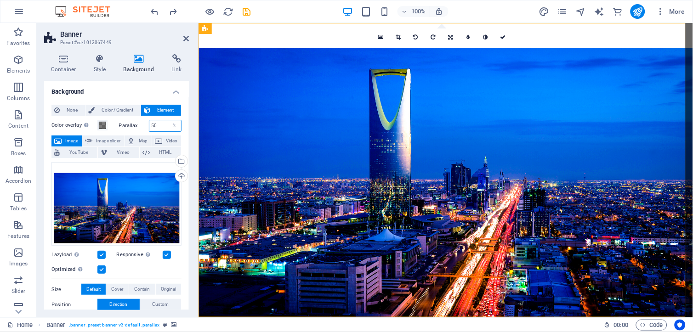
drag, startPoint x: 161, startPoint y: 127, endPoint x: 143, endPoint y: 124, distance: 18.6
click at [143, 124] on div "Parallax 50 %" at bounding box center [150, 126] width 63 height 12
type input "30"
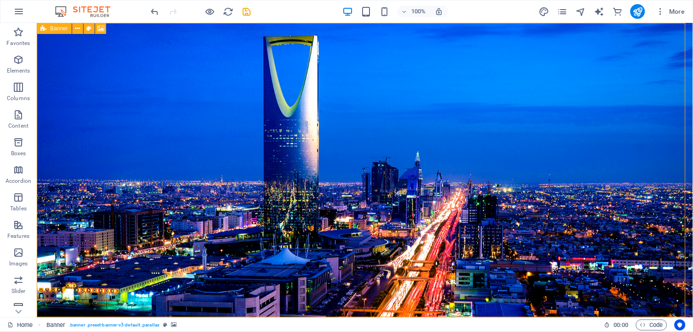
click at [56, 27] on span "Banner" at bounding box center [59, 29] width 18 height 6
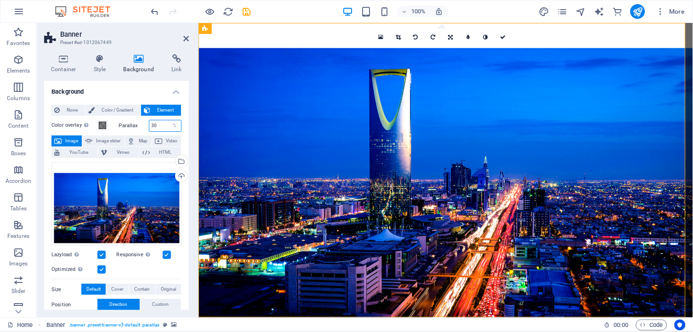
drag, startPoint x: 154, startPoint y: 121, endPoint x: 135, endPoint y: 116, distance: 19.1
click at [135, 116] on div "Color overlay Places an overlay over the background to colorize it Parallax 30 …" at bounding box center [117, 269] width 130 height 307
type input "10"
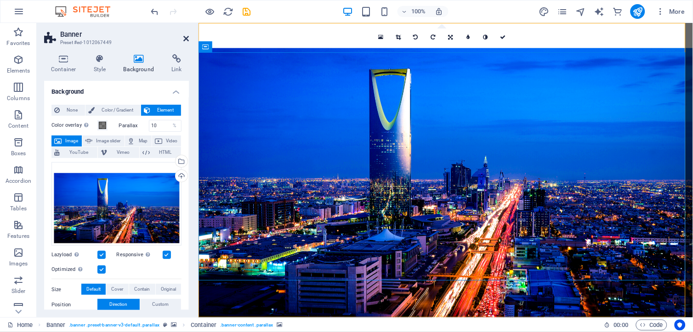
click at [185, 39] on icon at bounding box center [186, 38] width 6 height 7
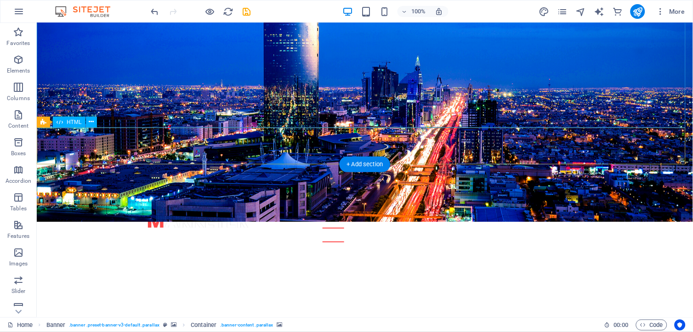
scroll to position [153, 0]
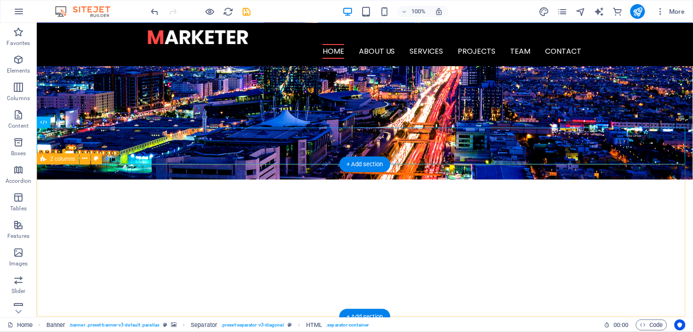
scroll to position [0, 0]
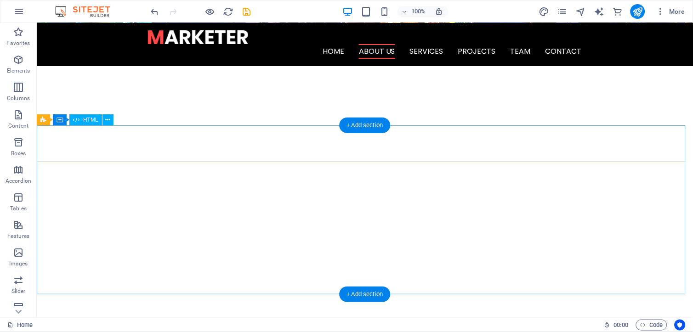
scroll to position [306, 0]
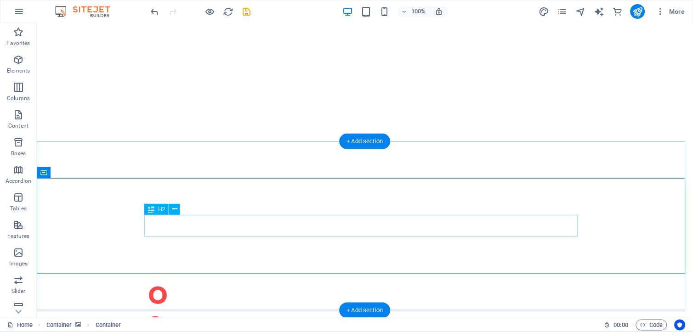
scroll to position [408, 0]
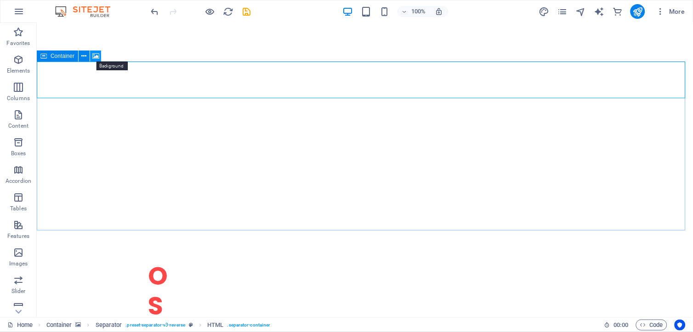
click at [94, 56] on icon at bounding box center [95, 57] width 7 height 10
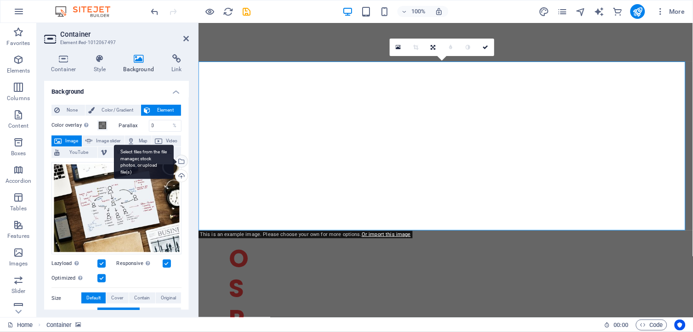
click at [174, 161] on div "Select files from the file manager, stock photos, or upload file(s)" at bounding box center [144, 162] width 60 height 34
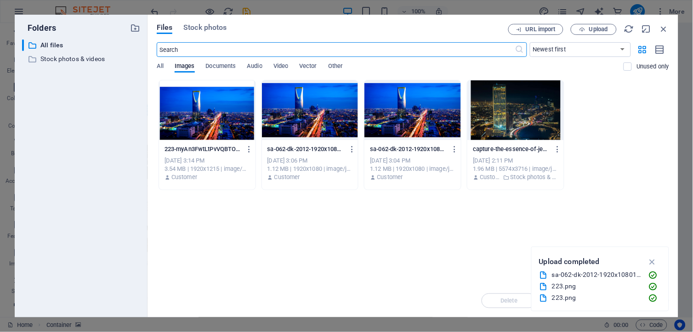
scroll to position [605, 0]
click at [200, 117] on div at bounding box center [207, 110] width 97 height 60
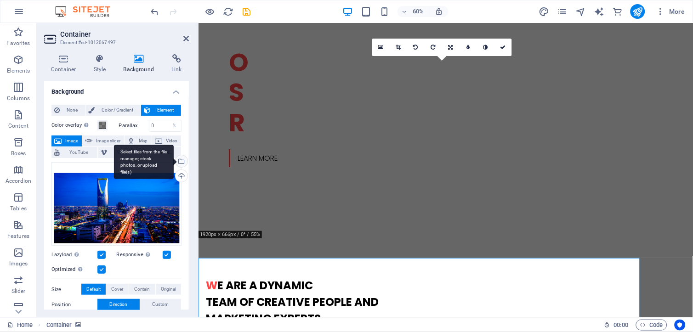
scroll to position [408, 0]
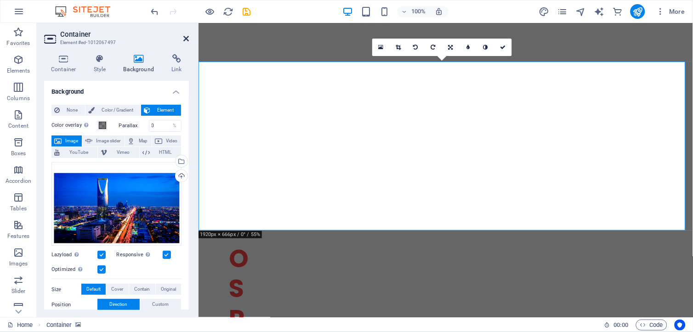
drag, startPoint x: 186, startPoint y: 35, endPoint x: 149, endPoint y: 14, distance: 42.6
click at [186, 35] on icon at bounding box center [186, 38] width 6 height 7
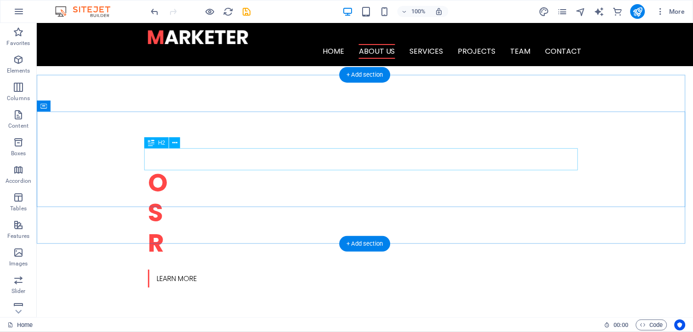
scroll to position [357, 0]
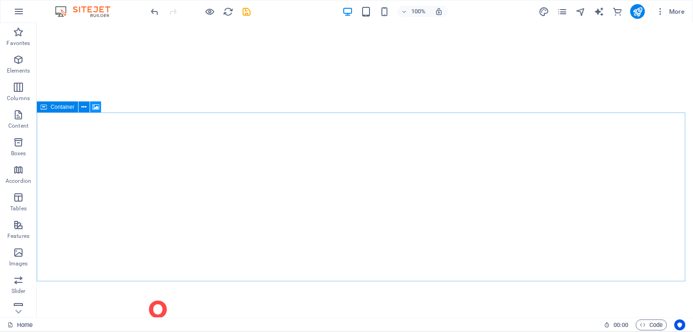
click at [95, 107] on icon at bounding box center [95, 108] width 7 height 10
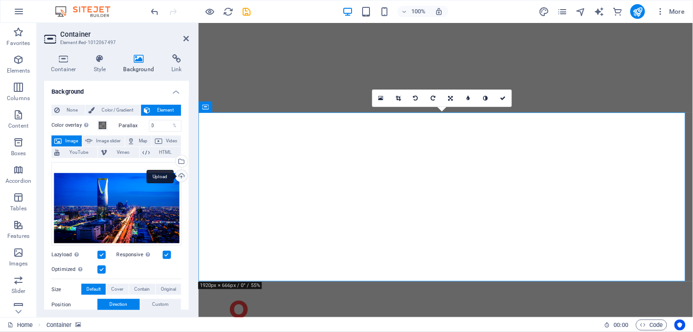
click at [180, 175] on div "Upload" at bounding box center [181, 177] width 14 height 14
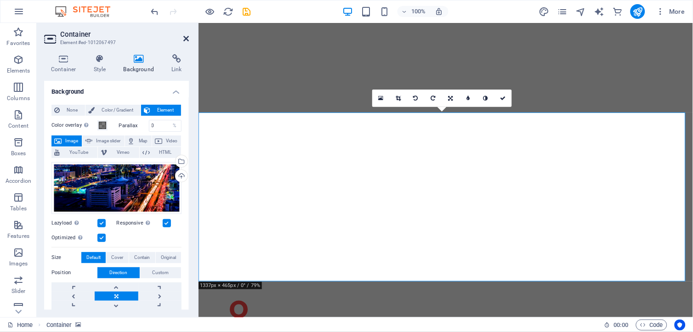
click at [183, 37] on icon at bounding box center [186, 38] width 6 height 7
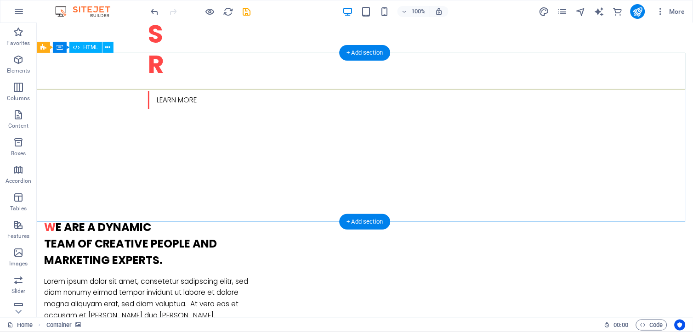
scroll to position [766, 0]
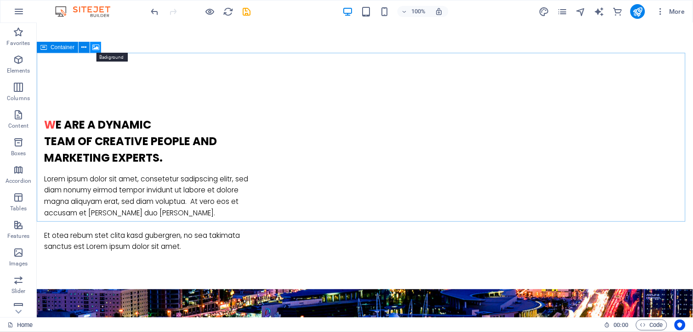
click at [97, 45] on icon at bounding box center [95, 48] width 7 height 10
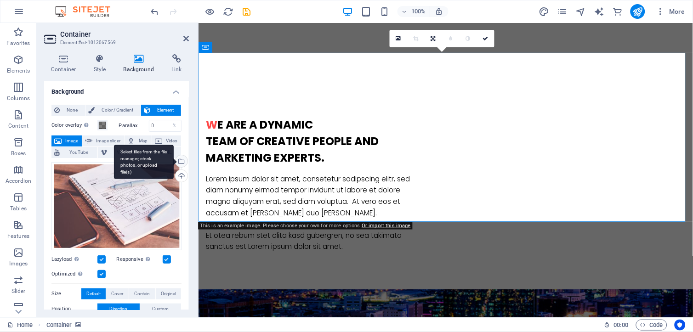
click at [174, 162] on div "Select files from the file manager, stock photos, or upload file(s)" at bounding box center [144, 162] width 60 height 34
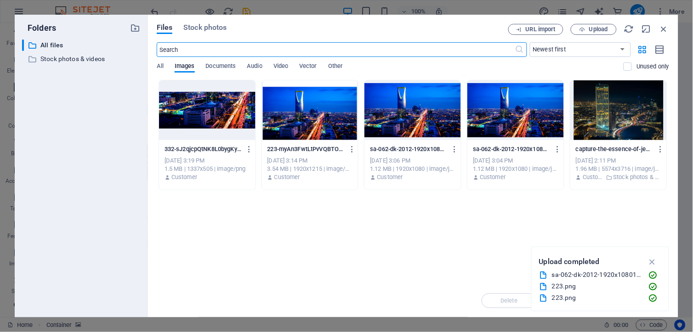
scroll to position [963, 0]
click at [218, 113] on div at bounding box center [207, 110] width 97 height 60
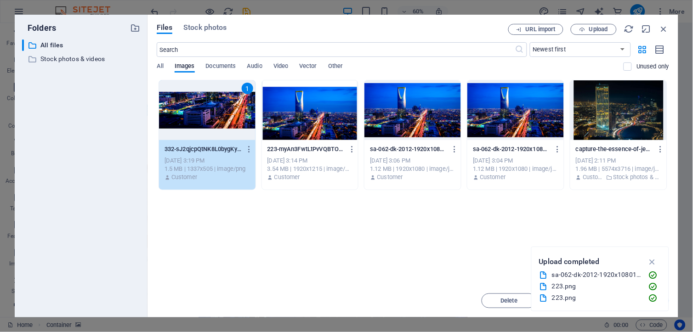
click at [218, 113] on div "1" at bounding box center [207, 110] width 97 height 60
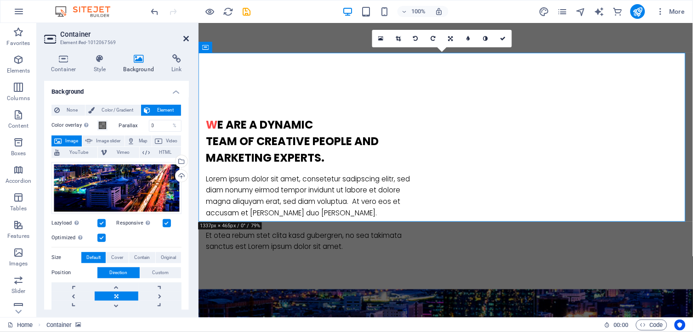
click at [186, 35] on icon at bounding box center [186, 38] width 6 height 7
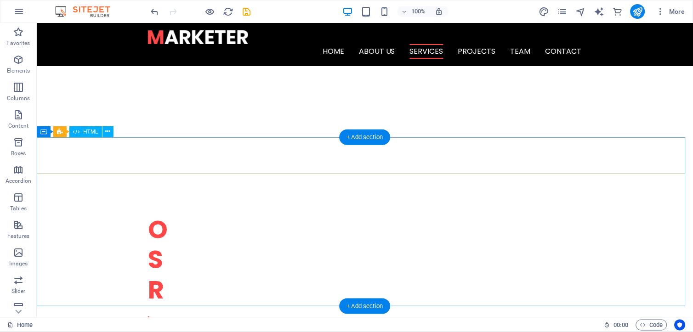
scroll to position [306, 0]
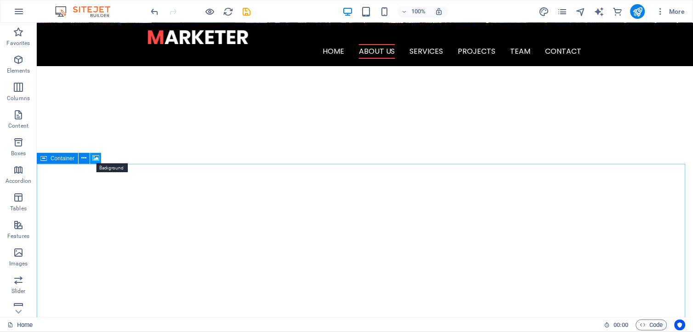
click at [95, 156] on icon at bounding box center [95, 159] width 7 height 10
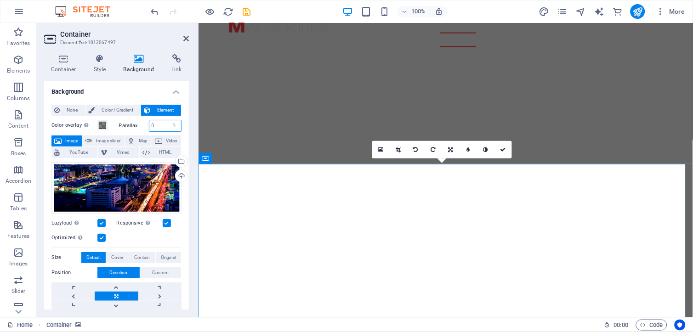
click at [162, 125] on input "0" at bounding box center [165, 125] width 32 height 11
click at [103, 126] on span at bounding box center [102, 125] width 7 height 7
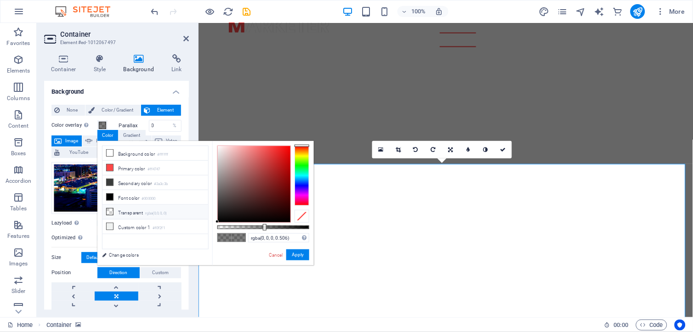
click at [118, 217] on li "Transparent rgba(0,0,0,.0)" at bounding box center [156, 212] width 106 height 15
type input "rgba(0, 0, 0, 0)"
click at [187, 38] on icon at bounding box center [186, 38] width 6 height 7
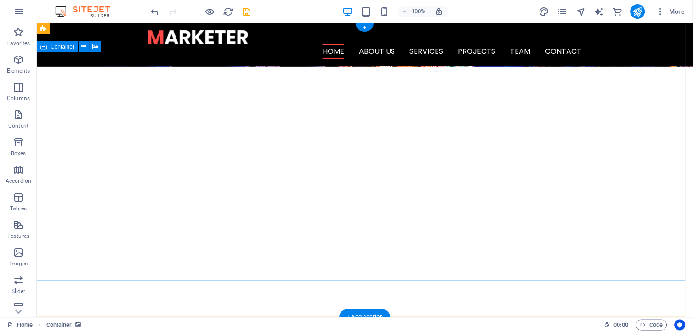
scroll to position [0, 0]
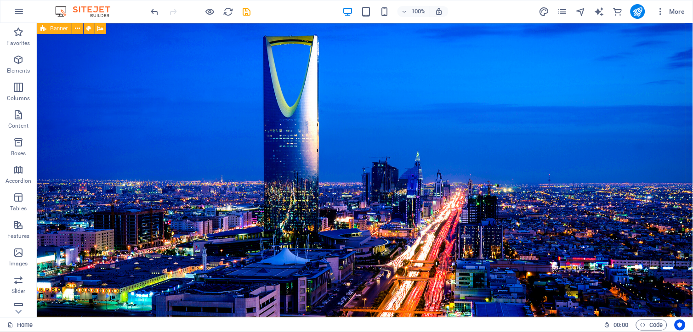
click at [47, 26] on div "Banner" at bounding box center [54, 28] width 35 height 11
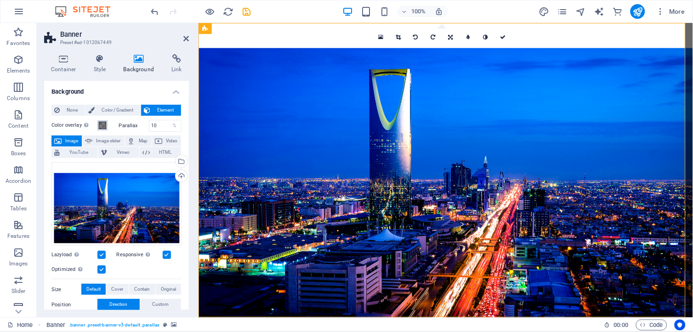
click at [107, 125] on button "Color overlay Places an overlay over the background to colorize it" at bounding box center [102, 125] width 10 height 10
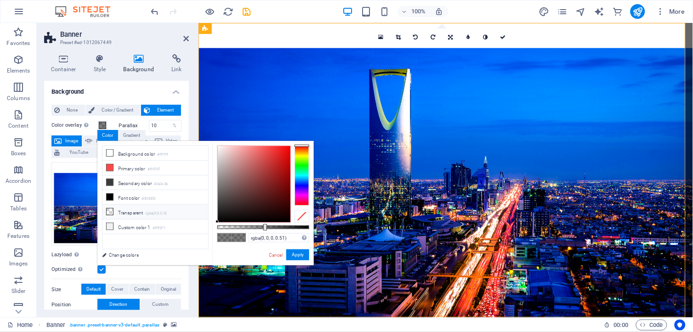
click at [126, 214] on li "Transparent rgba(0,0,0,.0)" at bounding box center [156, 212] width 106 height 15
type input "rgba(0, 0, 0, 0)"
click at [188, 38] on icon at bounding box center [186, 38] width 6 height 7
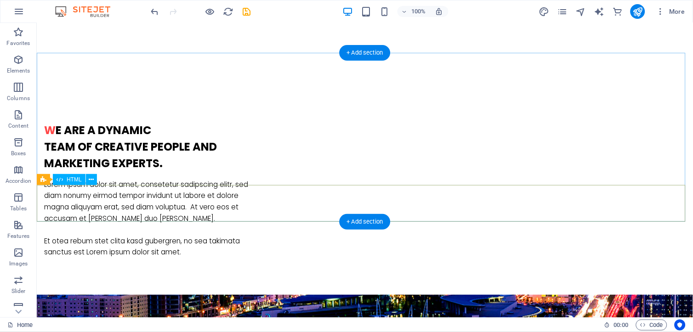
scroll to position [766, 0]
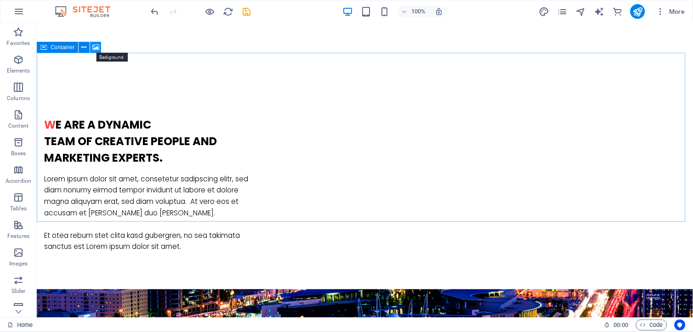
click at [94, 48] on icon at bounding box center [95, 48] width 7 height 10
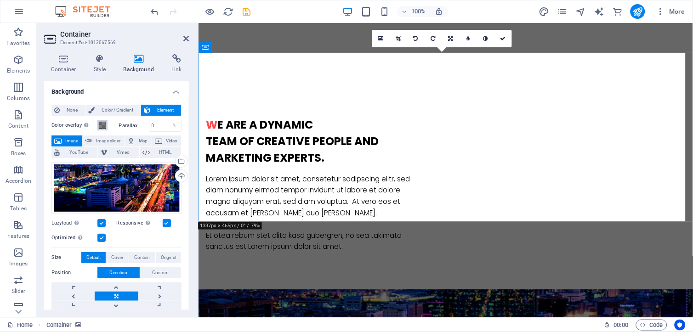
click at [103, 129] on button "Color overlay Places an overlay over the background to colorize it" at bounding box center [102, 125] width 10 height 10
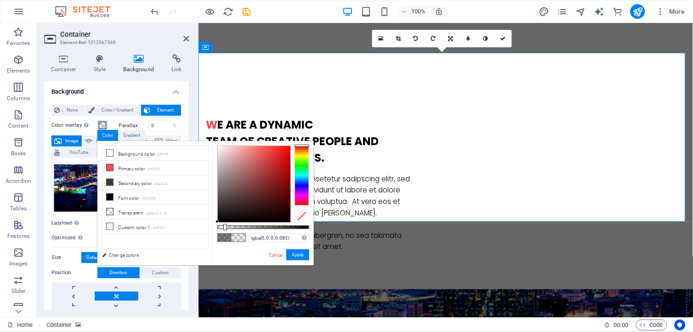
type input "rgba(0, 0, 0, 0.09)"
drag, startPoint x: 265, startPoint y: 228, endPoint x: 226, endPoint y: 228, distance: 39.1
click at [226, 228] on div at bounding box center [227, 227] width 4 height 6
click at [297, 258] on button "Apply" at bounding box center [297, 255] width 23 height 11
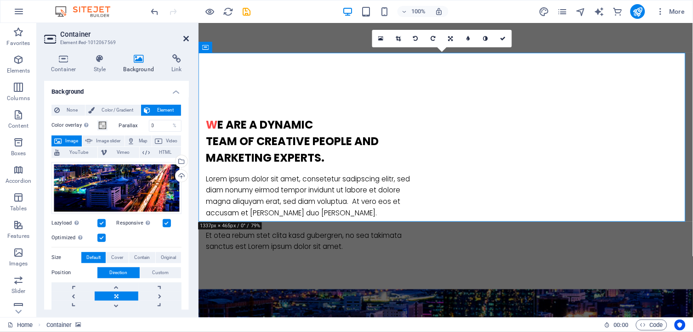
click at [186, 37] on icon at bounding box center [186, 38] width 6 height 7
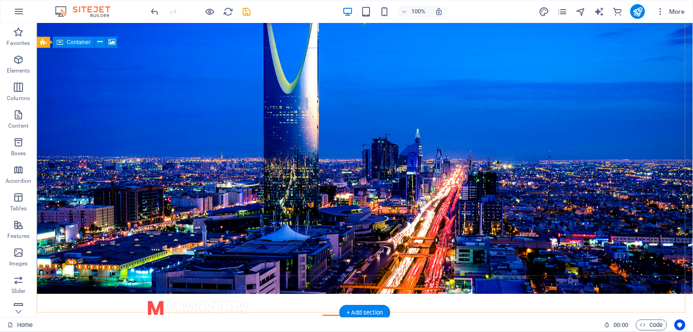
scroll to position [0, 0]
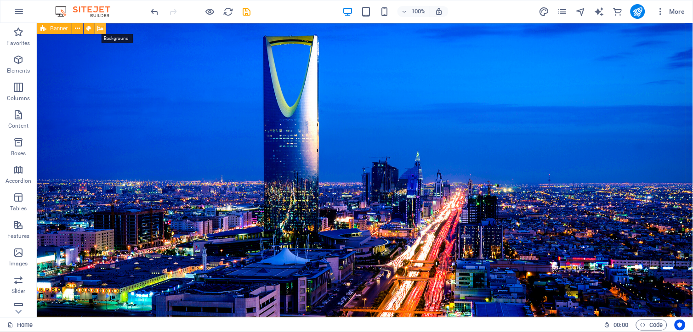
click at [97, 25] on icon at bounding box center [100, 29] width 7 height 10
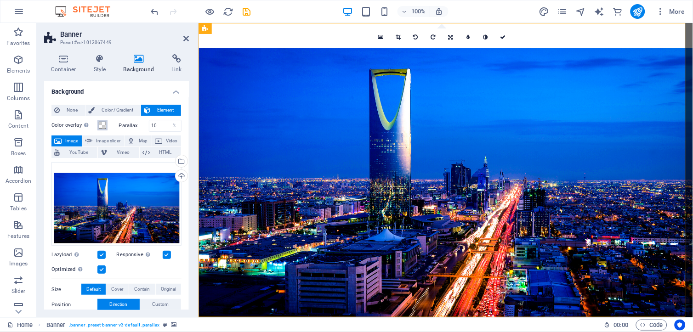
click at [99, 123] on span at bounding box center [102, 125] width 7 height 7
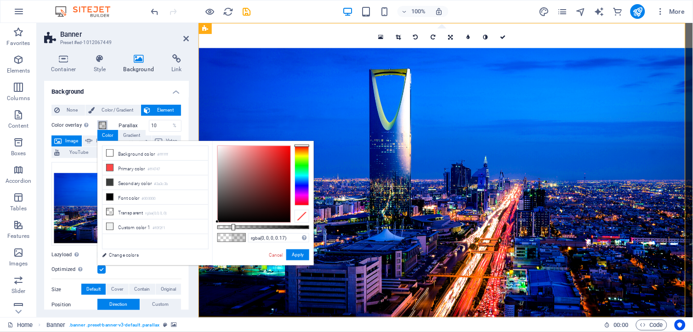
type input "rgba(0, 0, 0, 0.175)"
drag, startPoint x: 220, startPoint y: 229, endPoint x: 234, endPoint y: 229, distance: 13.8
click at [234, 229] on div at bounding box center [235, 227] width 4 height 6
click at [290, 254] on button "Apply" at bounding box center [297, 255] width 23 height 11
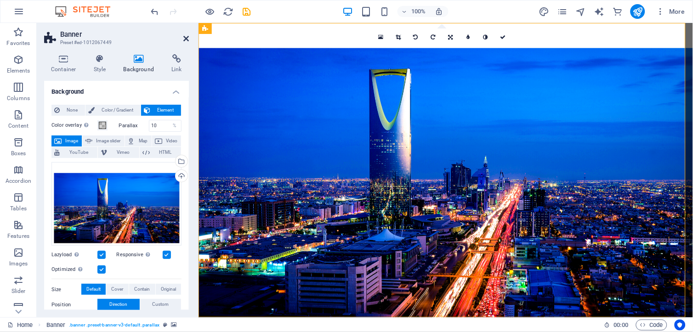
drag, startPoint x: 184, startPoint y: 39, endPoint x: 148, endPoint y: 16, distance: 43.6
click at [184, 39] on icon at bounding box center [186, 38] width 6 height 7
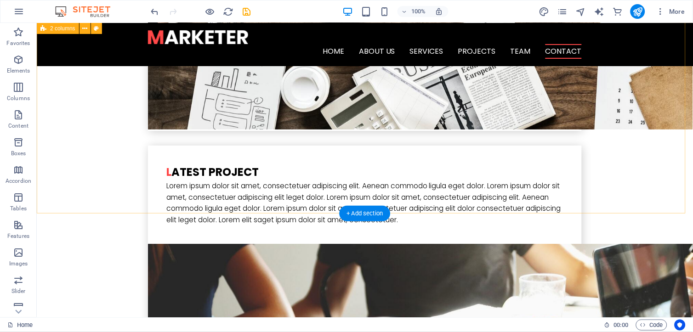
scroll to position [2047, 0]
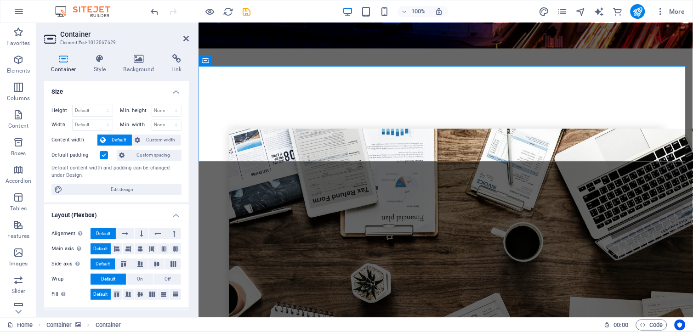
click at [181, 37] on h2 "Container" at bounding box center [124, 34] width 129 height 8
click at [189, 35] on aside "Container Element #ed-1012067629 Container Style Background Link Size Height De…" at bounding box center [118, 170] width 162 height 295
drag, startPoint x: 186, startPoint y: 35, endPoint x: 149, endPoint y: 12, distance: 43.5
click at [185, 35] on icon at bounding box center [186, 38] width 6 height 7
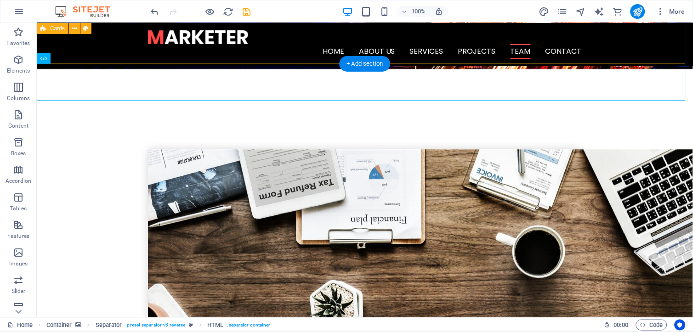
scroll to position [1944, 0]
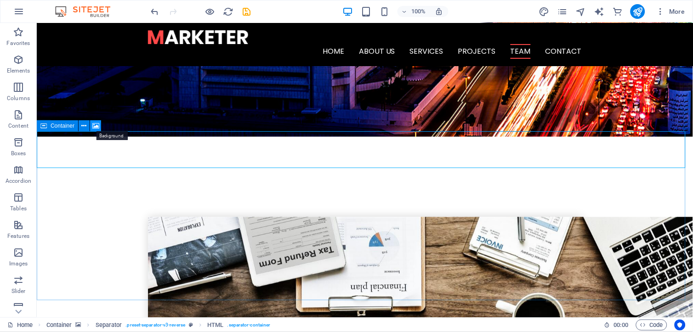
click at [95, 123] on icon at bounding box center [95, 126] width 7 height 10
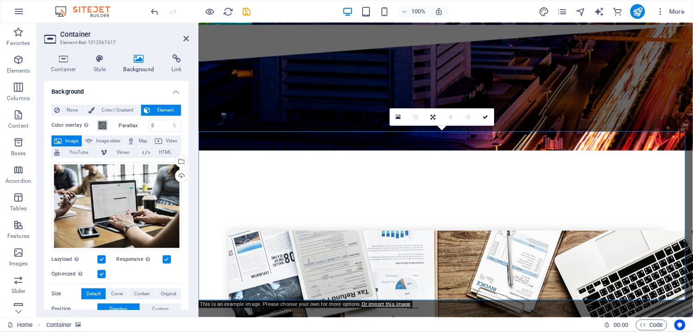
click at [99, 124] on span at bounding box center [102, 125] width 7 height 7
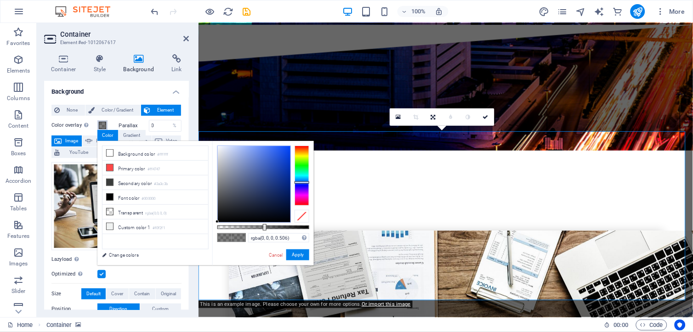
click at [306, 183] on div at bounding box center [302, 176] width 15 height 60
drag, startPoint x: 271, startPoint y: 227, endPoint x: 259, endPoint y: 227, distance: 12.4
click at [259, 227] on div at bounding box center [260, 227] width 4 height 6
click at [282, 161] on div at bounding box center [254, 184] width 73 height 76
type input "rgba(0, 69, 255, 0.45)"
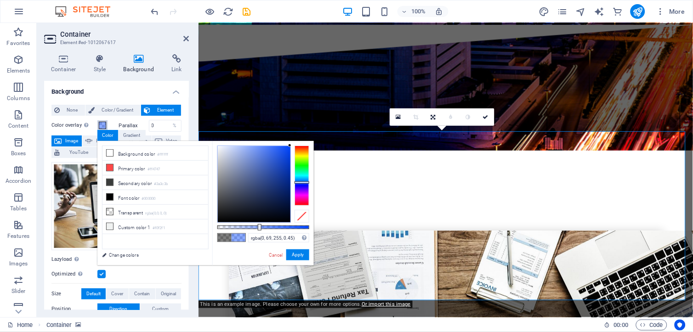
drag, startPoint x: 282, startPoint y: 146, endPoint x: 302, endPoint y: 143, distance: 20.1
click at [302, 143] on div "rgba(0, 69, 255, 0.45) Supported formats #0852ed rgb(8, 82, 237) rgba(8, 82, 23…" at bounding box center [263, 270] width 102 height 258
click at [291, 255] on button "Apply" at bounding box center [297, 255] width 23 height 11
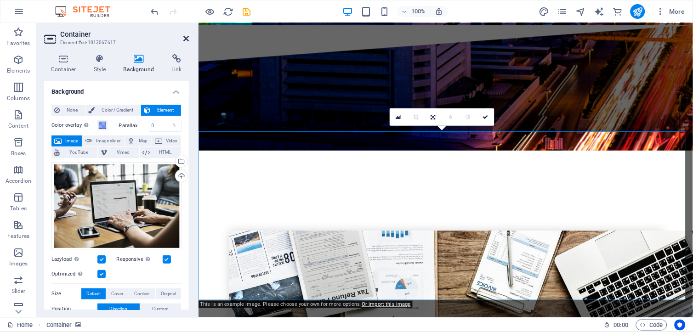
click at [187, 38] on icon at bounding box center [186, 38] width 6 height 7
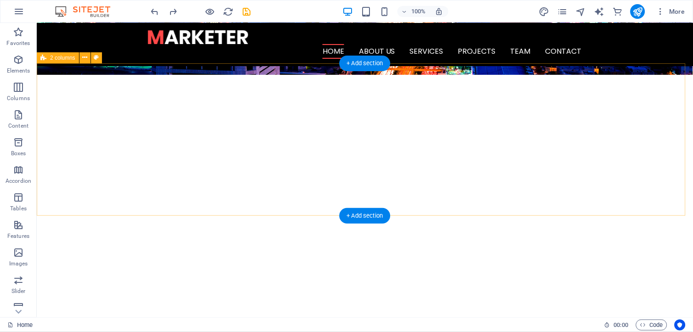
scroll to position [0, 0]
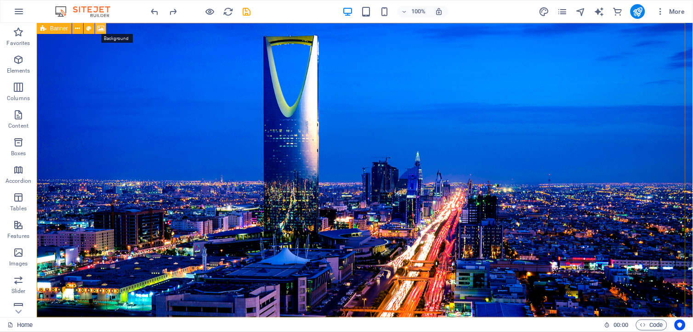
click at [99, 28] on icon at bounding box center [100, 29] width 7 height 10
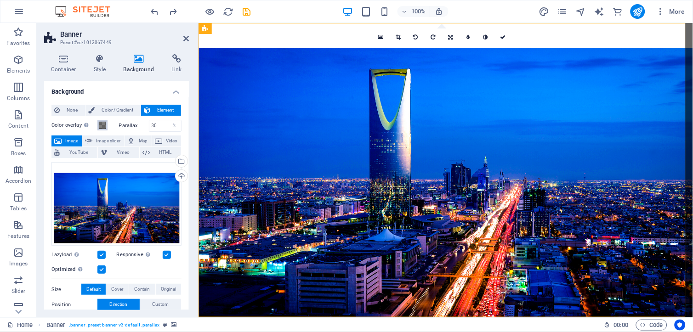
click at [105, 122] on span at bounding box center [102, 125] width 7 height 7
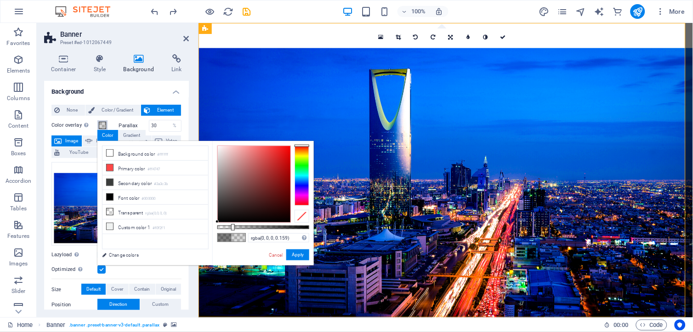
type input "rgba(0, 0, 0, 0.189)"
drag, startPoint x: 264, startPoint y: 226, endPoint x: 235, endPoint y: 223, distance: 29.6
click at [235, 223] on div "rgba(0, 0, 0, 0.189) Supported formats #0852ed rgb(8, 82, 237) rgba(8, 82, 237,…" at bounding box center [263, 270] width 102 height 258
click at [301, 253] on button "Apply" at bounding box center [297, 255] width 23 height 11
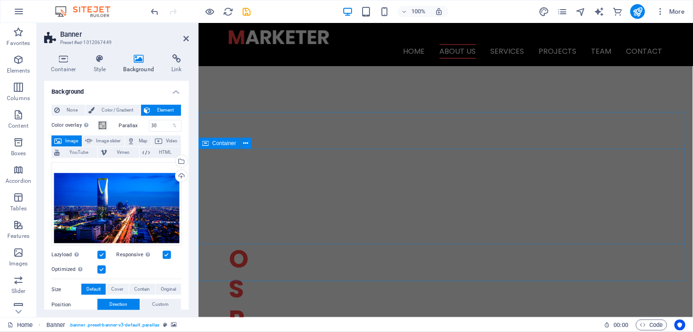
scroll to position [357, 0]
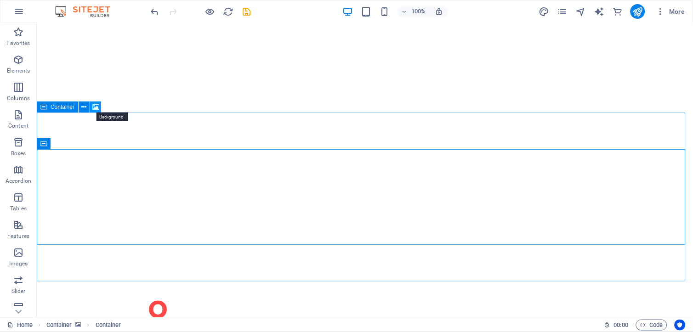
click at [97, 105] on icon at bounding box center [95, 108] width 7 height 10
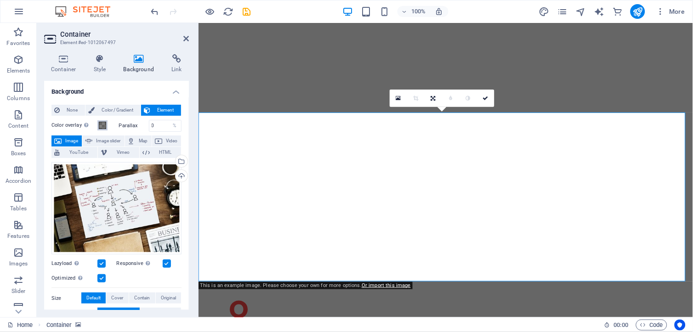
click at [103, 123] on span at bounding box center [102, 125] width 7 height 7
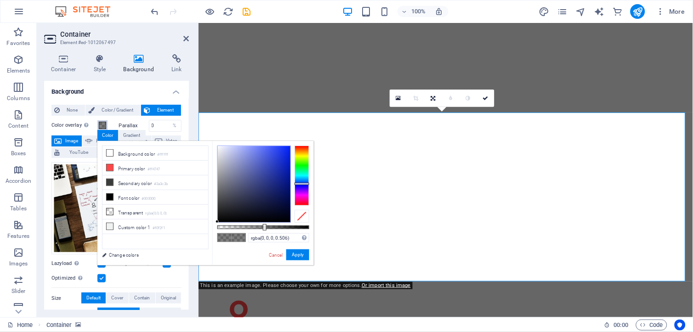
click at [305, 184] on div at bounding box center [302, 176] width 15 height 60
type input "rgba(6, 38, 255, 0.506)"
drag, startPoint x: 276, startPoint y: 167, endPoint x: 288, endPoint y: 143, distance: 27.4
click at [288, 143] on div "rgba(6, 38, 255, 0.506) Supported formats #0852ed rgb(8, 82, 237) rgba(8, 82, 2…" at bounding box center [263, 270] width 102 height 258
click at [300, 254] on button "Apply" at bounding box center [297, 255] width 23 height 11
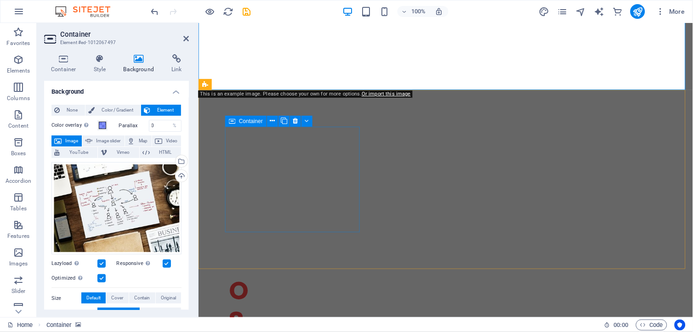
scroll to position [613, 0]
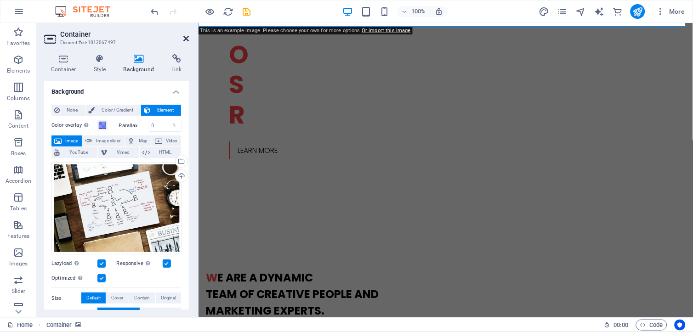
click at [186, 38] on icon at bounding box center [186, 38] width 6 height 7
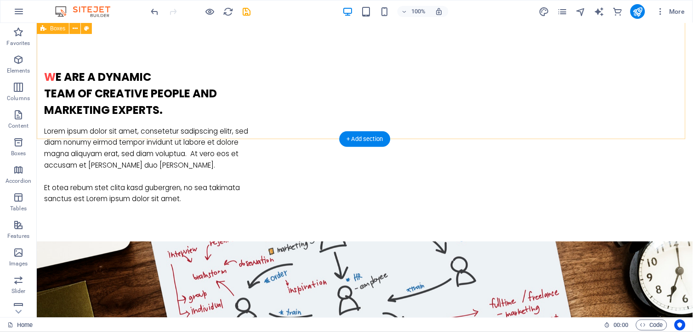
scroll to position [664, 0]
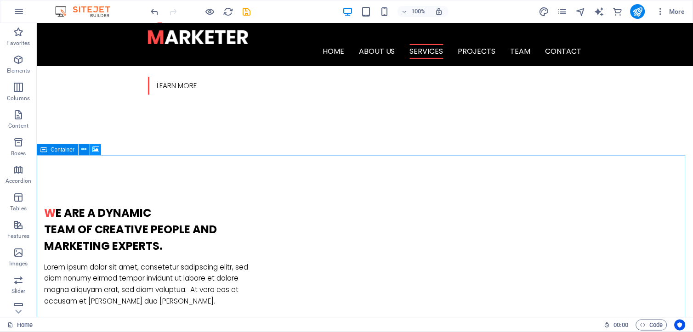
click at [94, 148] on icon at bounding box center [95, 150] width 7 height 10
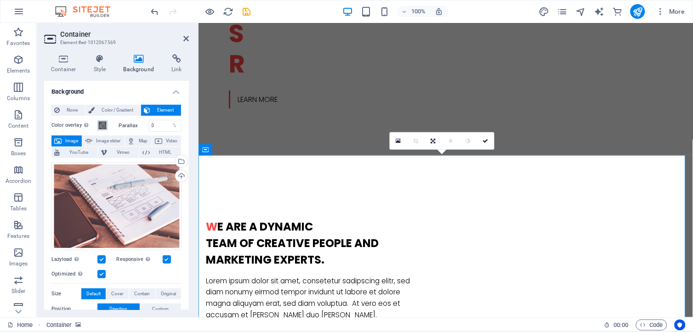
click at [101, 126] on span at bounding box center [102, 125] width 7 height 7
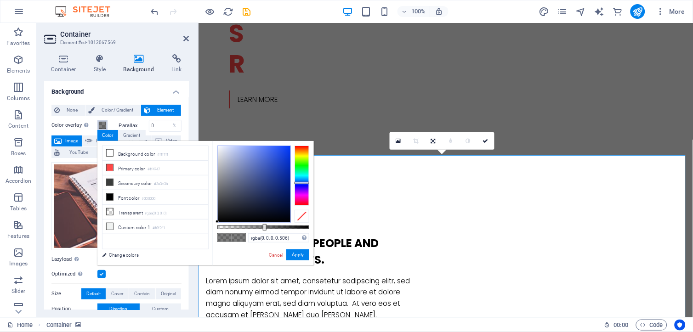
click at [304, 183] on div at bounding box center [302, 176] width 15 height 60
drag, startPoint x: 268, startPoint y: 166, endPoint x: 302, endPoint y: 147, distance: 38.7
click at [302, 147] on div at bounding box center [264, 184] width 92 height 77
click at [266, 228] on div at bounding box center [264, 228] width 92 height 4
type input "rgba(0, 45, 202, 0.525)"
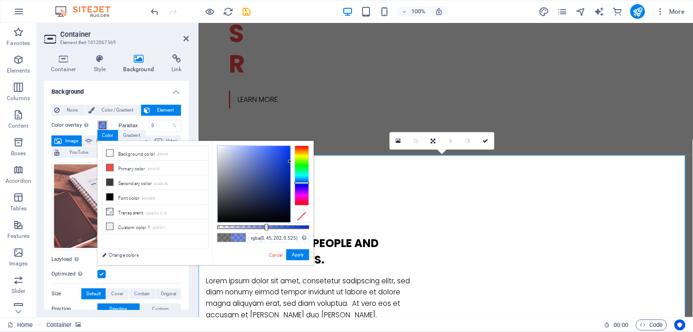
drag, startPoint x: 274, startPoint y: 155, endPoint x: 290, endPoint y: 162, distance: 17.8
click at [290, 162] on div at bounding box center [254, 184] width 73 height 76
click at [298, 260] on button "Apply" at bounding box center [297, 255] width 23 height 11
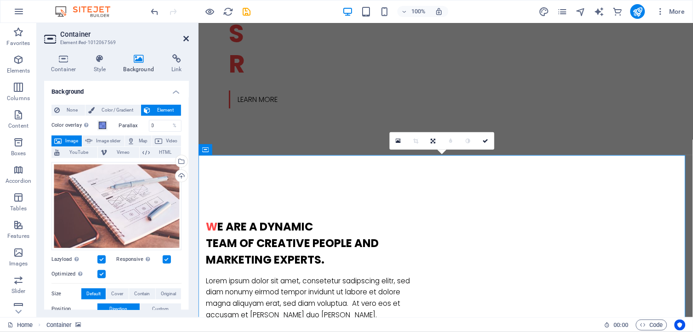
click at [185, 37] on icon at bounding box center [186, 38] width 6 height 7
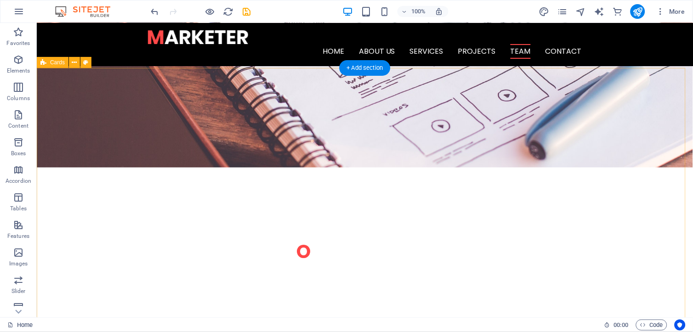
scroll to position [1737, 0]
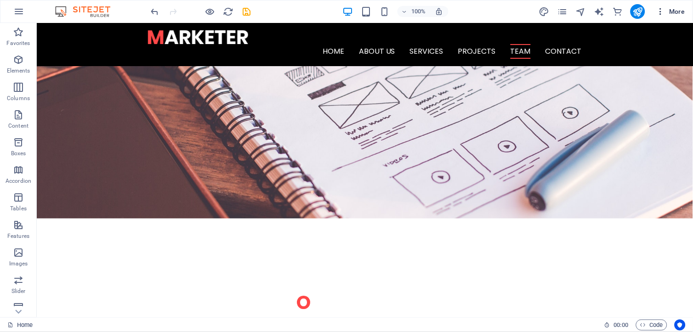
click at [663, 10] on icon "button" at bounding box center [661, 11] width 9 height 9
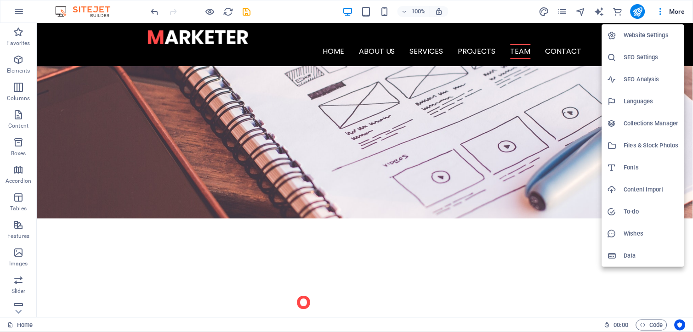
click at [246, 16] on div at bounding box center [346, 166] width 693 height 332
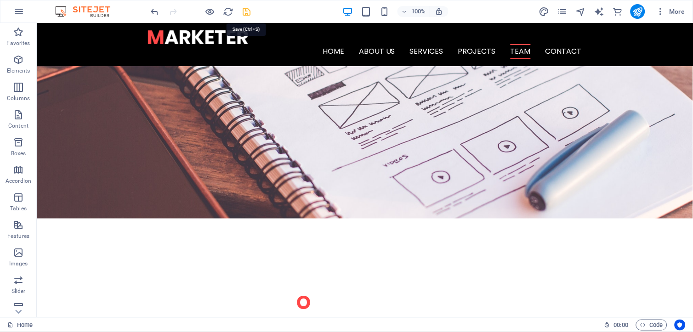
click at [246, 12] on icon "save" at bounding box center [247, 11] width 11 height 11
checkbox input "false"
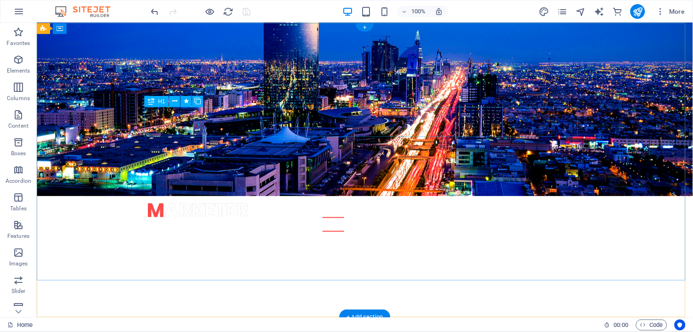
scroll to position [0, 0]
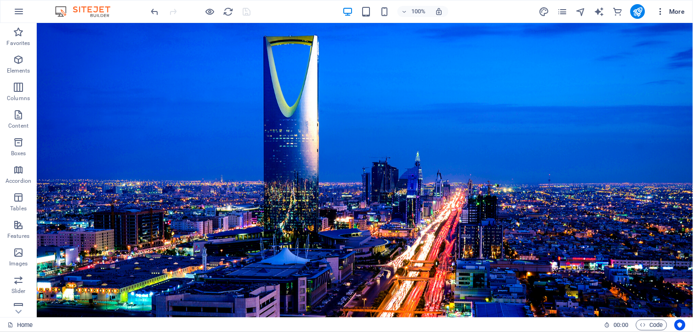
click at [660, 11] on icon "button" at bounding box center [661, 11] width 9 height 9
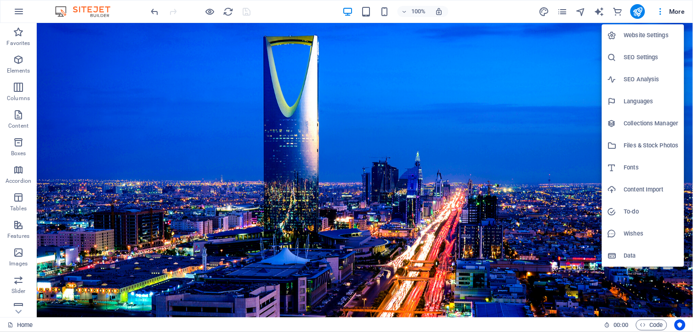
click at [627, 99] on h6 "Languages" at bounding box center [651, 101] width 55 height 11
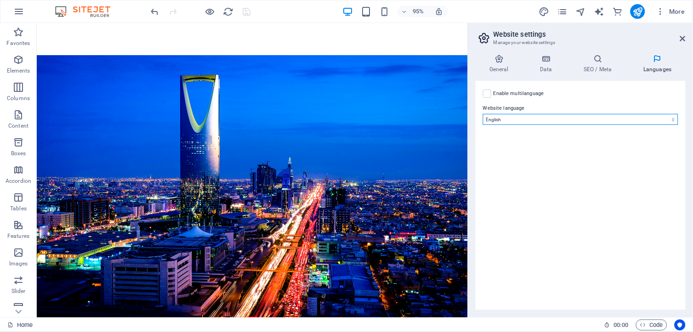
click at [552, 118] on select "Abkhazian Afar Afrikaans Akan Albanian Amharic Arabic Aragonese Armenian Assame…" at bounding box center [580, 119] width 195 height 11
select select "6"
click at [483, 114] on select "Abkhazian Afar Afrikaans Akan Albanian Amharic Arabic Aragonese Armenian Assame…" at bounding box center [580, 119] width 195 height 11
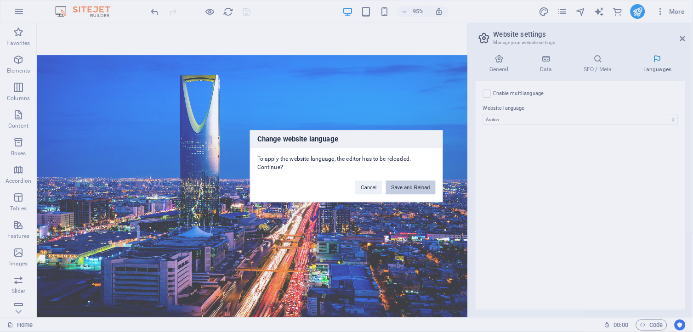
click at [412, 188] on button "Save and Reload" at bounding box center [411, 188] width 50 height 14
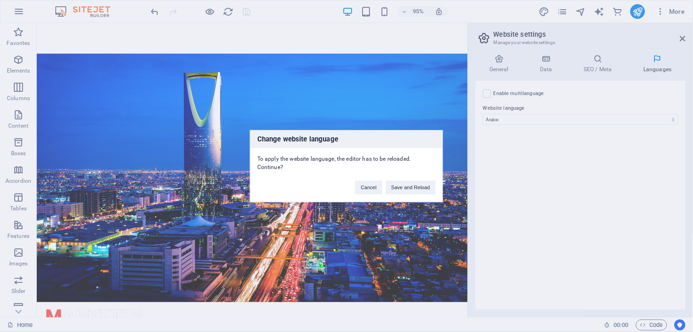
checkbox input "false"
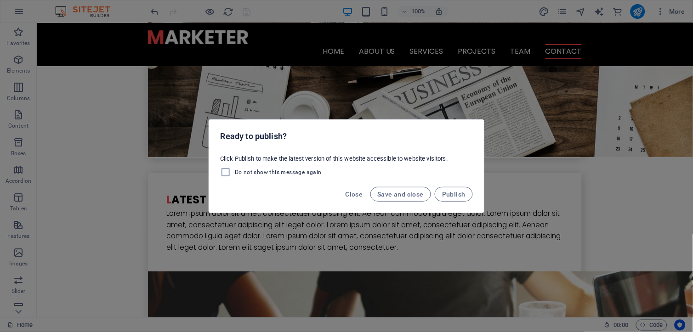
scroll to position [1992, 0]
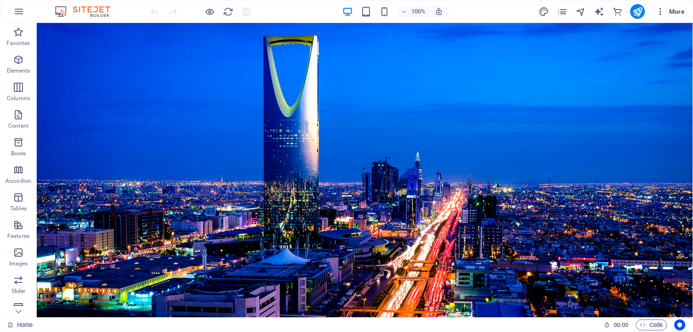
click at [661, 12] on icon "button" at bounding box center [661, 11] width 9 height 9
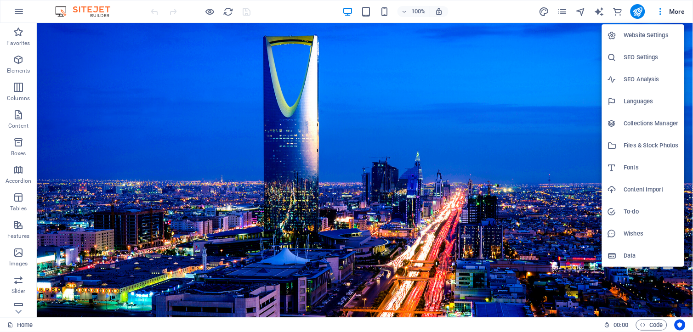
click at [629, 100] on h6 "Languages" at bounding box center [651, 101] width 55 height 11
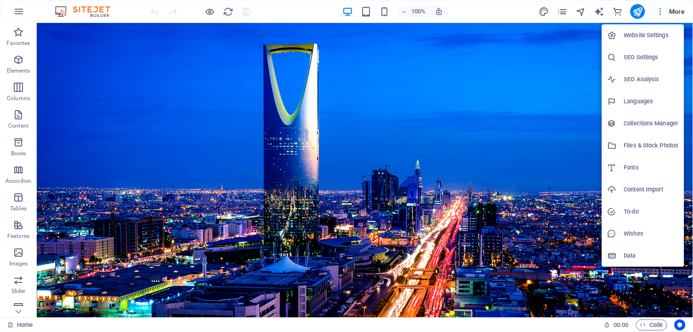
select select "6"
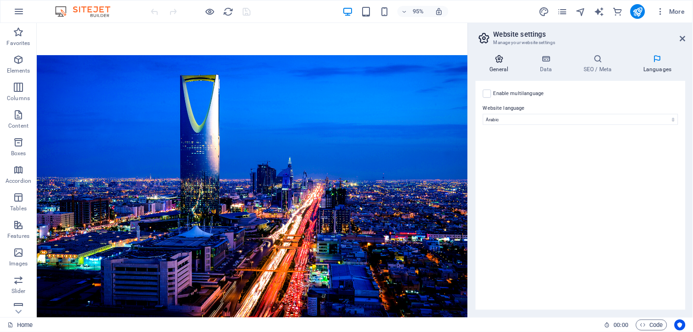
click at [503, 64] on h4 "General" at bounding box center [501, 63] width 51 height 19
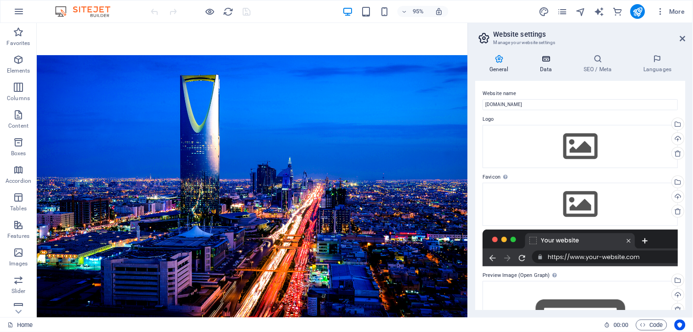
click at [543, 58] on icon at bounding box center [547, 58] width 40 height 9
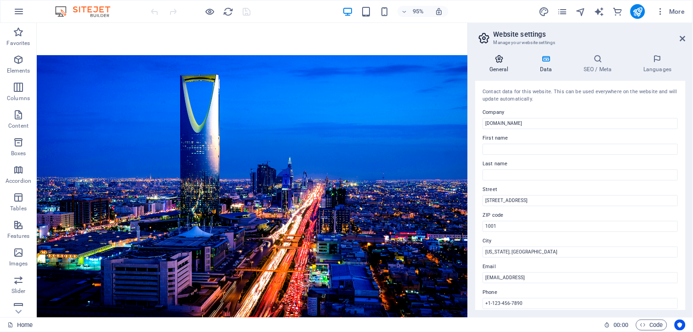
click at [499, 60] on icon at bounding box center [499, 58] width 47 height 9
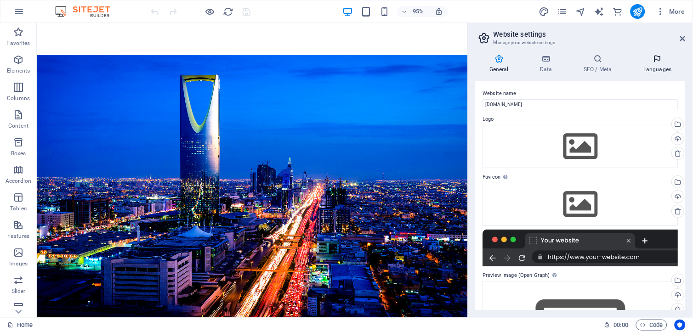
click at [657, 57] on icon at bounding box center [658, 58] width 56 height 9
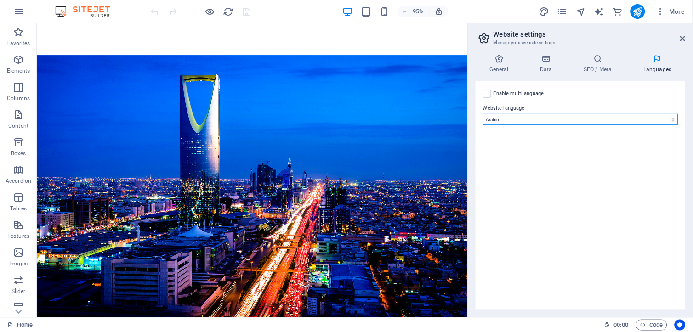
click at [528, 121] on select "Abkhazian Afar Afrikaans Akan Albanian Amharic Arabic Aragonese Armenian Assame…" at bounding box center [580, 119] width 195 height 11
click at [483, 114] on select "Abkhazian Afar Afrikaans Akan Albanian Amharic Arabic Aragonese Armenian Assame…" at bounding box center [580, 119] width 195 height 11
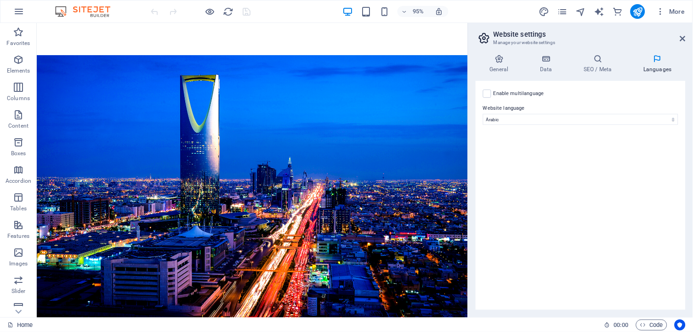
click at [679, 38] on h2 "Website settings" at bounding box center [590, 34] width 192 height 8
click at [681, 39] on icon at bounding box center [684, 38] width 6 height 7
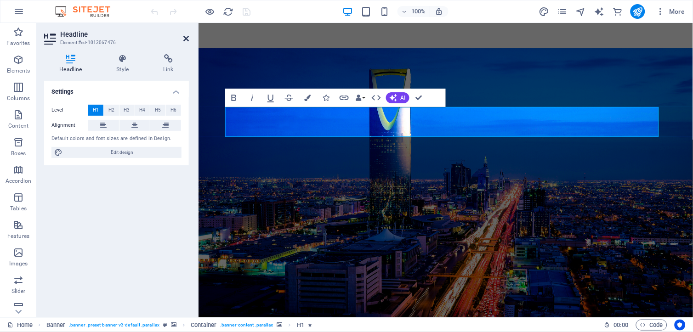
click at [187, 39] on icon at bounding box center [186, 38] width 6 height 7
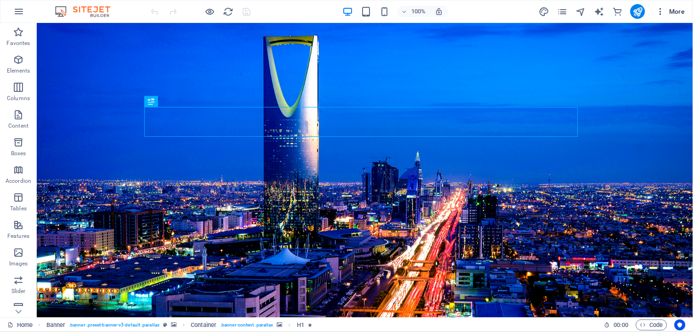
click at [668, 11] on span "More" at bounding box center [671, 11] width 29 height 9
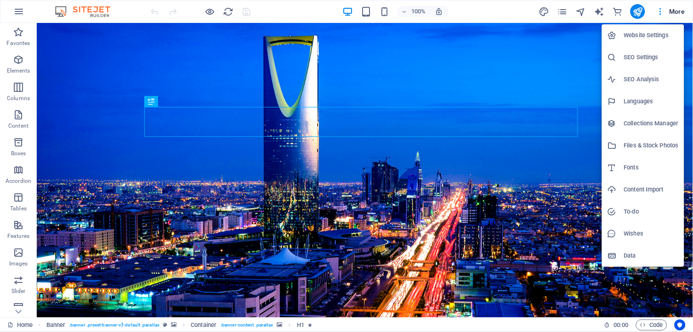
click at [637, 40] on h6 "Website Settings" at bounding box center [651, 35] width 55 height 11
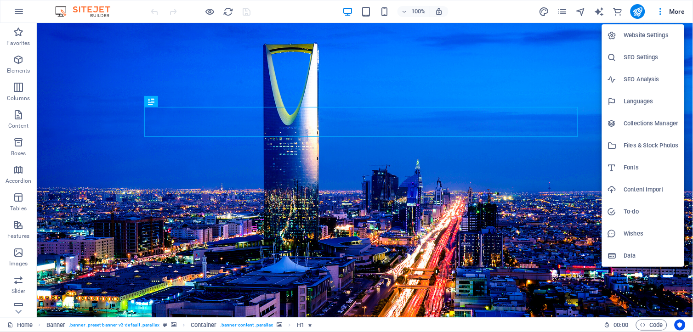
select select "6"
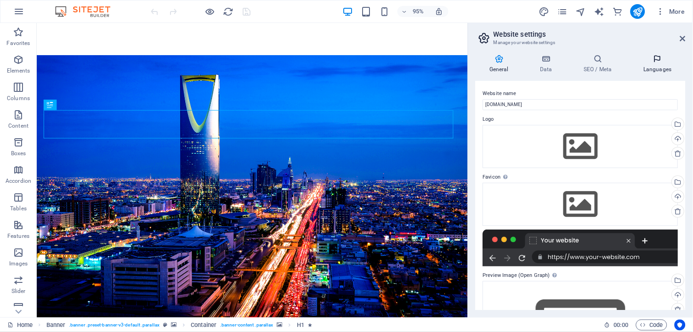
click at [660, 70] on h4 "Languages" at bounding box center [658, 63] width 56 height 19
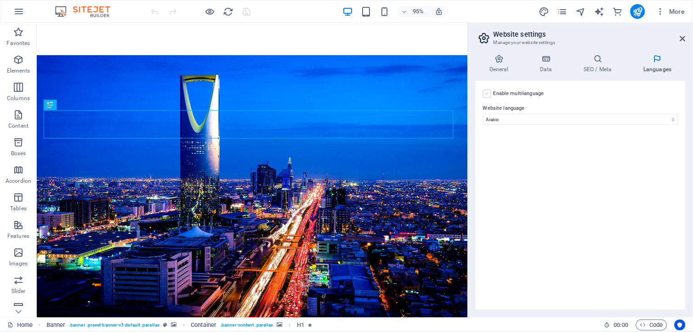
click at [491, 92] on label at bounding box center [487, 94] width 8 height 8
click at [0, 0] on input "Enable multilanguage To disable multilanguage delete all languages until only o…" at bounding box center [0, 0] width 0 height 0
select select
click at [490, 92] on label at bounding box center [487, 94] width 8 height 8
click at [0, 0] on input "Enable multilanguage To disable multilanguage delete all languages until only o…" at bounding box center [0, 0] width 0 height 0
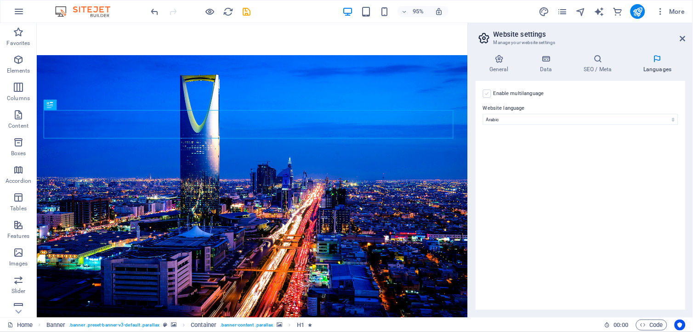
click at [490, 92] on label at bounding box center [487, 94] width 8 height 8
click at [0, 0] on input "Enable multilanguage To disable multilanguage delete all languages until only o…" at bounding box center [0, 0] width 0 height 0
click at [490, 91] on label at bounding box center [487, 94] width 8 height 8
click at [0, 0] on input "Enable multilanguage To disable multilanguage delete all languages until only o…" at bounding box center [0, 0] width 0 height 0
click at [685, 38] on icon at bounding box center [684, 38] width 6 height 7
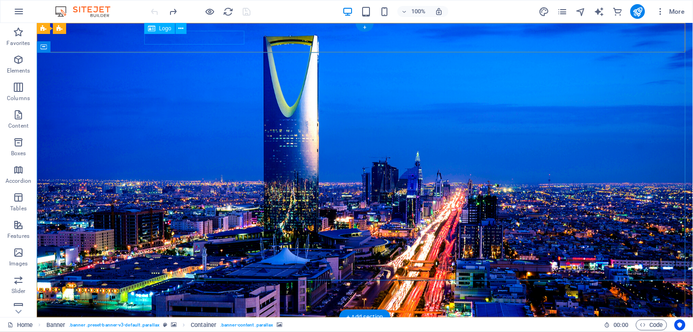
click at [202, 325] on div at bounding box center [365, 332] width 434 height 14
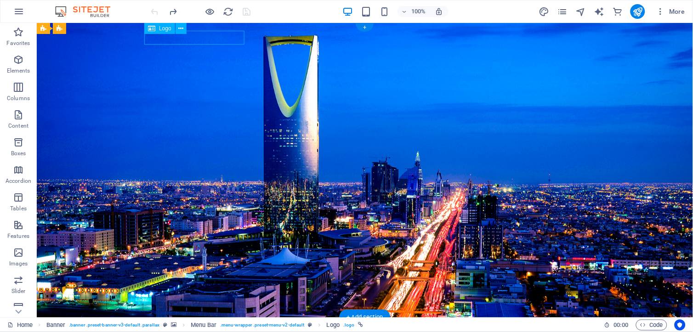
click at [202, 325] on div at bounding box center [365, 332] width 434 height 14
select select "px"
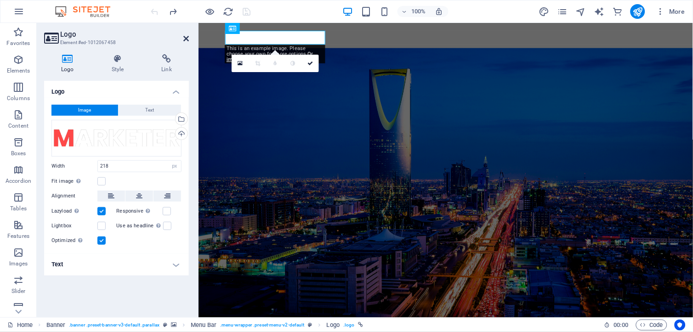
click at [185, 38] on icon at bounding box center [186, 38] width 6 height 7
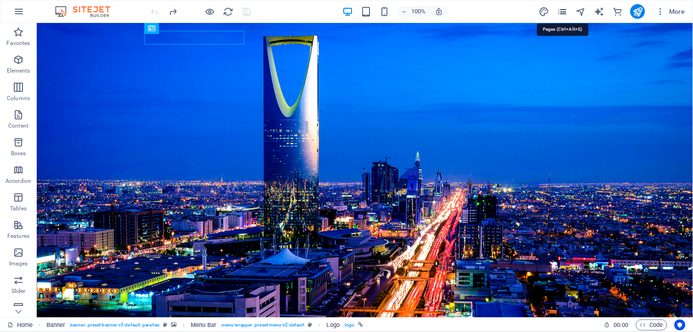
click at [562, 7] on icon "pages" at bounding box center [562, 11] width 11 height 11
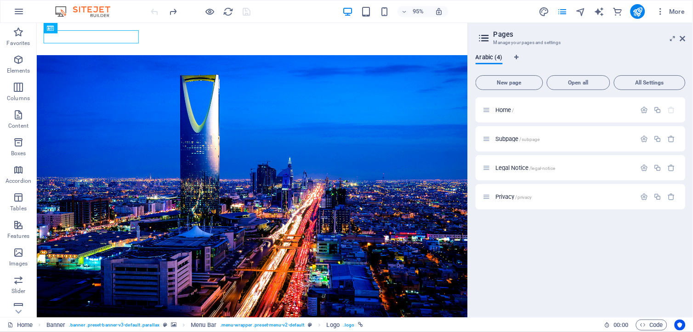
click at [661, 86] on button "All Settings" at bounding box center [650, 82] width 72 height 15
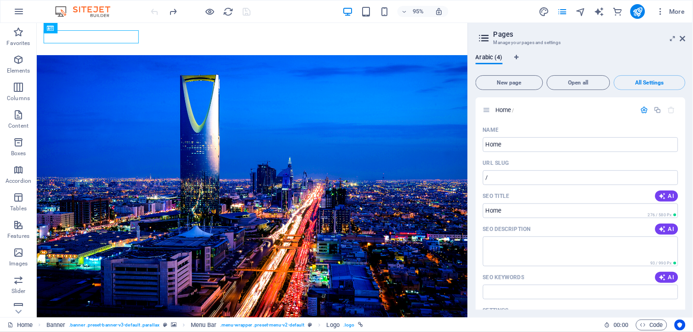
scroll to position [1055, 0]
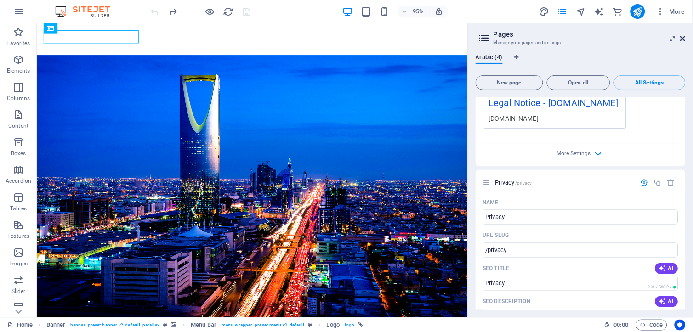
click at [681, 39] on icon at bounding box center [684, 38] width 6 height 7
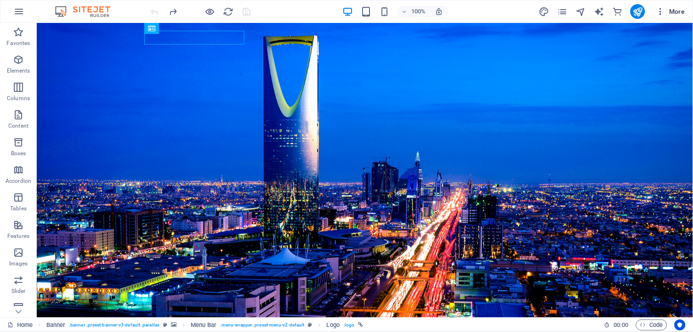
click at [661, 14] on icon "button" at bounding box center [661, 11] width 9 height 9
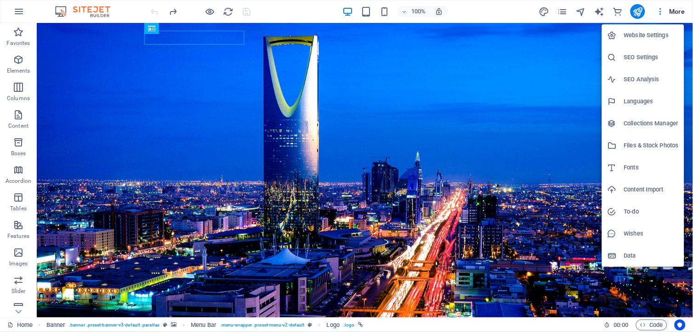
click at [652, 98] on h6 "Languages" at bounding box center [651, 101] width 55 height 11
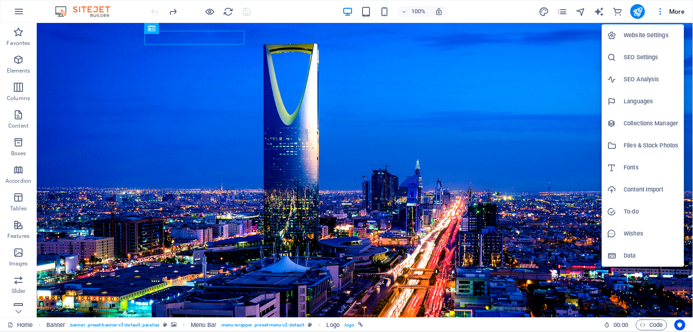
select select "6"
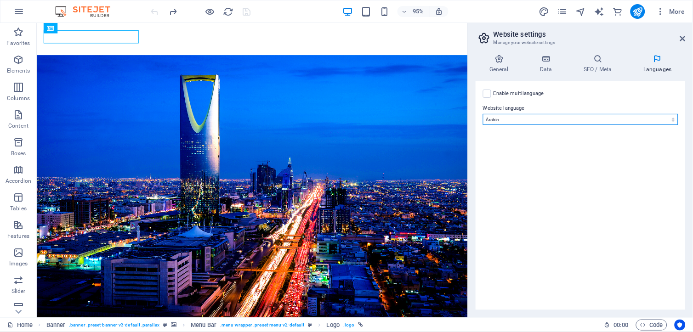
click at [545, 120] on select "Abkhazian Afar Afrikaans Akan Albanian Amharic Arabic Aragonese Armenian Assame…" at bounding box center [580, 119] width 195 height 11
click at [483, 114] on select "Abkhazian Afar Afrikaans Akan Albanian Amharic Arabic Aragonese Armenian Assame…" at bounding box center [580, 119] width 195 height 11
click at [559, 119] on select "Abkhazian Afar Afrikaans Akan Albanian Amharic Arabic Aragonese Armenian Assame…" at bounding box center [580, 119] width 195 height 11
click at [483, 114] on select "Abkhazian Afar Afrikaans Akan Albanian Amharic Arabic Aragonese Armenian Assame…" at bounding box center [580, 119] width 195 height 11
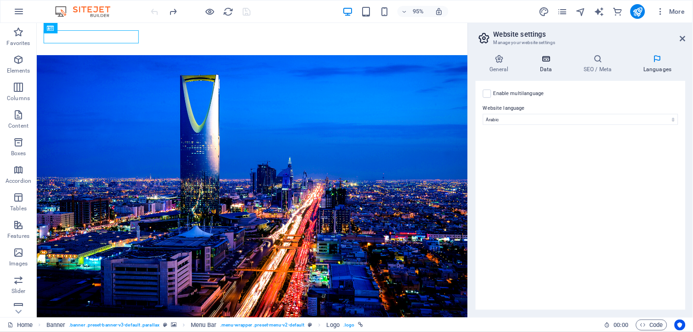
click at [550, 66] on h4 "Data" at bounding box center [549, 63] width 44 height 19
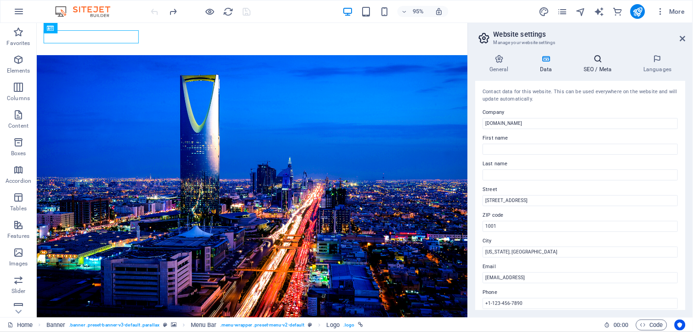
click at [595, 63] on icon at bounding box center [598, 58] width 56 height 9
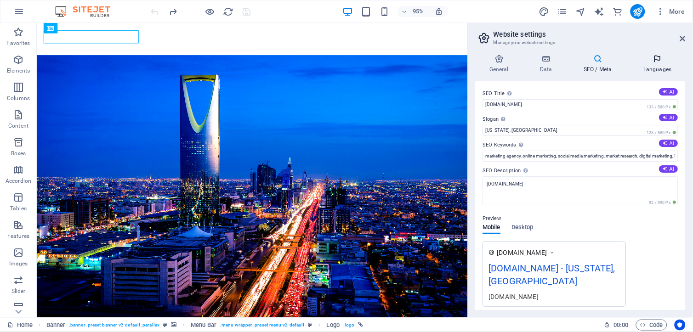
click at [653, 69] on h4 "Languages" at bounding box center [658, 63] width 56 height 19
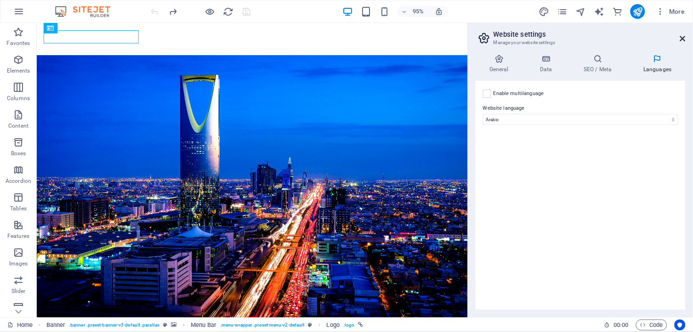
click at [686, 38] on icon at bounding box center [684, 38] width 6 height 7
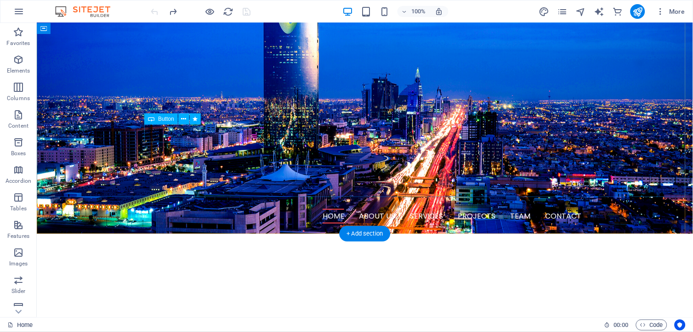
scroll to position [0, 0]
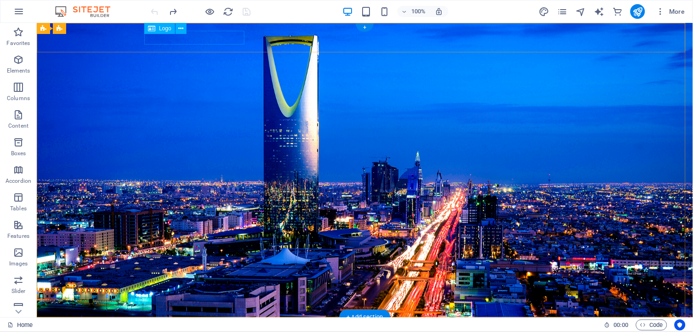
click at [190, 325] on div at bounding box center [365, 332] width 434 height 14
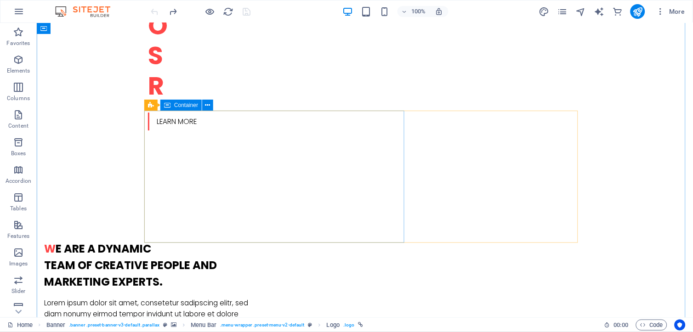
scroll to position [1124, 0]
